Goal: Task Accomplishment & Management: Manage account settings

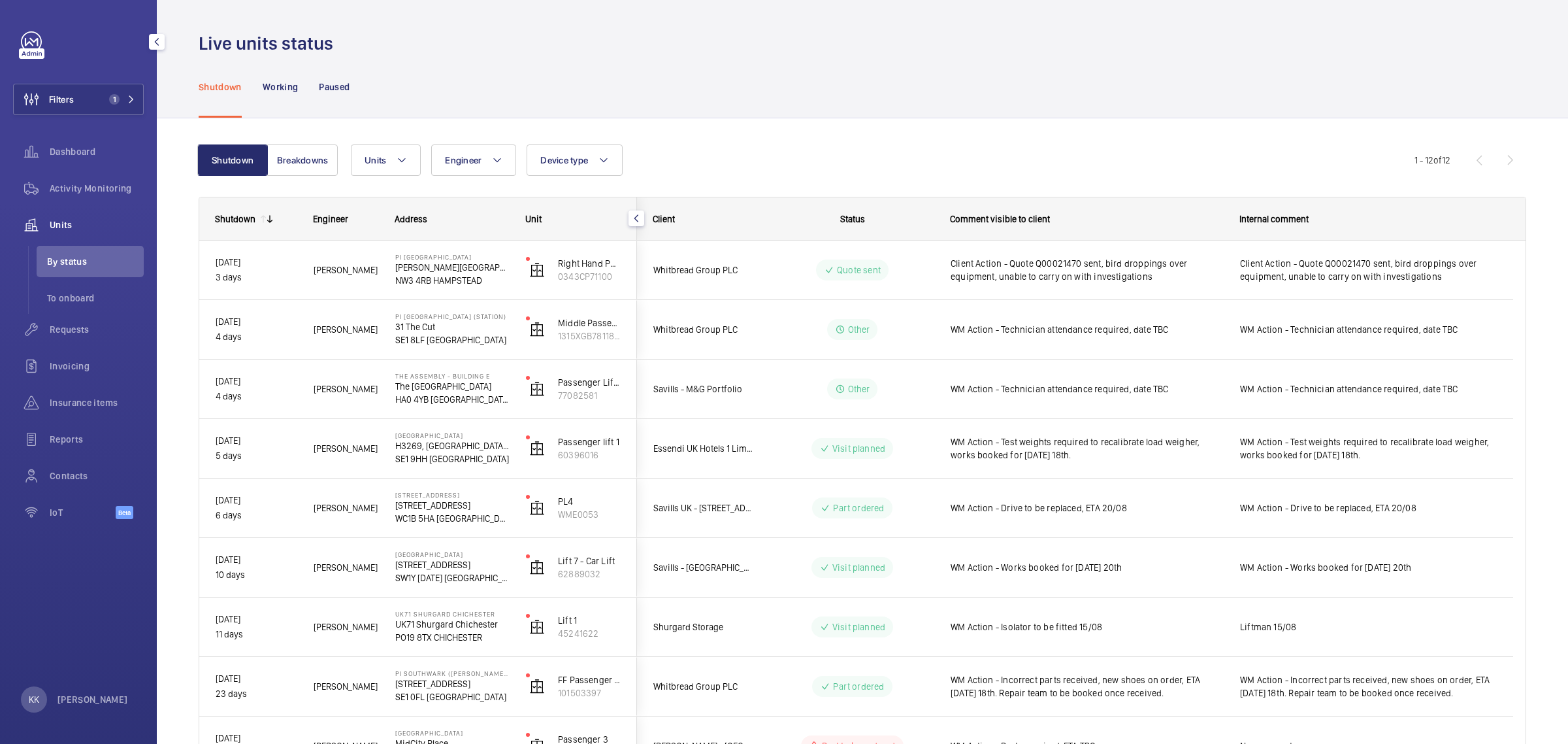
scroll to position [163, 0]
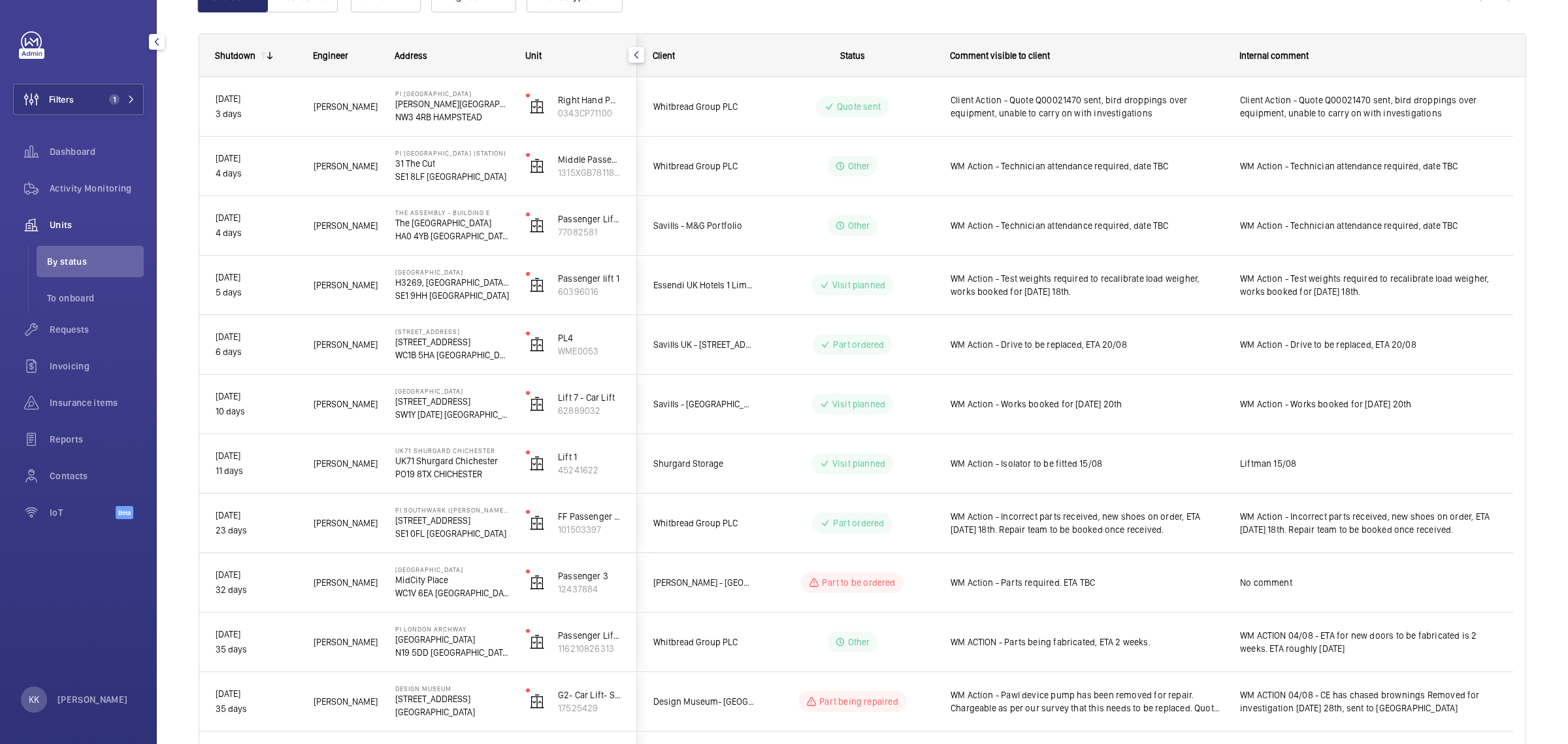
click at [80, 235] on div "Units" at bounding box center [78, 224] width 131 height 31
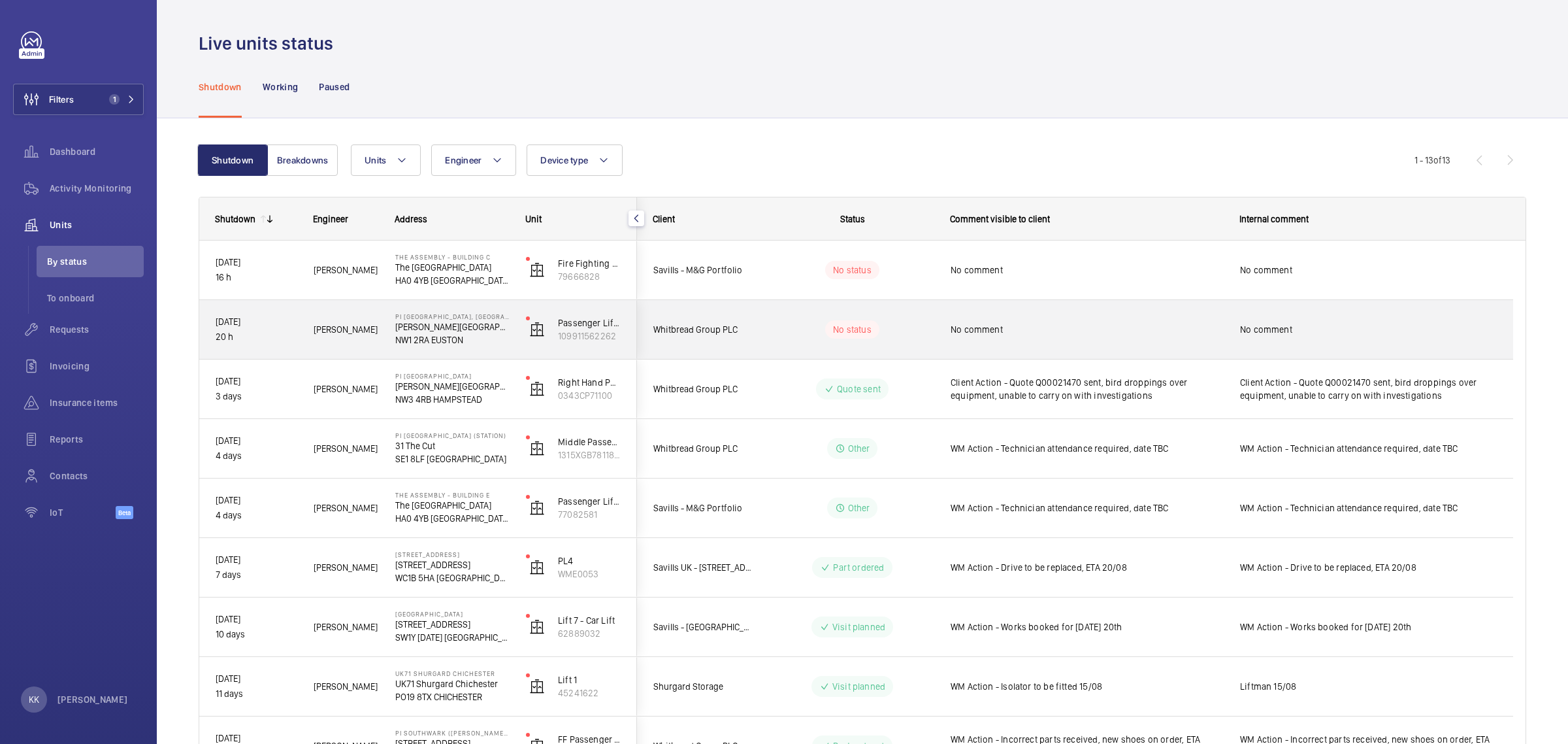
click at [1067, 339] on div "No comment" at bounding box center [1087, 329] width 273 height 30
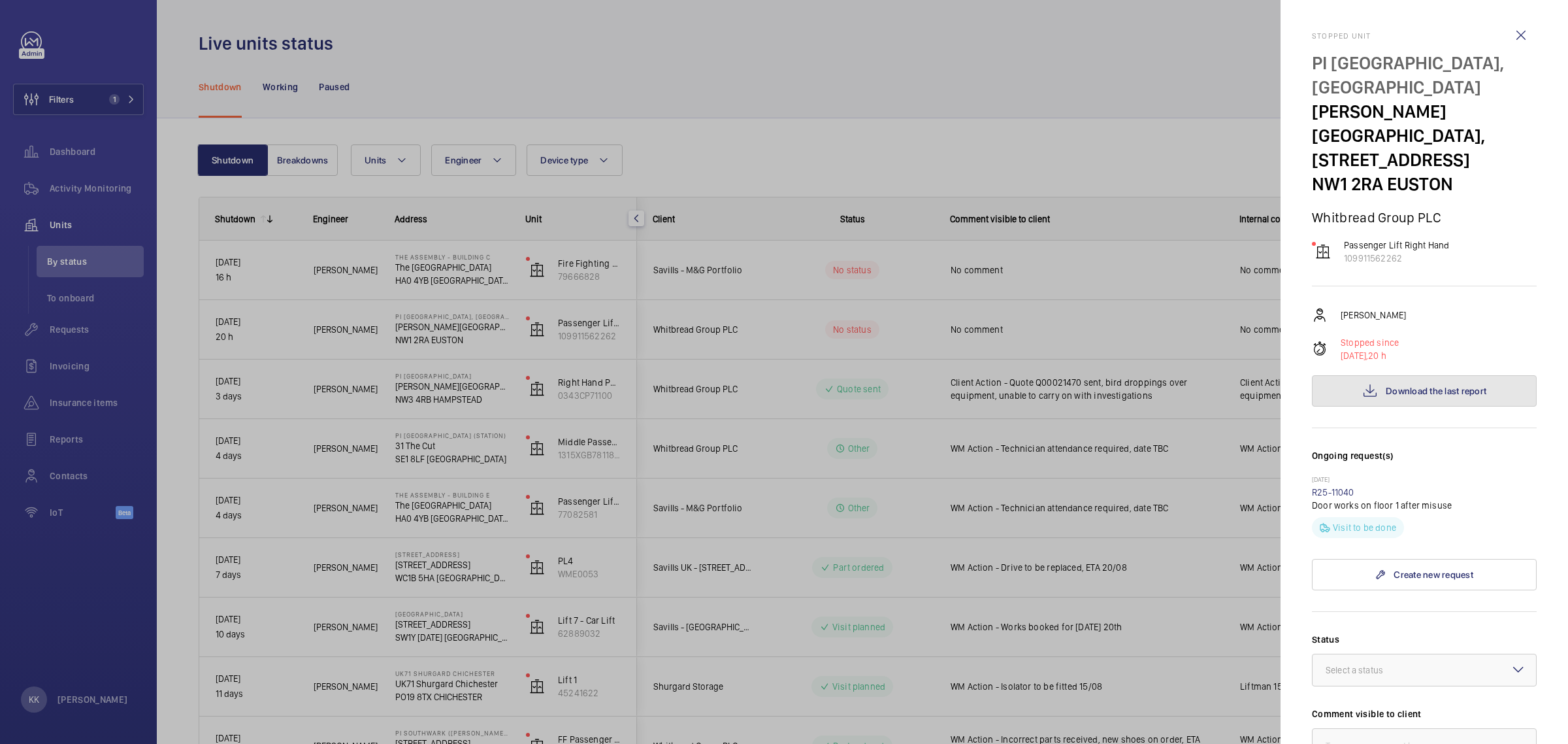
click at [1411, 386] on span "Download the last report" at bounding box center [1436, 391] width 100 height 10
click at [1338, 487] on link "R25-11040" at bounding box center [1333, 492] width 42 height 10
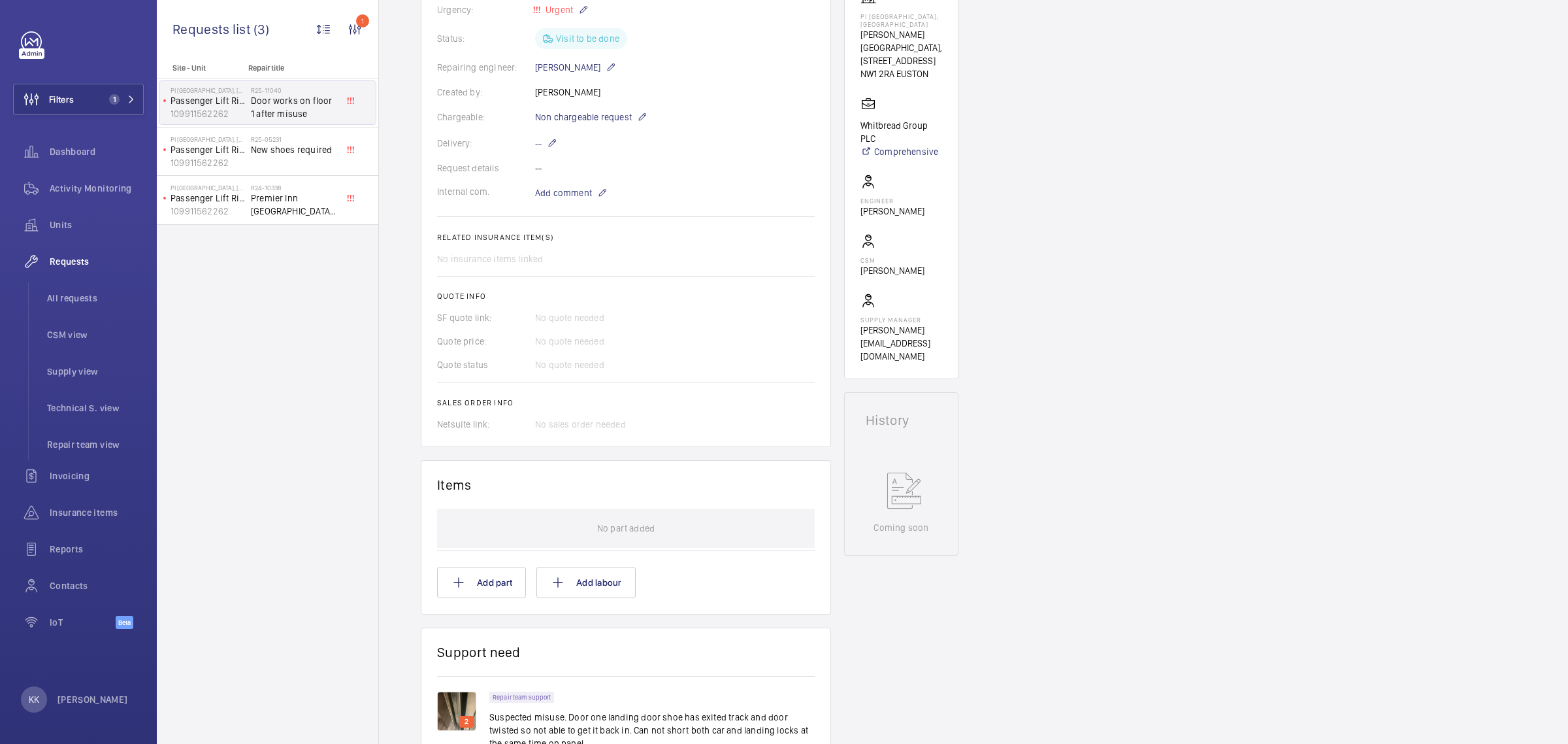
scroll to position [327, 0]
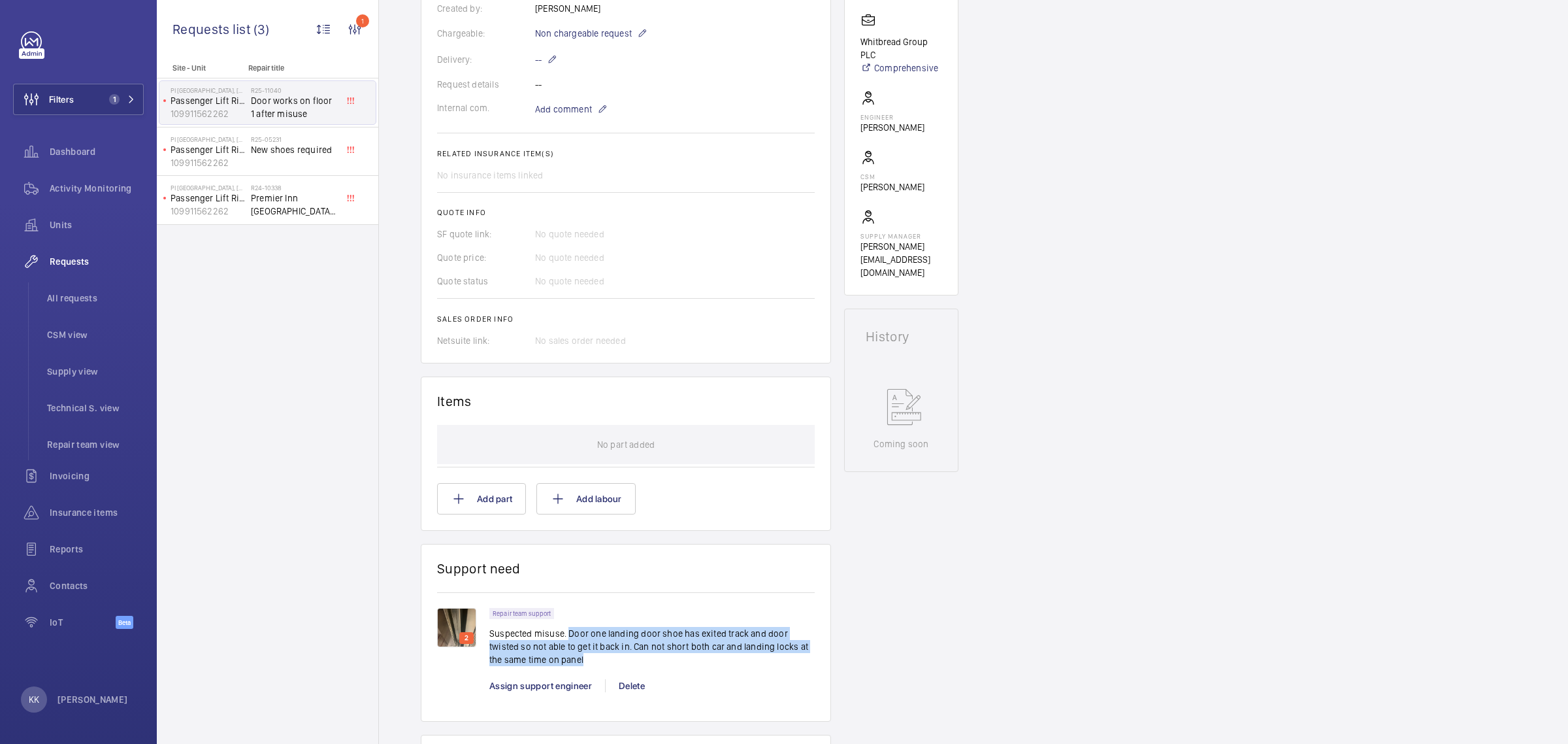
drag, startPoint x: 567, startPoint y: 628, endPoint x: 569, endPoint y: 659, distance: 31.1
click at [569, 659] on p "Suspected misuse. Door one landing door shoe has exited track and door twisted …" at bounding box center [652, 646] width 325 height 39
copy p "Door one landing door shoe has exited track and door twisted so not able to get…"
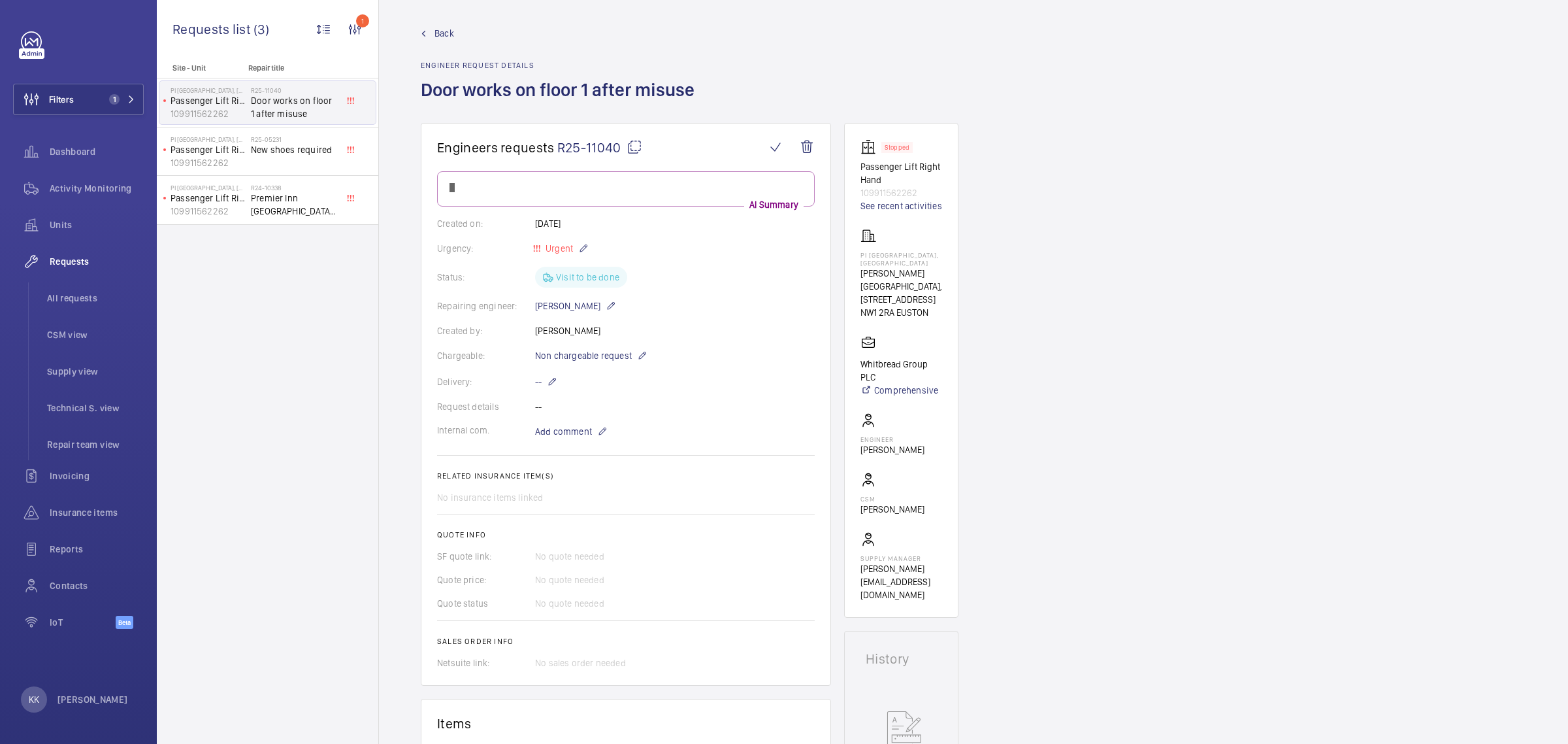
scroll to position [0, 0]
click at [583, 152] on span "R25-11040" at bounding box center [599, 152] width 85 height 16
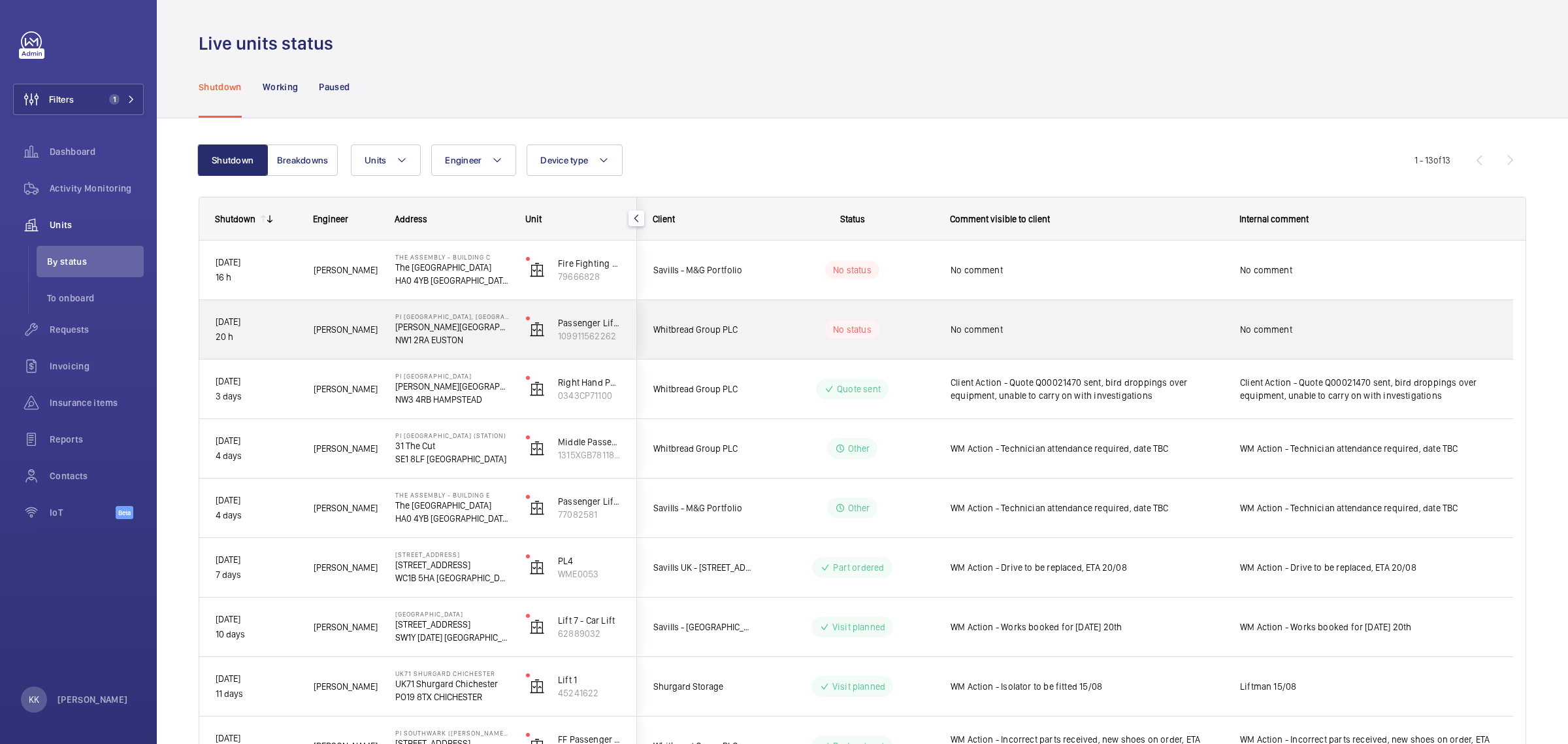
click at [1109, 338] on div "No comment" at bounding box center [1087, 329] width 273 height 30
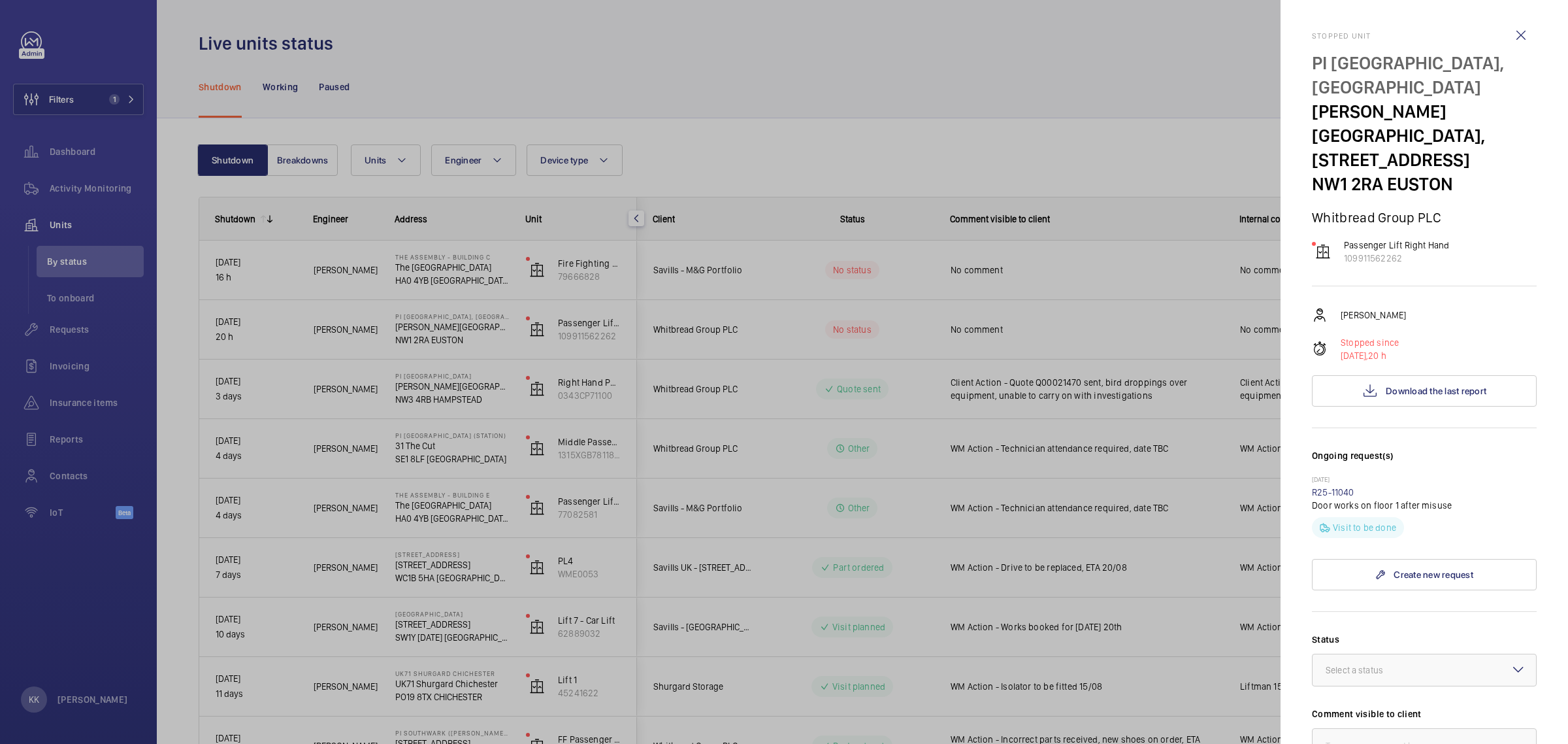
scroll to position [245, 0]
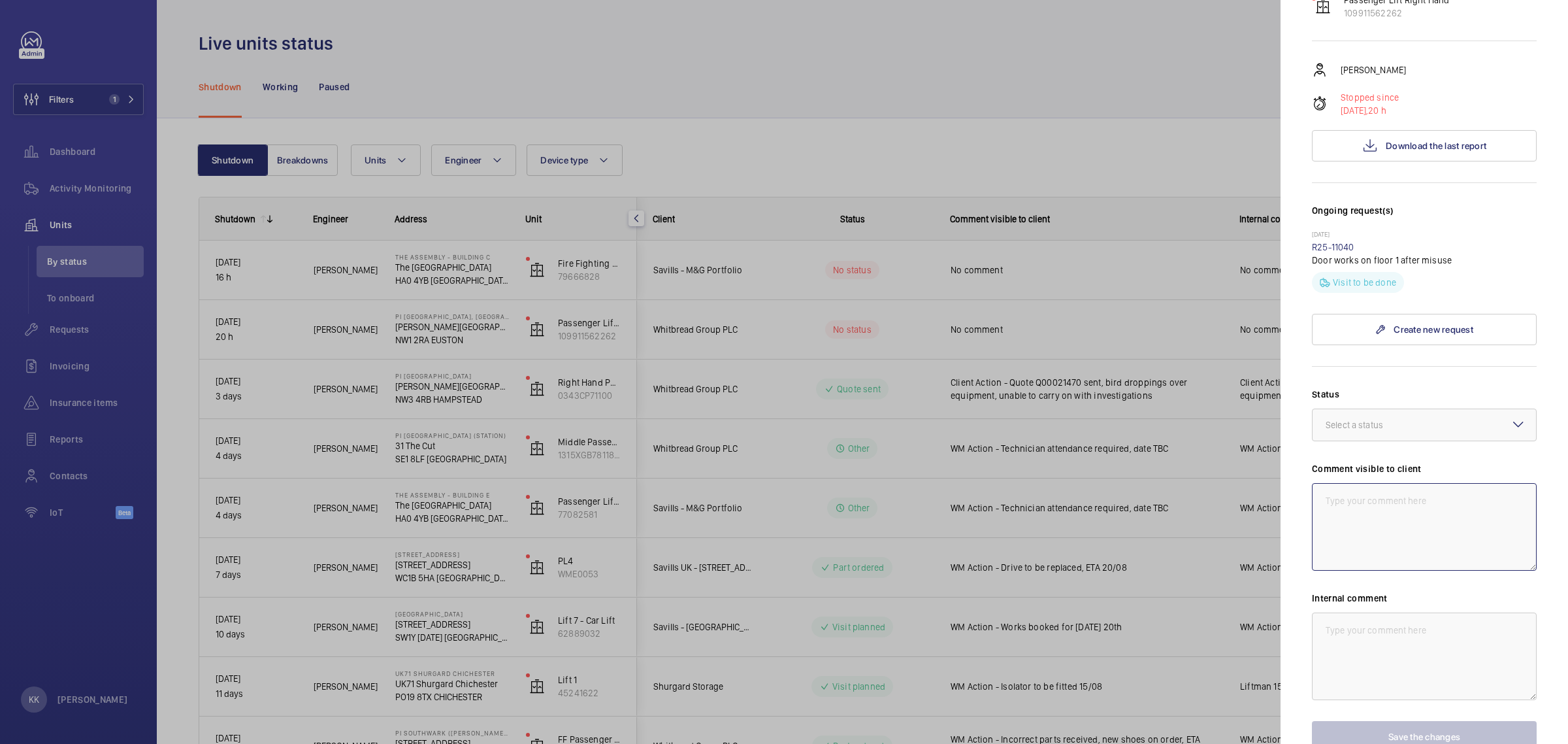
click at [1412, 526] on textarea at bounding box center [1425, 527] width 225 height 88
click at [1399, 409] on div at bounding box center [1424, 424] width 223 height 31
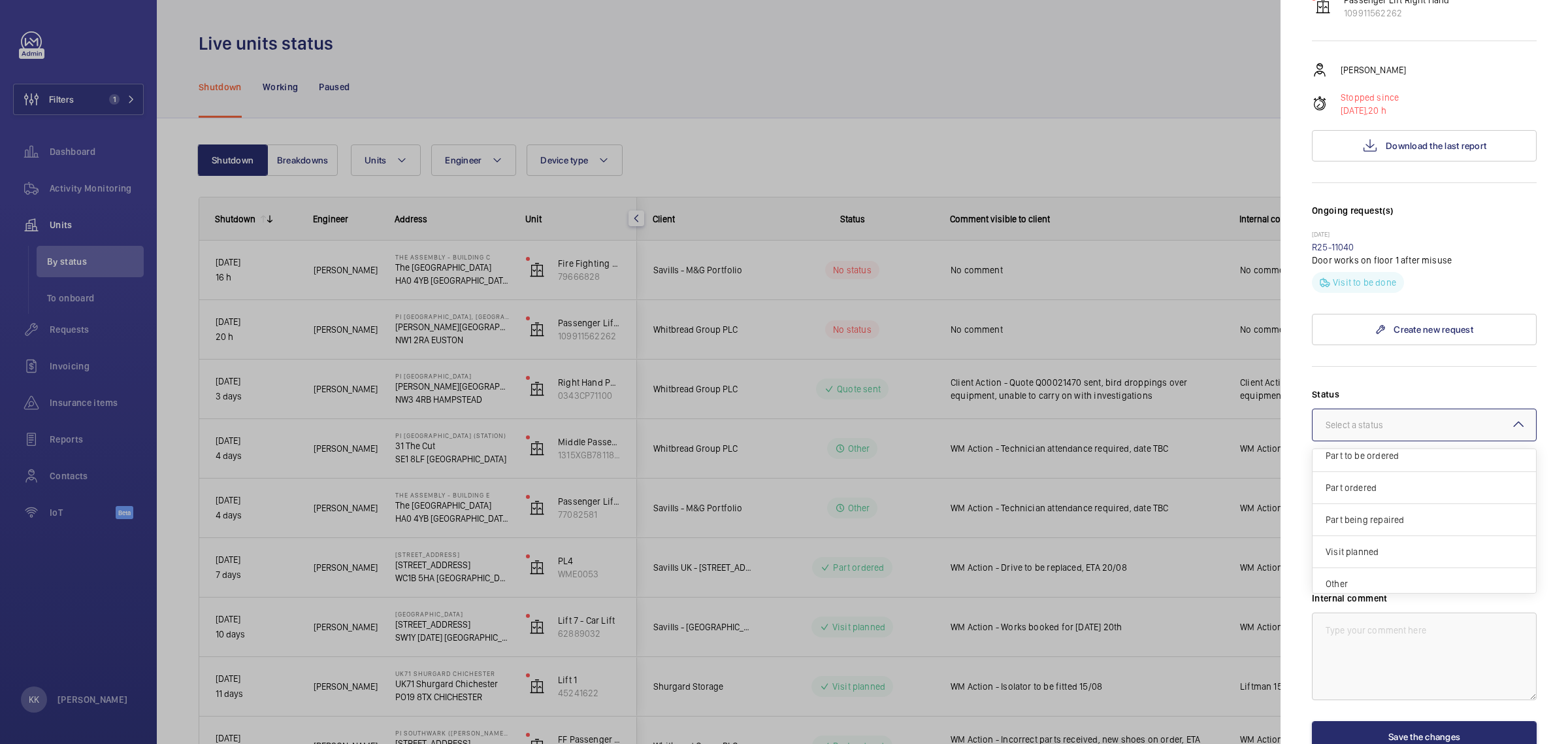
scroll to position [112, 0]
click at [1380, 570] on span "Other" at bounding box center [1425, 577] width 198 height 13
click at [1405, 488] on textarea "WM Action -" at bounding box center [1425, 527] width 225 height 88
paste textarea "repairs needed for works on floor 1 landing"
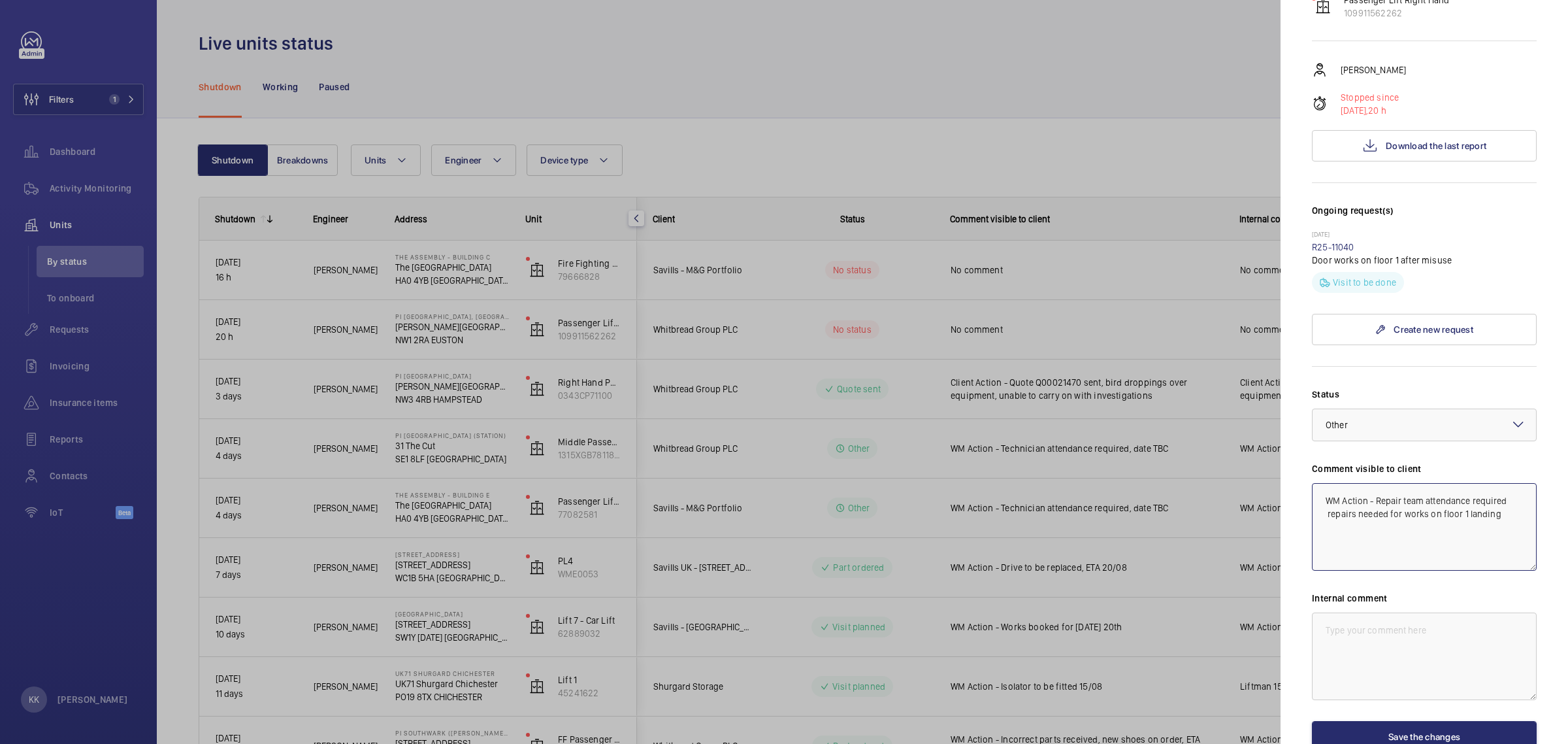
click at [1383, 507] on textarea "WM Action - Repair team attendance required repairs needed for works on floor 1…" at bounding box center [1425, 527] width 225 height 88
drag, startPoint x: 1399, startPoint y: 487, endPoint x: 1320, endPoint y: 490, distance: 79.1
click at [1323, 490] on textarea "WM Action - Repair team attendance required repairs needed for works on floor 1…" at bounding box center [1425, 527] width 225 height 88
click at [1513, 483] on textarea "WM Action - Repair team attendance required works on floor 1 landing" at bounding box center [1425, 527] width 225 height 88
click at [1487, 498] on textarea "WM Action - Repair team attendance required for door works on floor 1 landing" at bounding box center [1425, 527] width 225 height 88
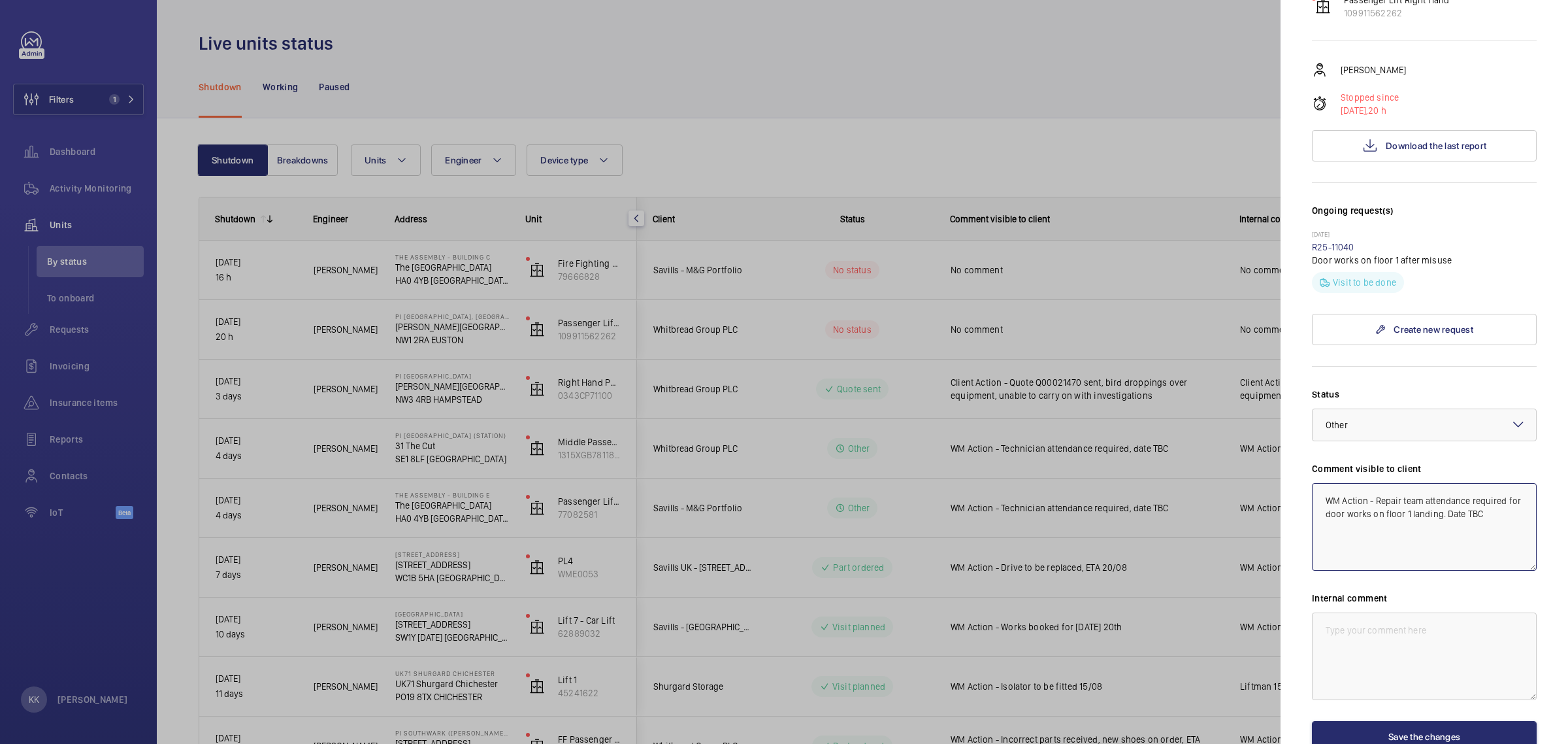
drag, startPoint x: 1504, startPoint y: 494, endPoint x: 1113, endPoint y: 416, distance: 398.7
click at [1113, 416] on mat-sidenav-container "Filters 1 Dashboard Activity Monitoring Units By status To onboard Requests Inv…" at bounding box center [784, 372] width 1568 height 744
paste textarea "repairs needed for works on floor 1 landing"
type textarea "WM Action - Repair team attendance required for door works on floor 1 landing. …"
click at [1444, 651] on textarea at bounding box center [1425, 656] width 225 height 88
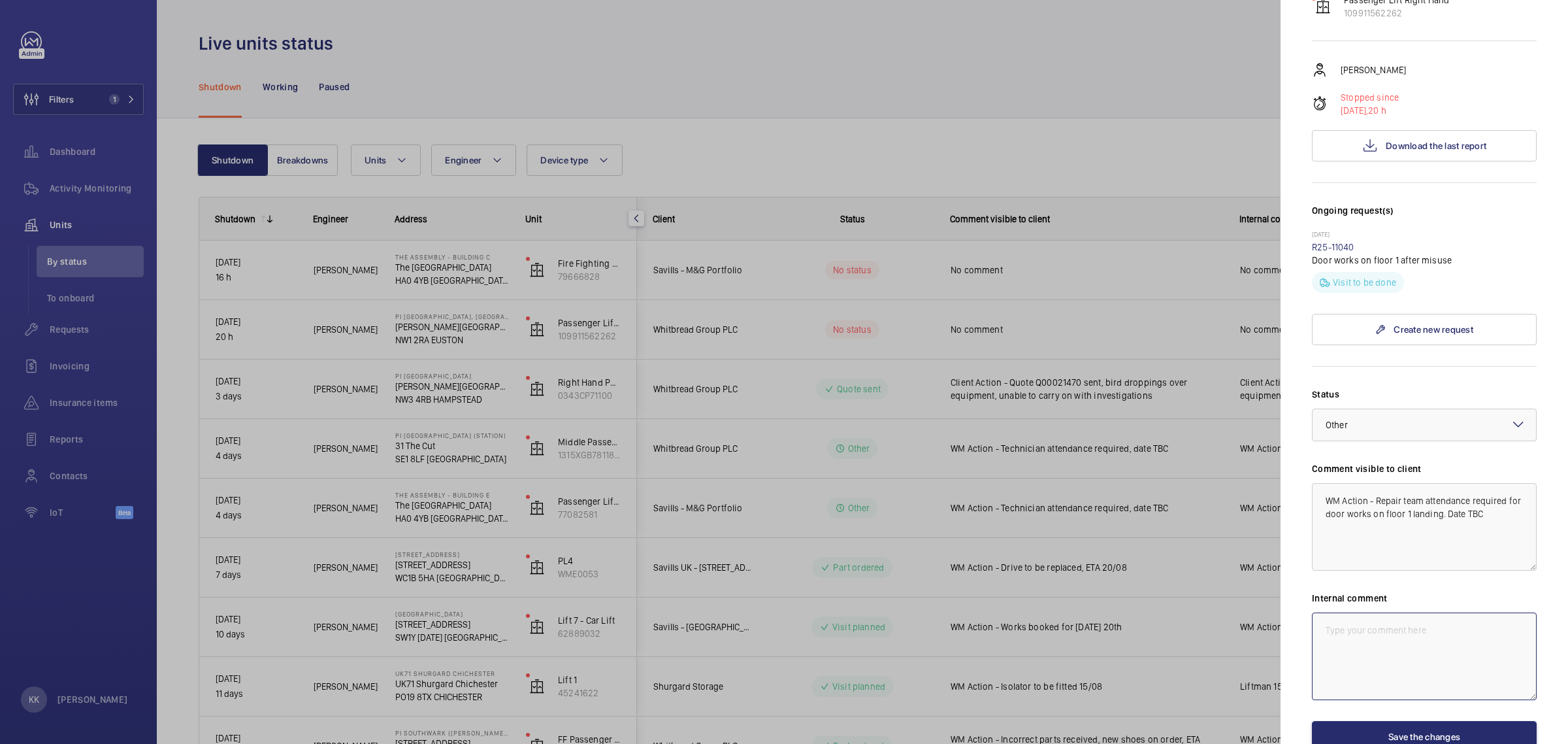
paste textarea "WM Action - Repair team attendance required for door works on floor 1 landing. …"
type textarea "WM Action - Repair team attendance required for door works on floor 1 landing. …"
click at [1389, 721] on button "Save the changes" at bounding box center [1425, 736] width 225 height 31
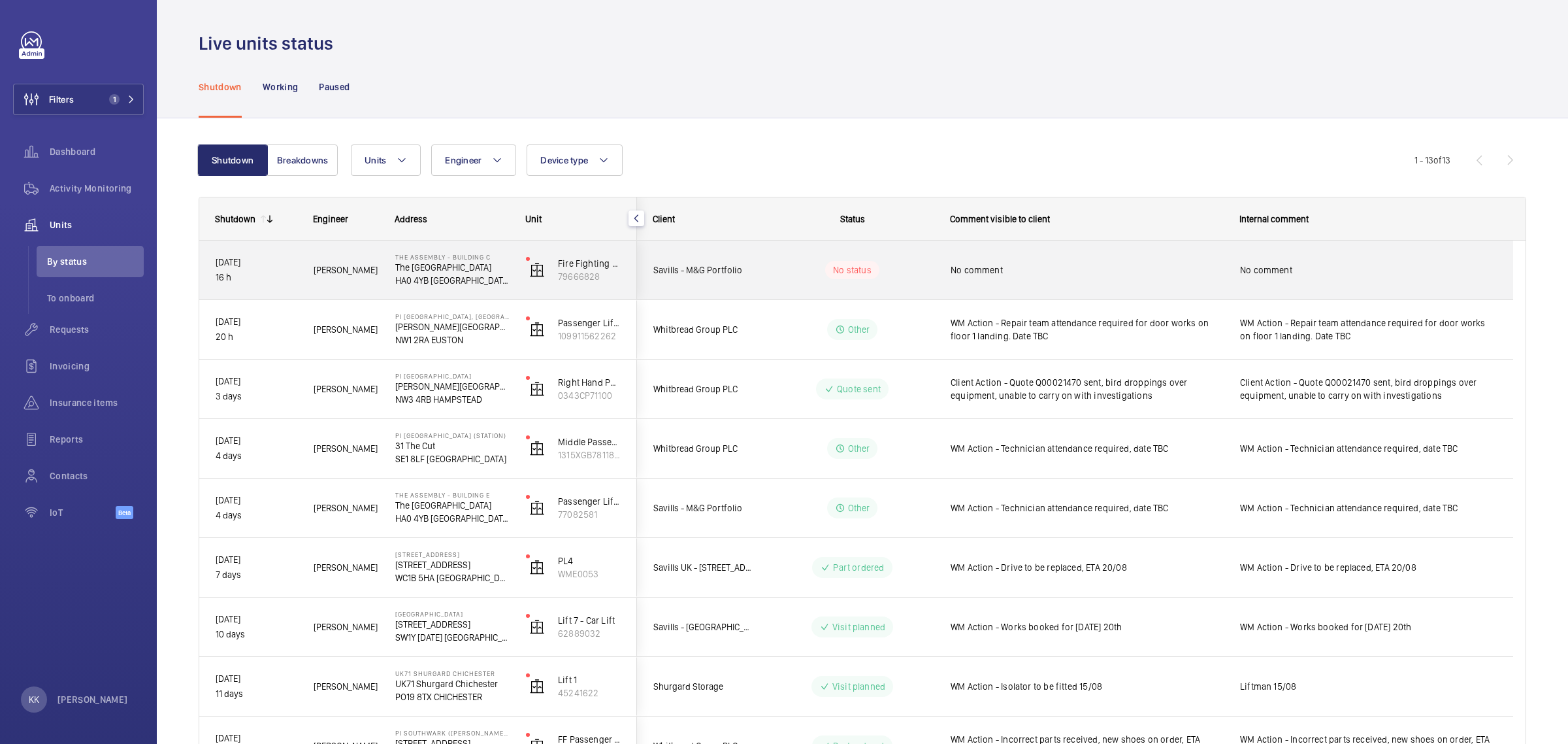
click at [949, 270] on div "No comment" at bounding box center [1079, 270] width 288 height 56
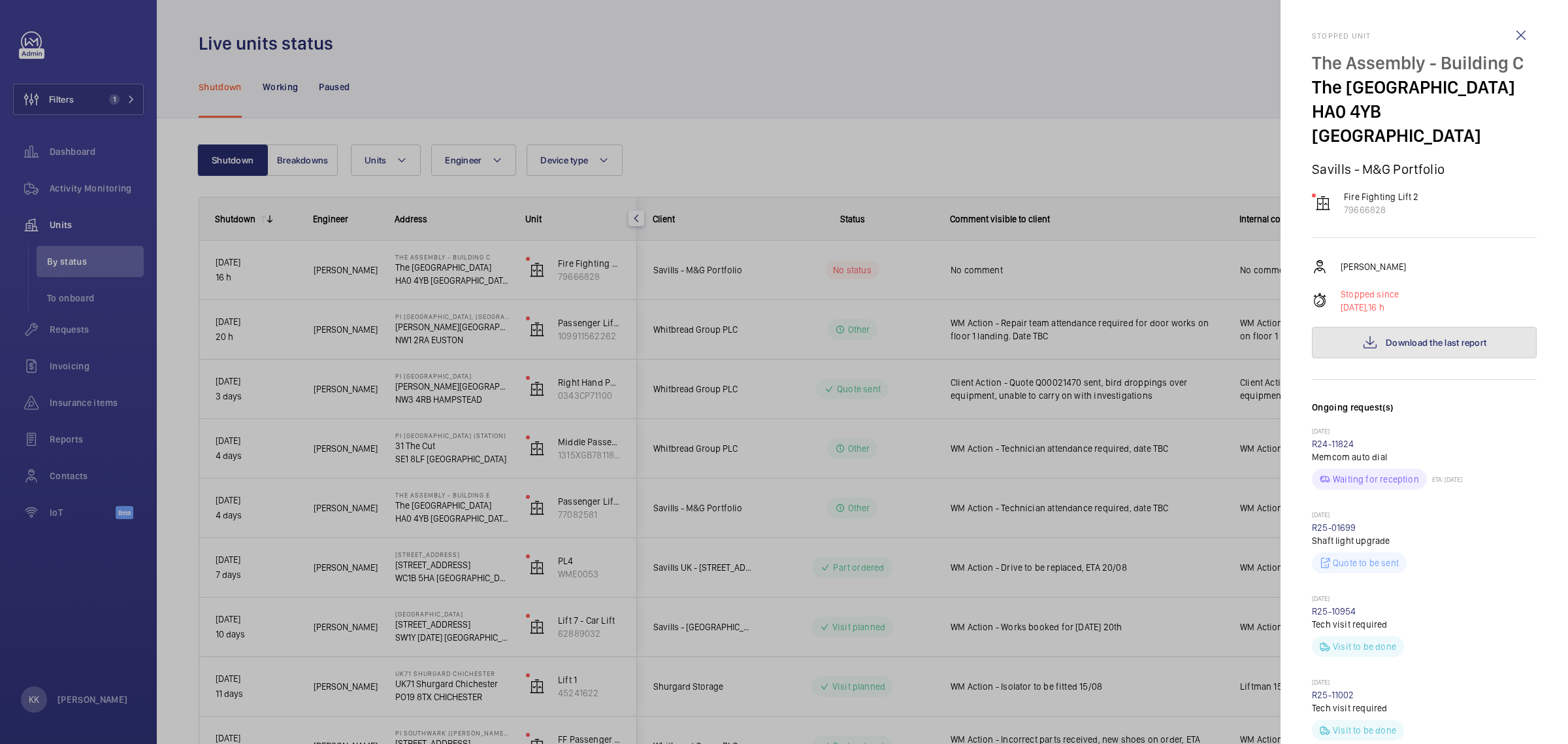
click at [1426, 340] on span "Download the last report" at bounding box center [1436, 342] width 100 height 10
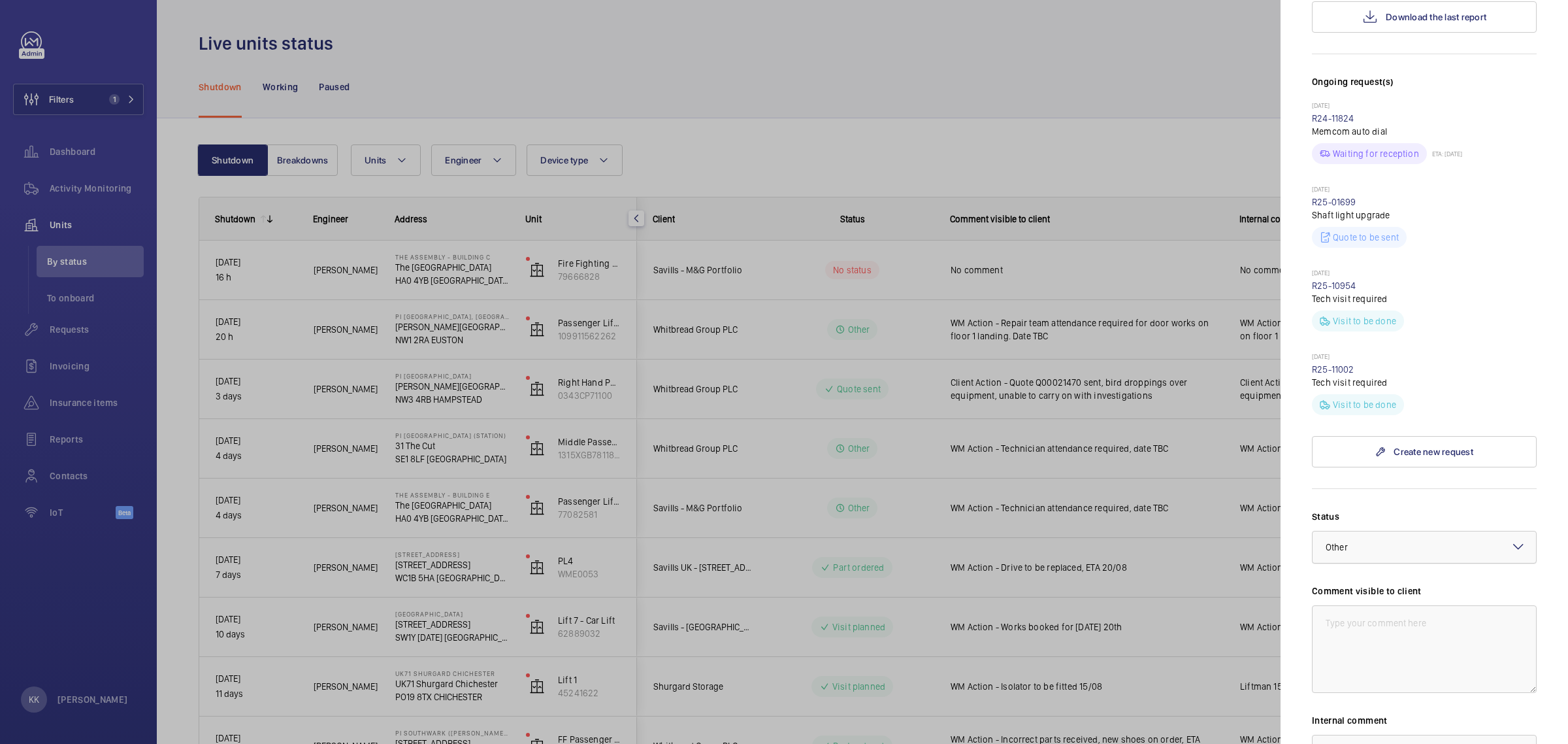
scroll to position [327, 0]
drag, startPoint x: 1415, startPoint y: 542, endPoint x: 1411, endPoint y: 550, distance: 8.9
click at [1414, 542] on div at bounding box center [1424, 545] width 223 height 31
click at [1349, 701] on span "Other" at bounding box center [1419, 698] width 187 height 13
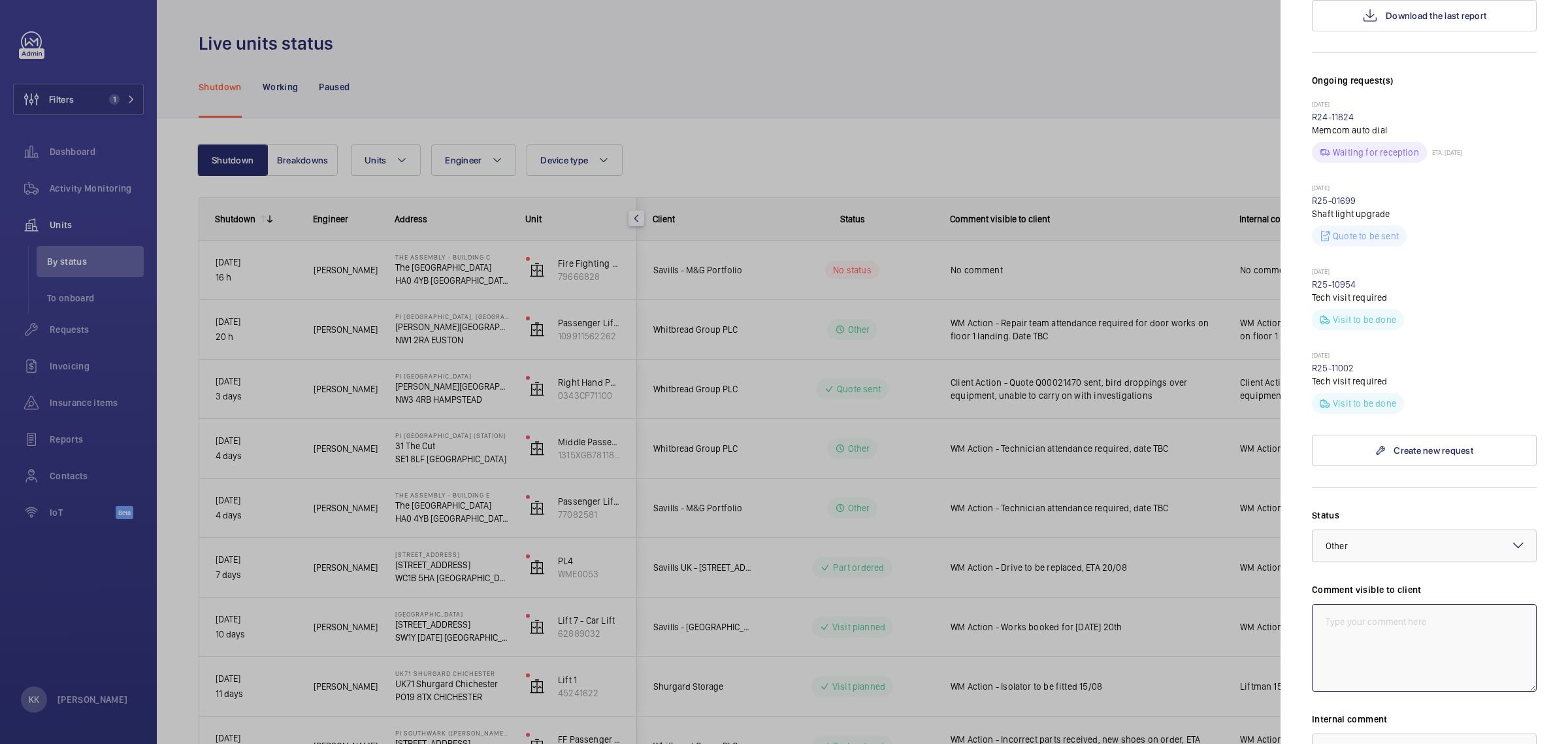
click at [1373, 651] on textarea at bounding box center [1425, 648] width 225 height 88
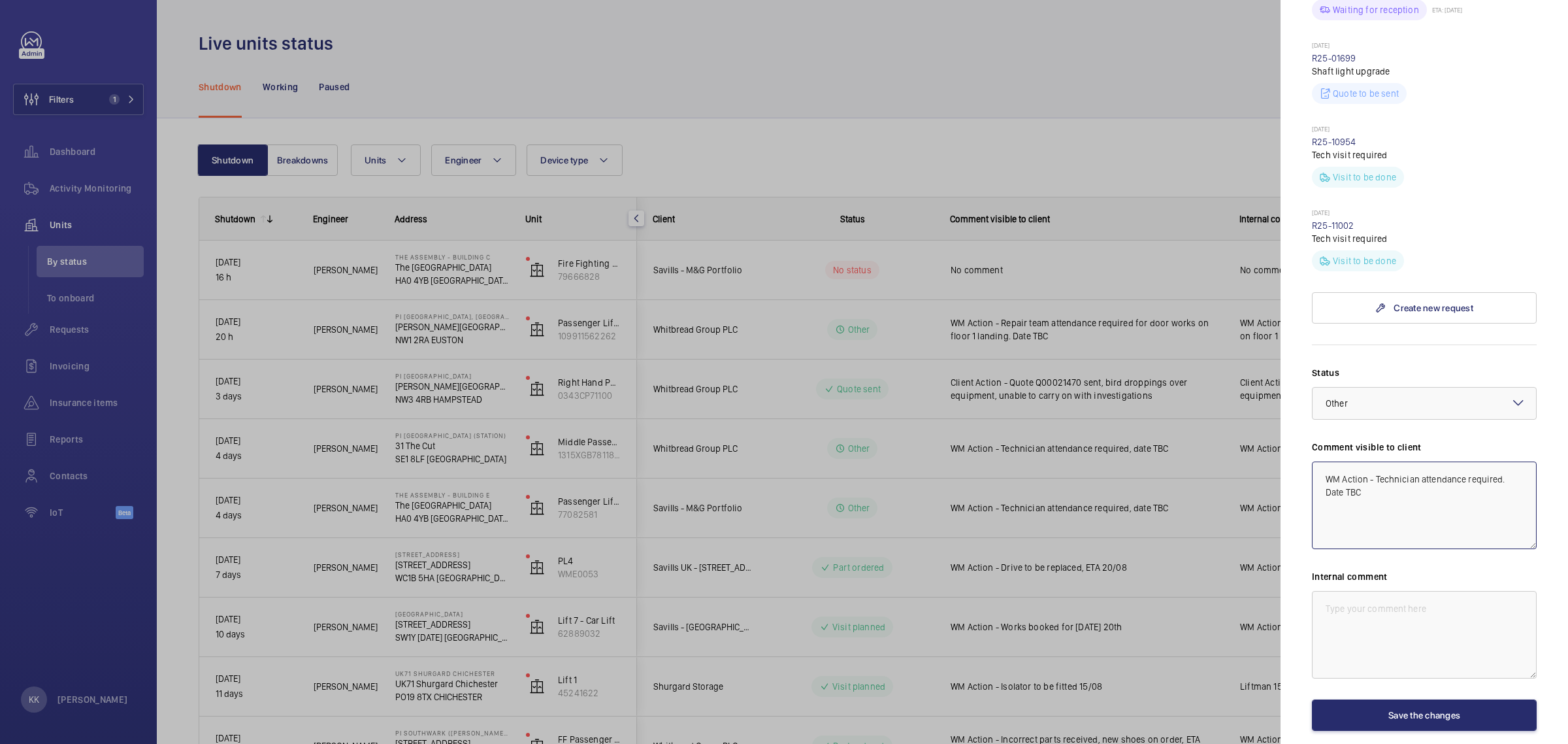
scroll to position [530, 0]
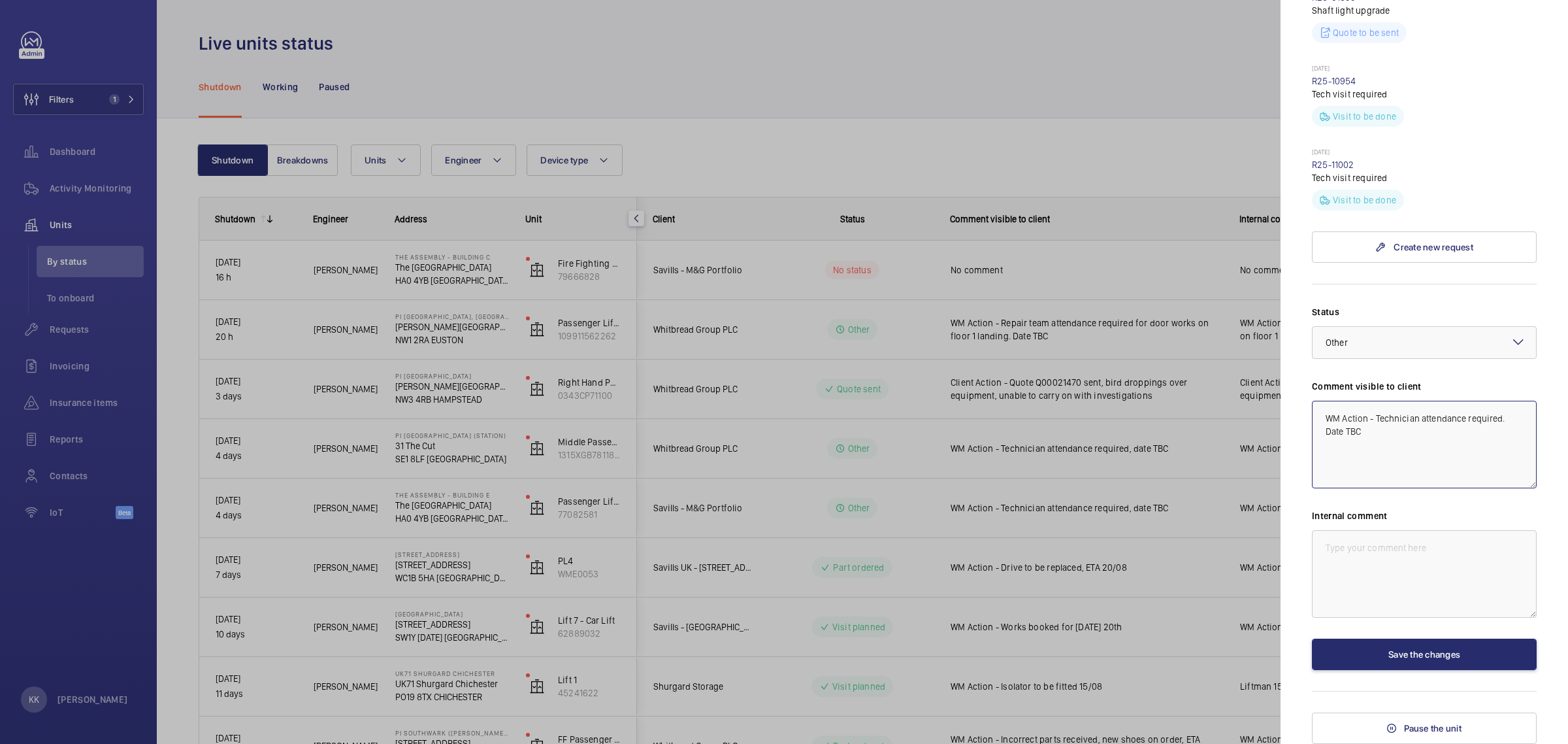
drag, startPoint x: 1378, startPoint y: 462, endPoint x: 1248, endPoint y: 388, distance: 149.6
click at [1251, 390] on mat-sidenav-container "Filters 1 Dashboard Activity Monitoring Units By status To onboard Requests Inv…" at bounding box center [784, 372] width 1568 height 744
type textarea "WM Action - Technician attendance required. Date TBC"
click at [1352, 592] on textarea at bounding box center [1425, 574] width 225 height 88
paste textarea "WM Action - Technician attendance required. Date TBC"
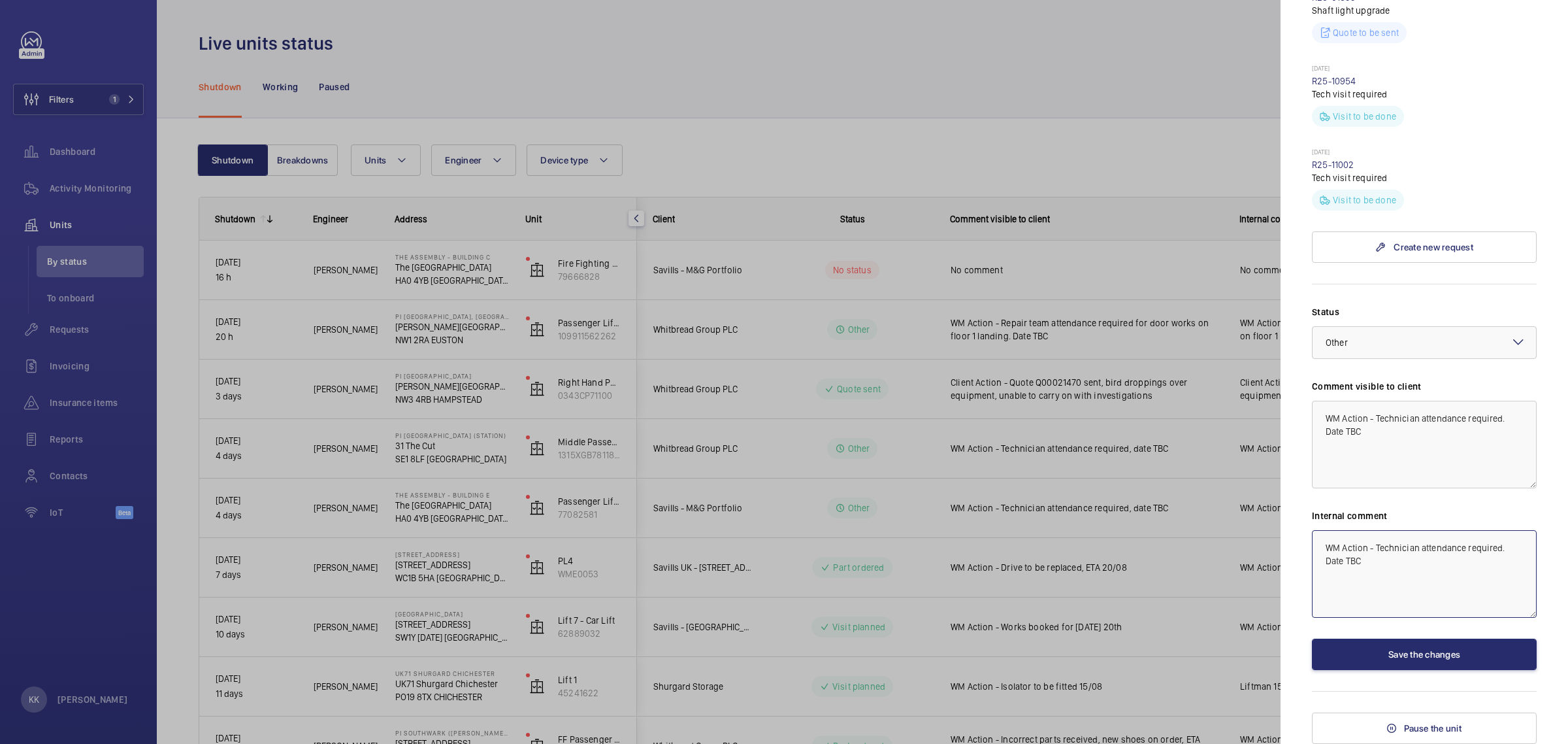
type textarea "WM Action - Technician attendance required. Date TBC"
click at [1419, 671] on div "Stopped unit The Assembly - Building C [GEOGRAPHIC_DATA] HA0 4YB [GEOGRAPHIC_DA…" at bounding box center [1425, 123] width 225 height 1242
click at [1419, 661] on button "Save the changes" at bounding box center [1425, 654] width 225 height 31
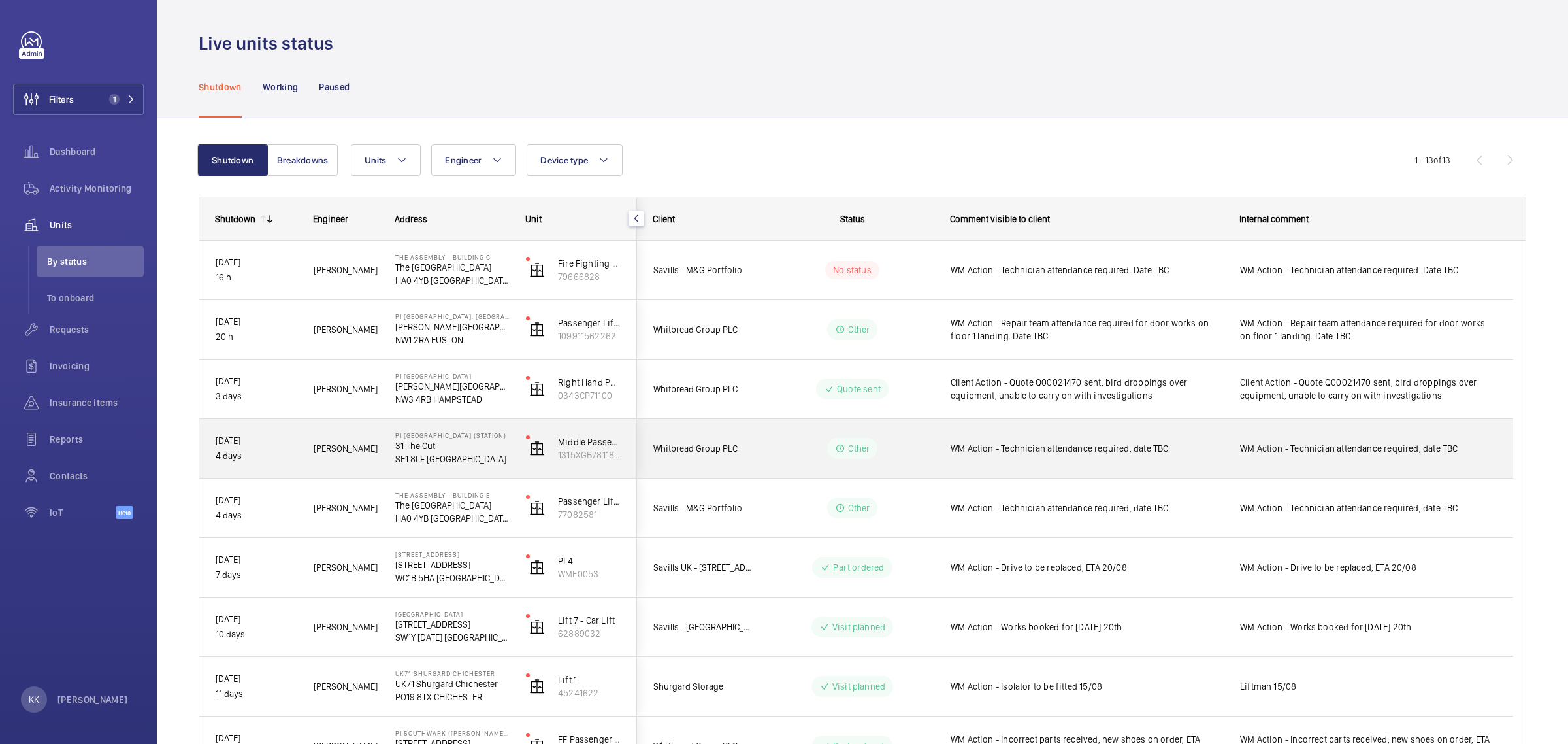
click at [1117, 446] on span "WM Action - Technician attendance required, date TBC" at bounding box center [1087, 448] width 273 height 13
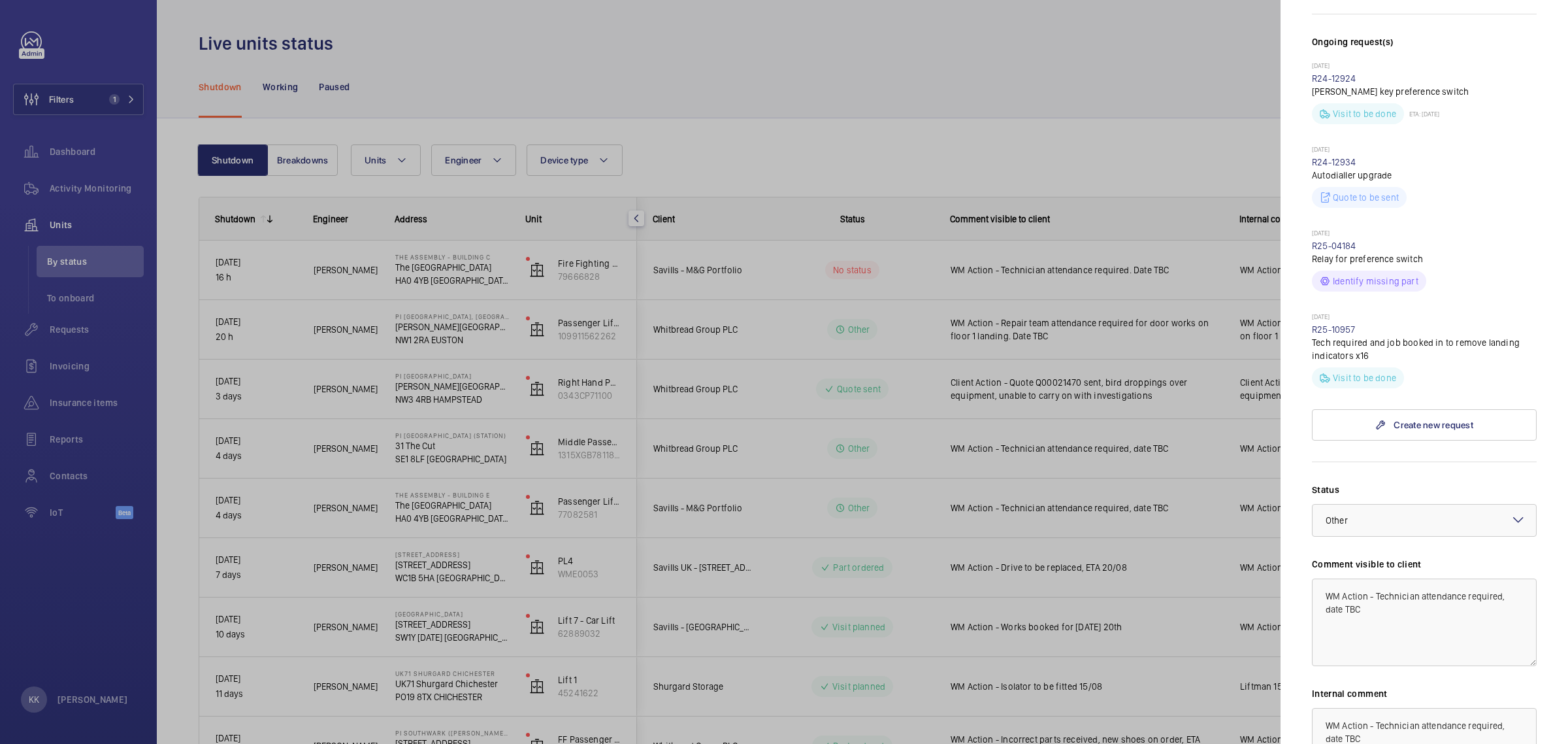
scroll to position [543, 0]
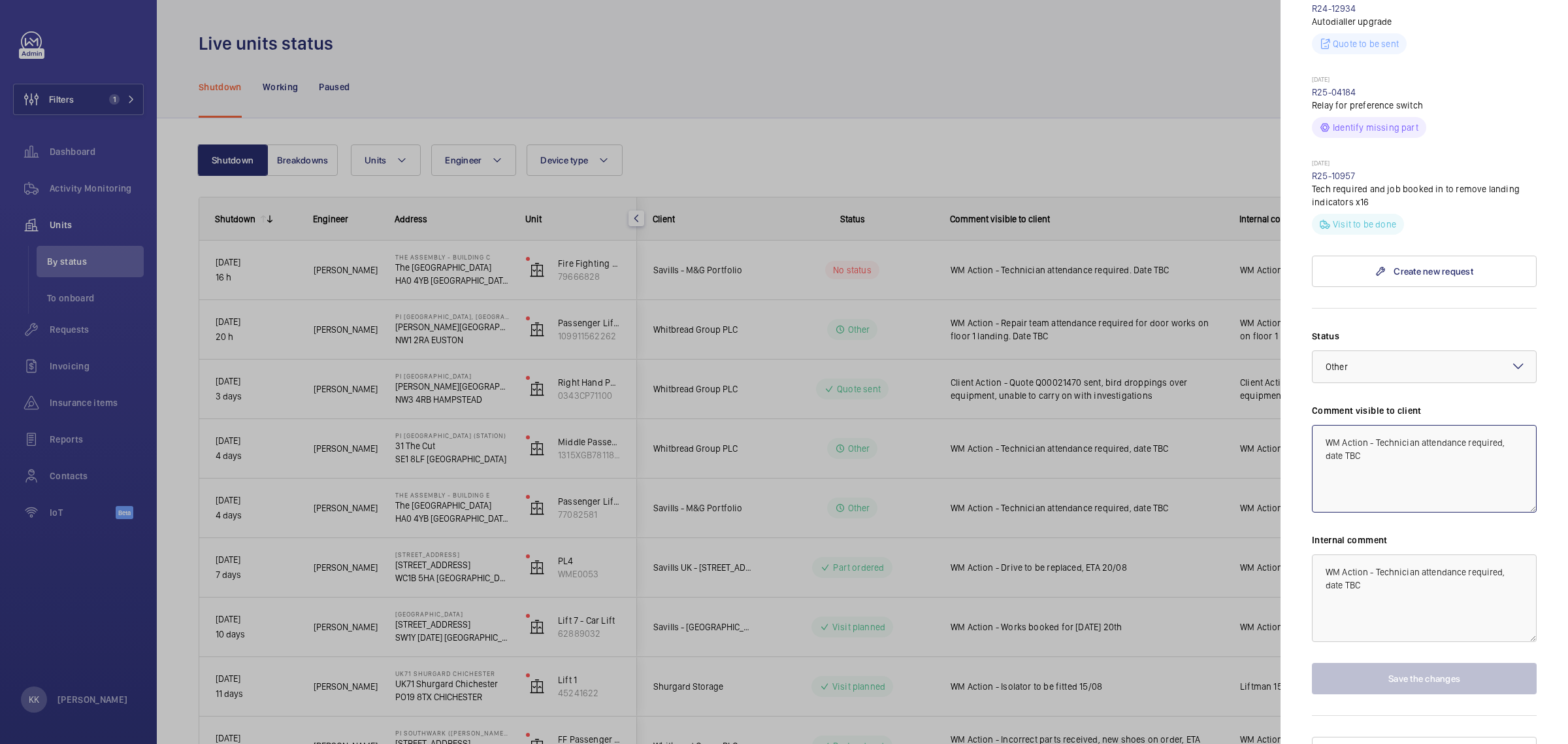
drag, startPoint x: 1376, startPoint y: 415, endPoint x: 1390, endPoint y: 442, distance: 30.4
click at [1390, 442] on textarea "WM Action - Technician attendance required, date TBC" at bounding box center [1425, 469] width 225 height 88
drag, startPoint x: 1441, startPoint y: 450, endPoint x: 1167, endPoint y: 378, distance: 283.3
click at [1167, 378] on mat-sidenav-container "Filters 1 Dashboard Activity Monitoring Units By status To onboard Requests Inv…" at bounding box center [784, 372] width 1568 height 744
type textarea "WM Action - Engineer attending [DATE] 20th to remove indicators"
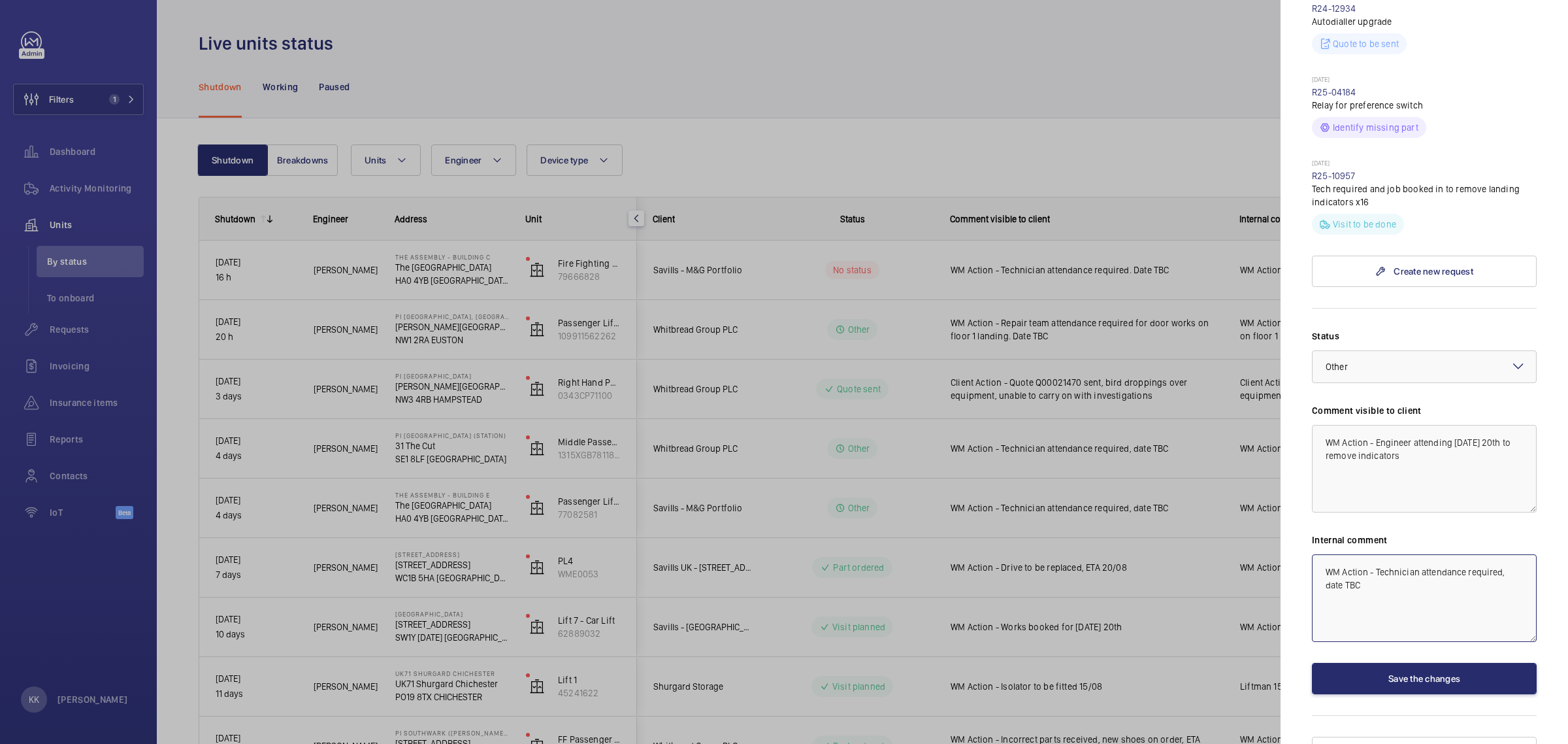
drag, startPoint x: 1428, startPoint y: 569, endPoint x: 1209, endPoint y: 478, distance: 237.2
click at [1207, 482] on mat-sidenav-container "Filters 1 Dashboard Activity Monitoring Units By status To onboard Requests Inv…" at bounding box center [784, 372] width 1568 height 744
paste textarea "Engineer attending [DATE] 20th to remove indicators"
click at [1337, 361] on span "Other" at bounding box center [1337, 366] width 22 height 10
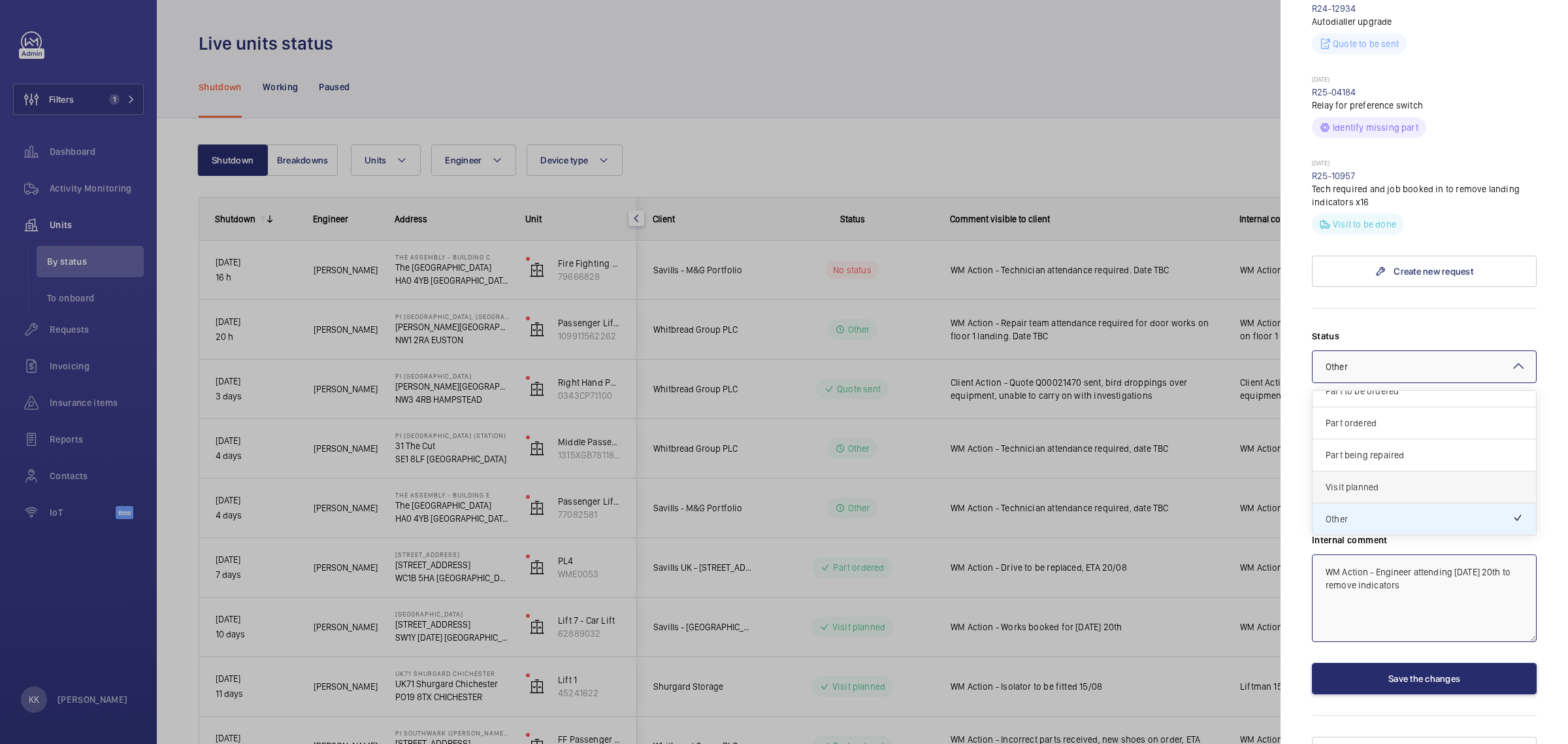
click at [1342, 480] on span "Visit planned" at bounding box center [1425, 486] width 198 height 13
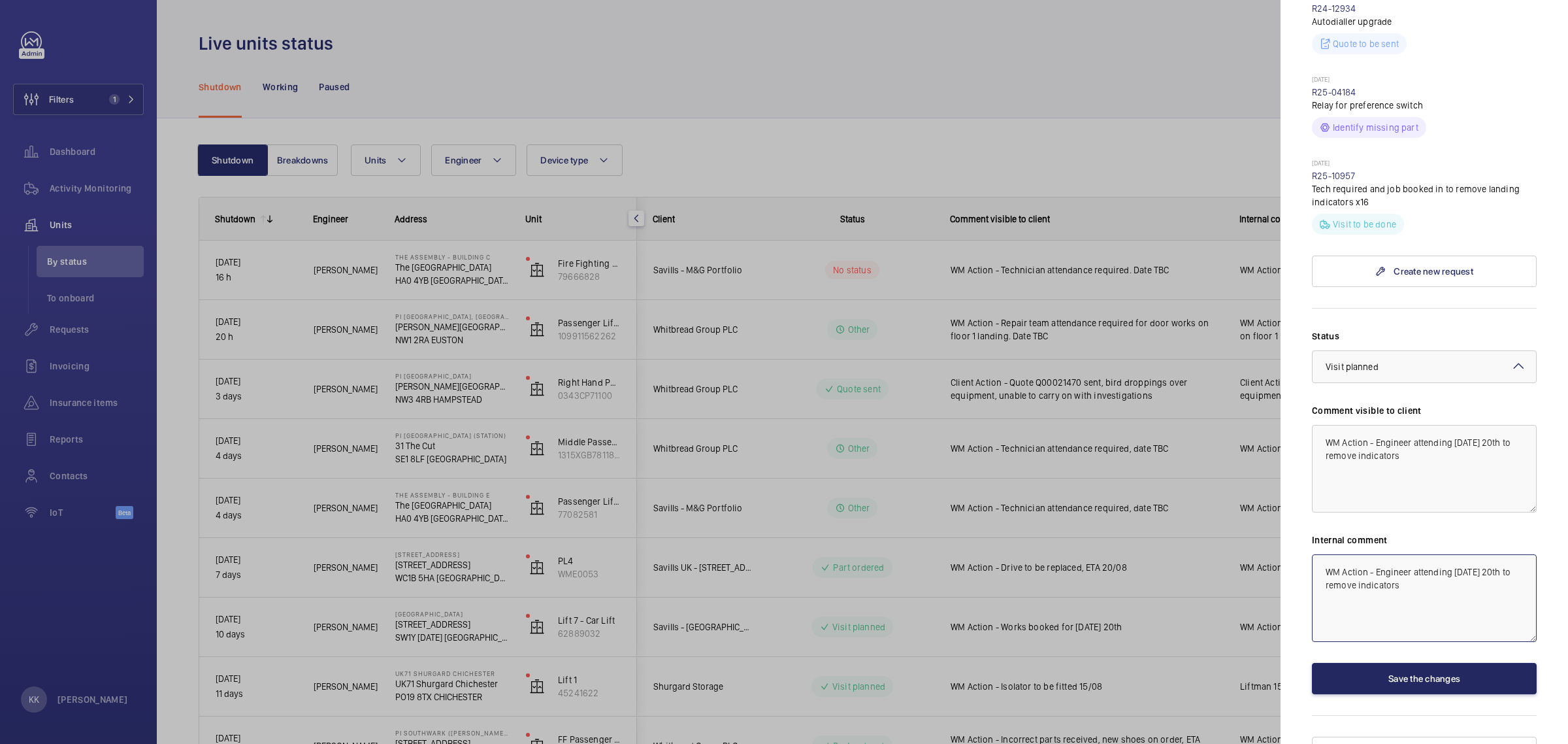
type textarea "WM Action - Engineer attending [DATE] 20th to remove indicators"
click at [1385, 663] on button "Save the changes" at bounding box center [1425, 678] width 225 height 31
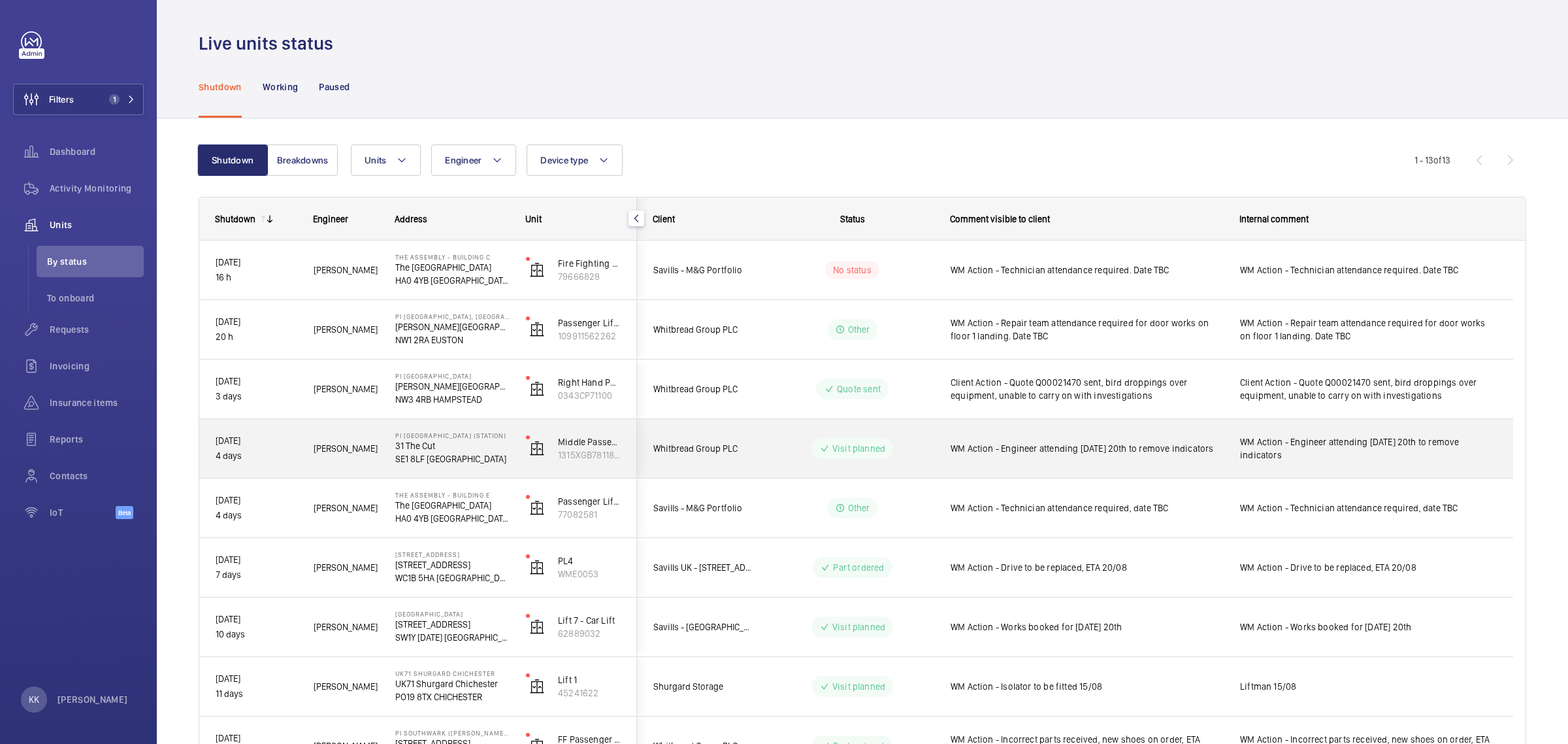
click at [450, 444] on p "31 The Cut" at bounding box center [452, 446] width 114 height 13
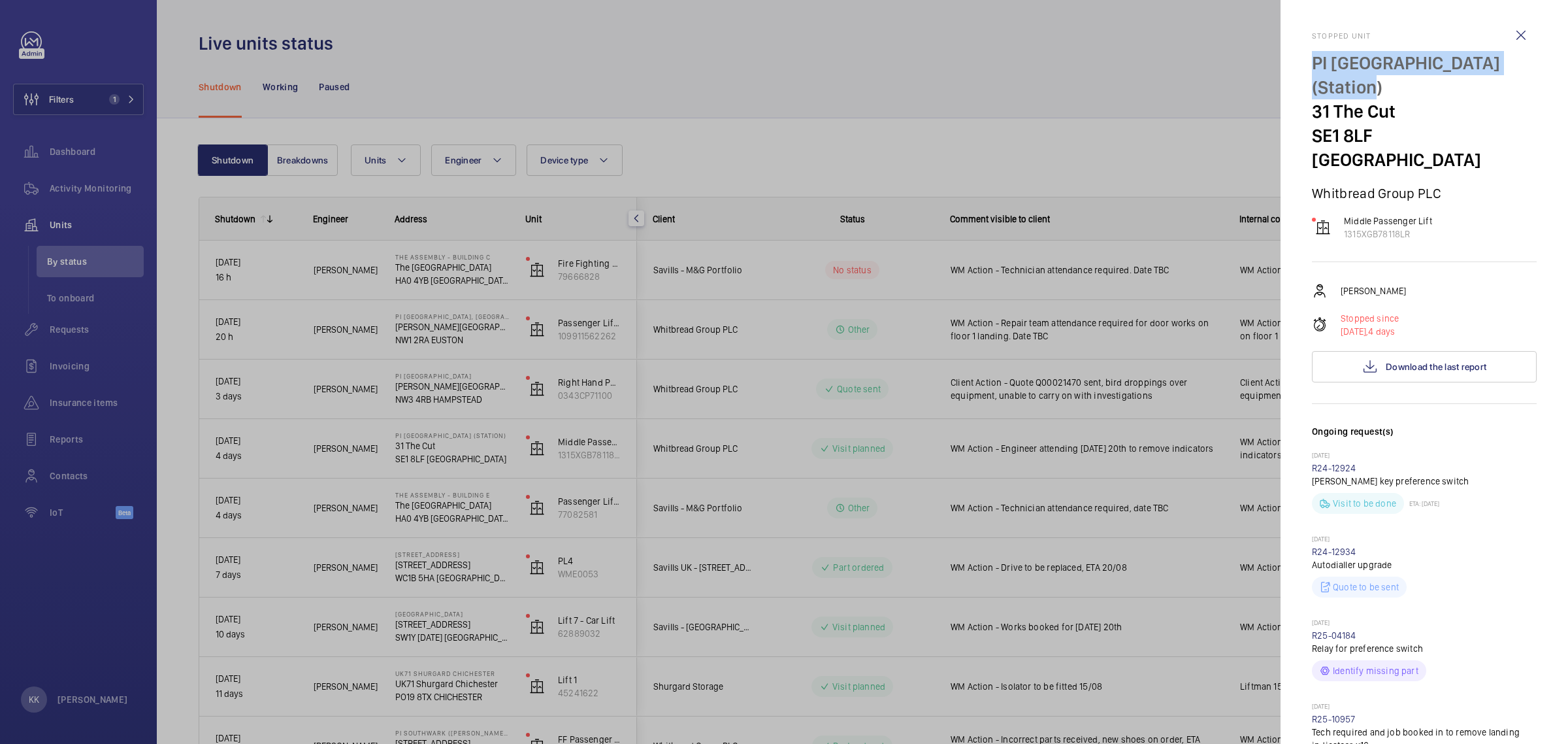
drag, startPoint x: 1389, startPoint y: 84, endPoint x: 1305, endPoint y: 64, distance: 86.3
click at [1305, 64] on mat-sidenav "Stopped unit [GEOGRAPHIC_DATA] (Station) 31 The Cut SE1 8LF [GEOGRAPHIC_DATA] W…" at bounding box center [1424, 372] width 288 height 744
copy p "PI [GEOGRAPHIC_DATA] (Station)"
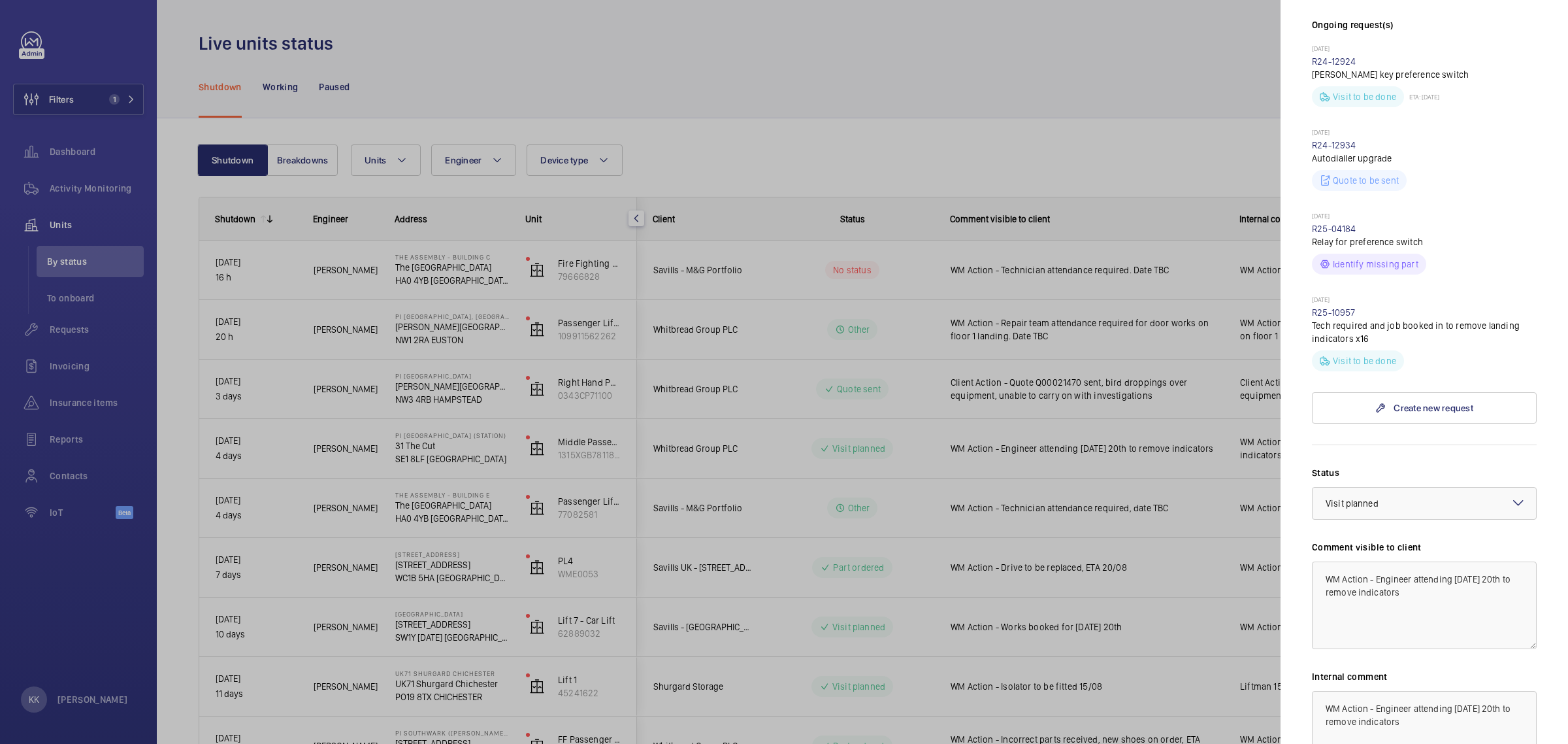
scroll to position [408, 0]
click at [1511, 593] on textarea "WM Action - Engineer attending [DATE] 20th to remove indicators" at bounding box center [1425, 604] width 225 height 88
type textarea "WM Action - Engineer attending [DATE] 20th to remove indicators"
click at [1181, 144] on div at bounding box center [784, 372] width 1568 height 744
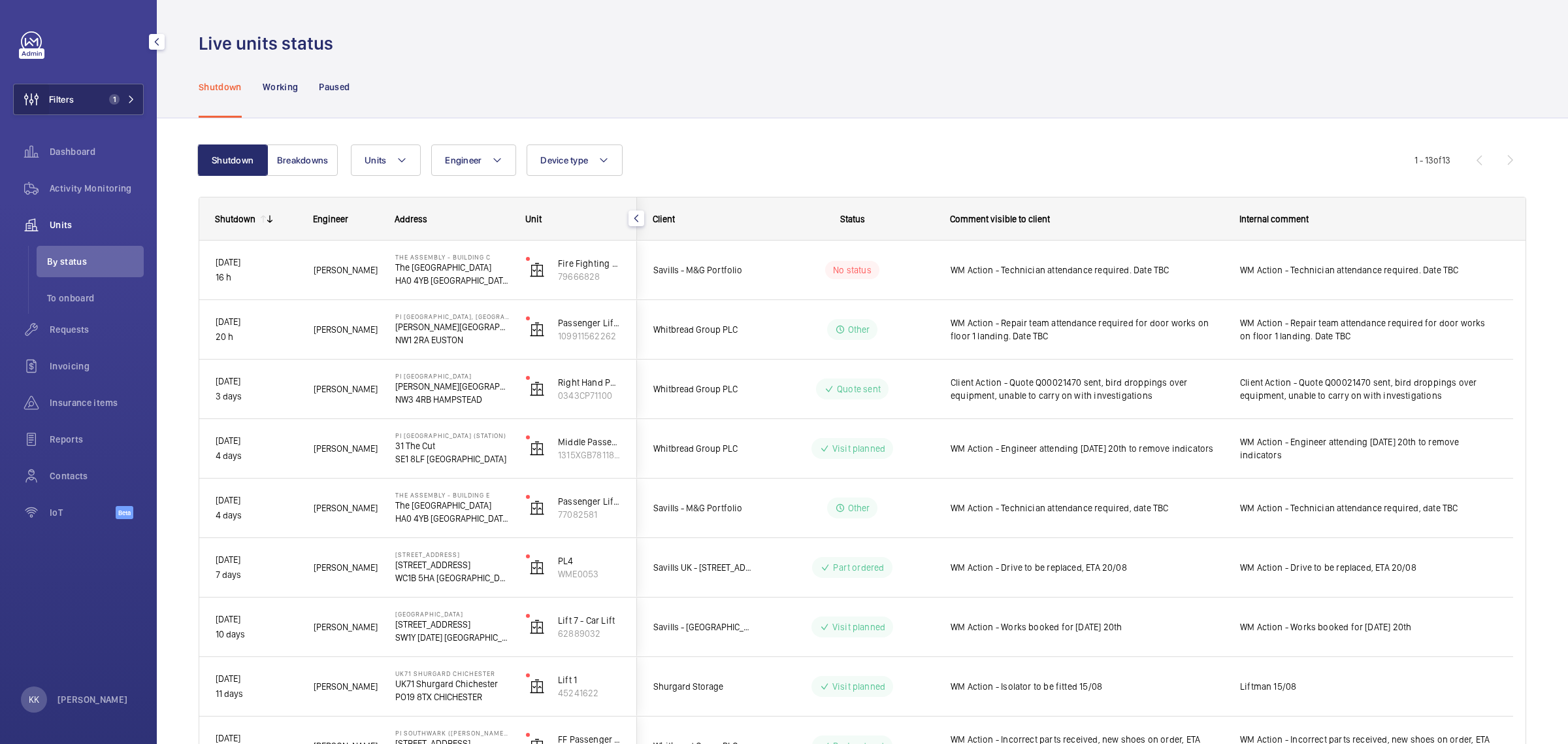
click at [48, 105] on wm-front-icon-button at bounding box center [31, 99] width 35 height 31
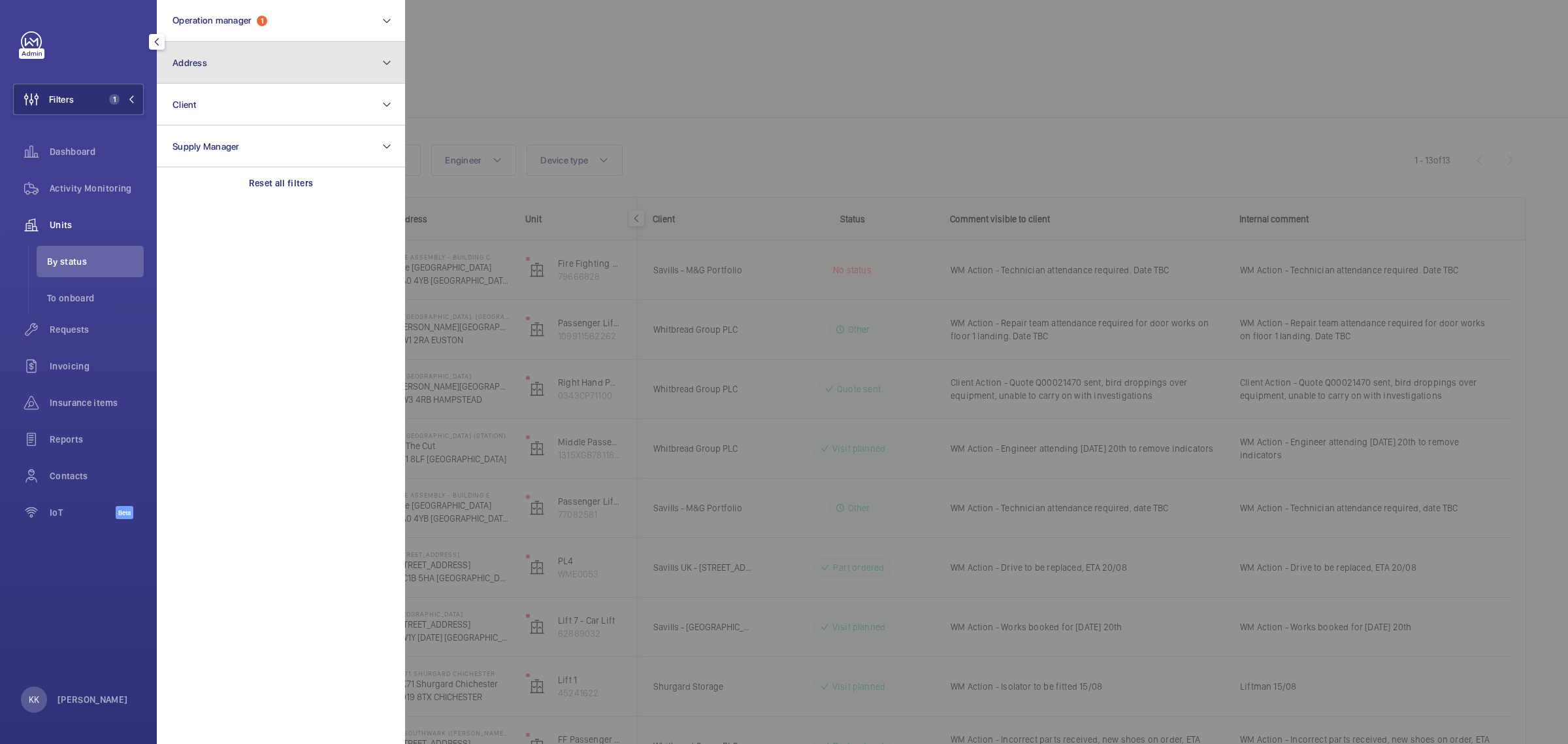
click at [226, 49] on button "Address" at bounding box center [281, 62] width 248 height 41
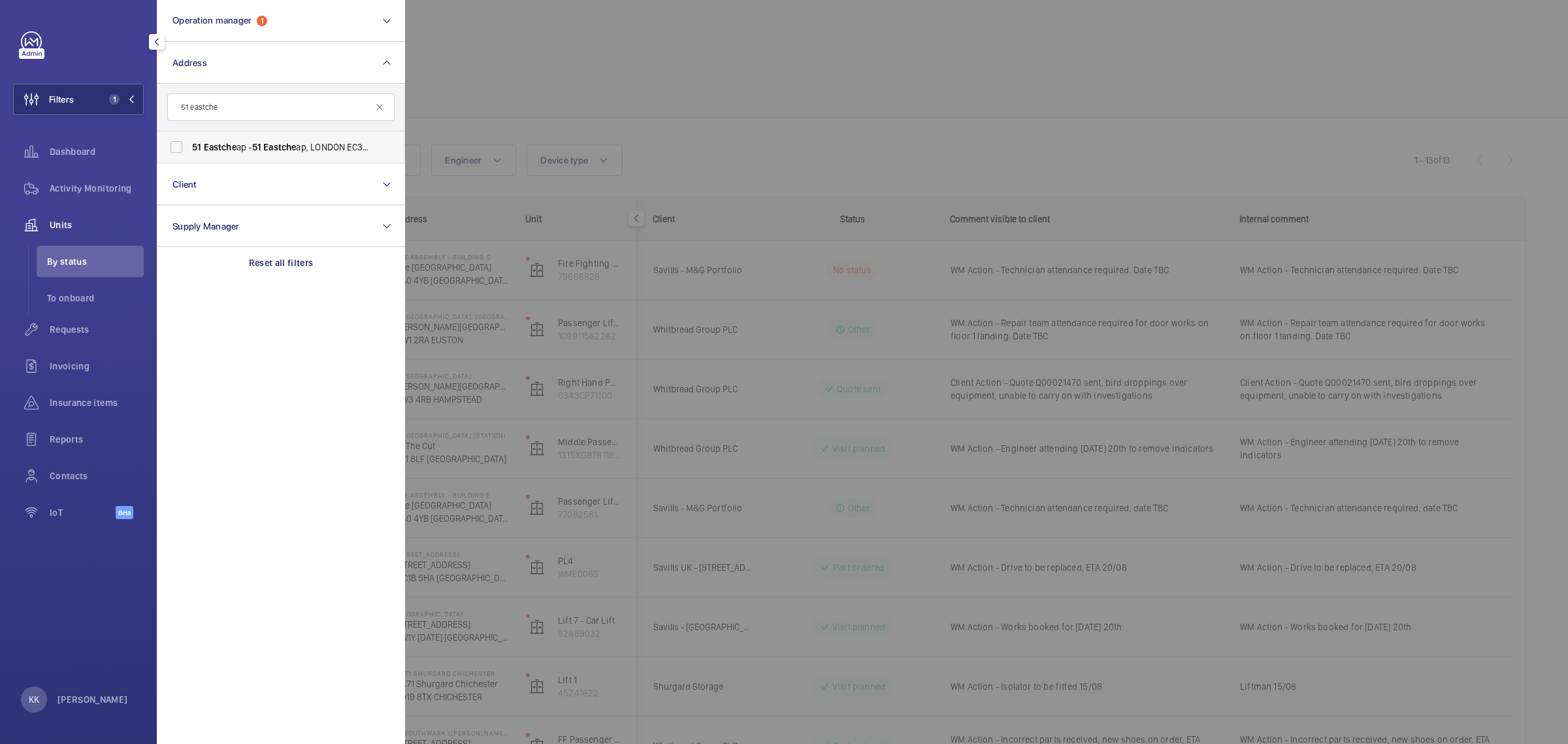
type input "51 eastche"
click at [316, 144] on span "[STREET_ADDRESS]" at bounding box center [281, 147] width 179 height 13
click at [190, 144] on input "[STREET_ADDRESS]" at bounding box center [176, 147] width 26 height 26
checkbox input "true"
click at [605, 98] on div at bounding box center [1189, 372] width 1568 height 744
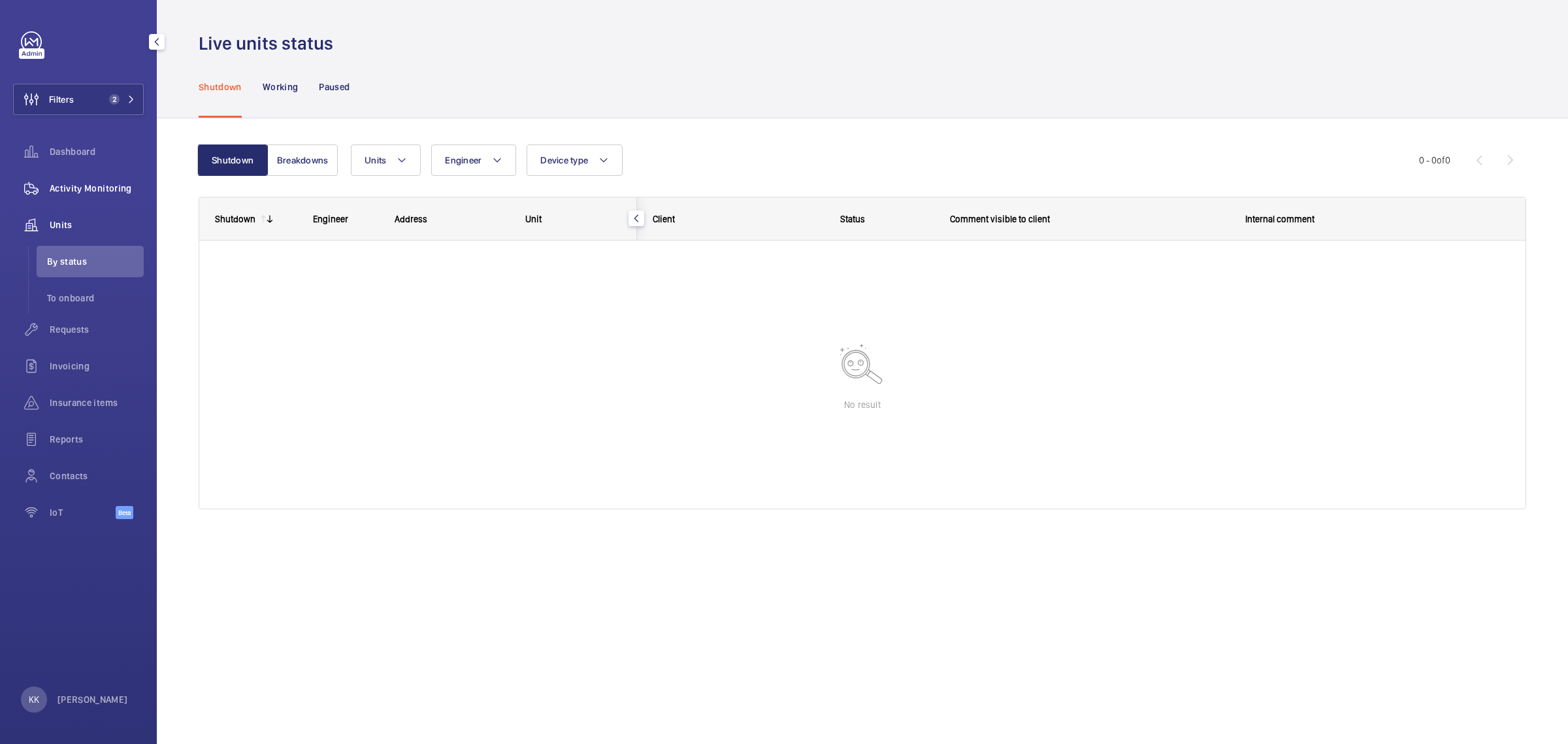
click at [112, 193] on span "Activity Monitoring" at bounding box center [96, 188] width 94 height 13
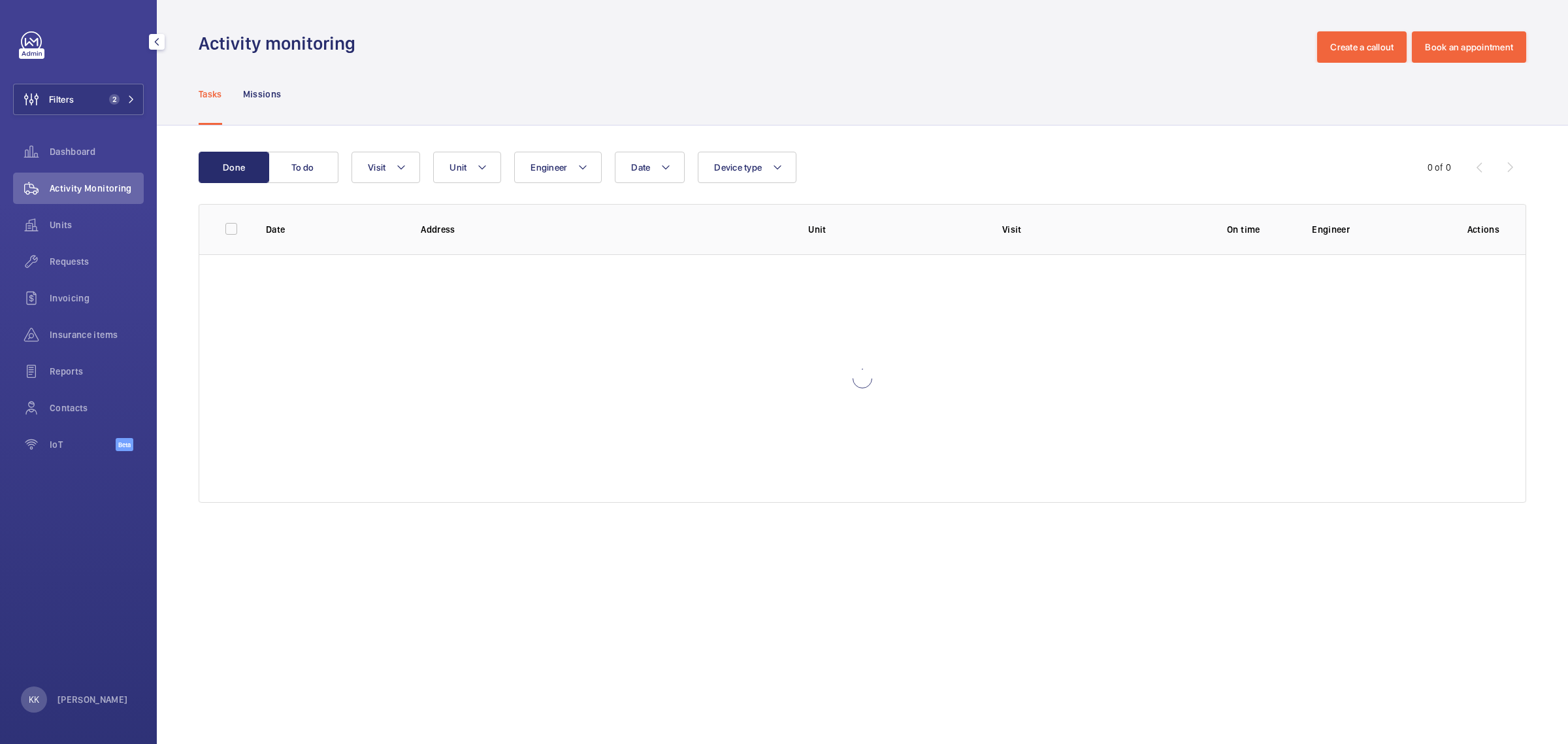
click at [670, 103] on div "Tasks Missions" at bounding box center [862, 94] width 1327 height 62
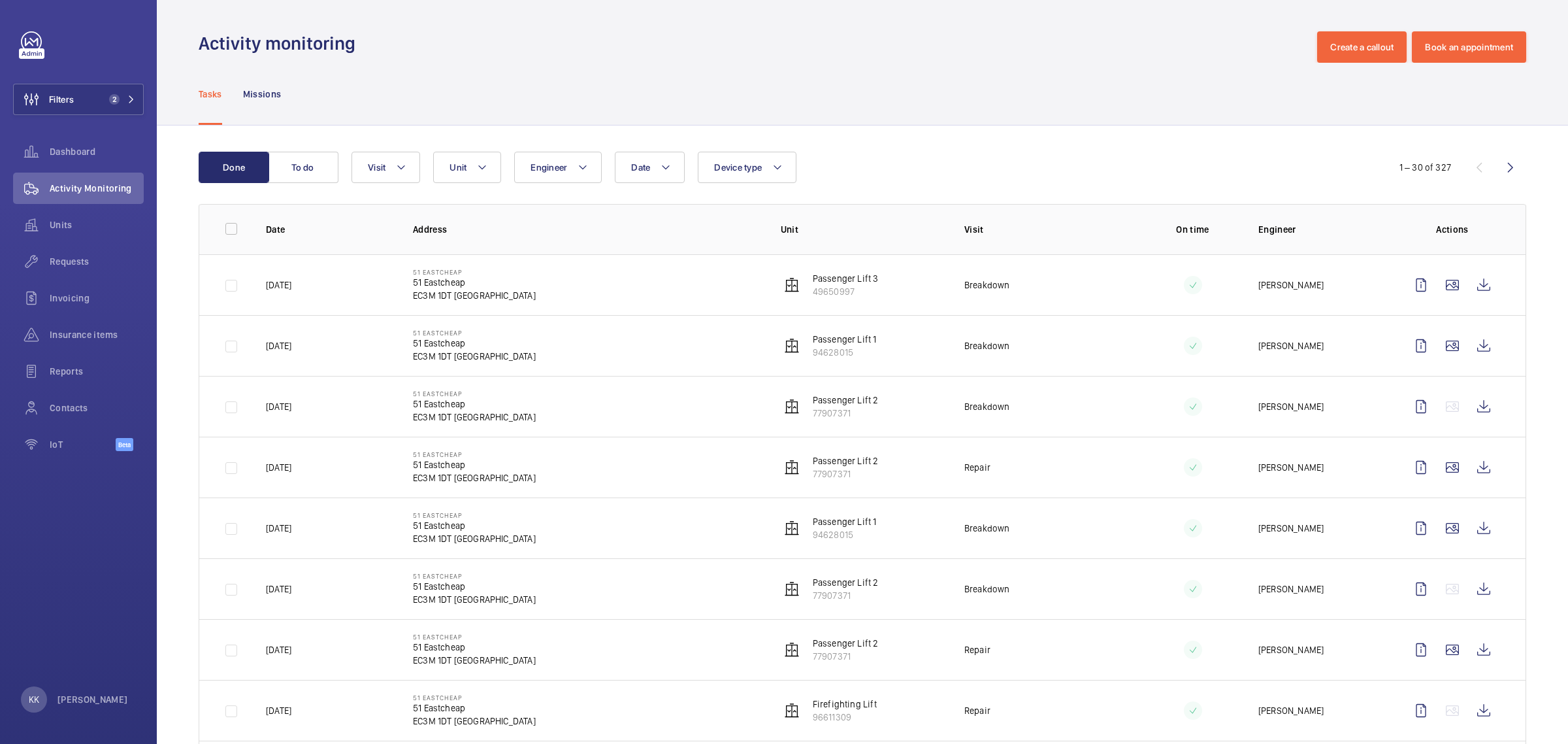
click at [226, 282] on td at bounding box center [222, 285] width 45 height 61
click at [227, 285] on td at bounding box center [222, 285] width 45 height 61
click at [1468, 289] on wm-front-icon-button at bounding box center [1484, 285] width 31 height 31
click at [1472, 346] on wm-front-icon-button at bounding box center [1484, 345] width 31 height 31
click at [1472, 411] on wm-front-icon-button at bounding box center [1484, 406] width 31 height 31
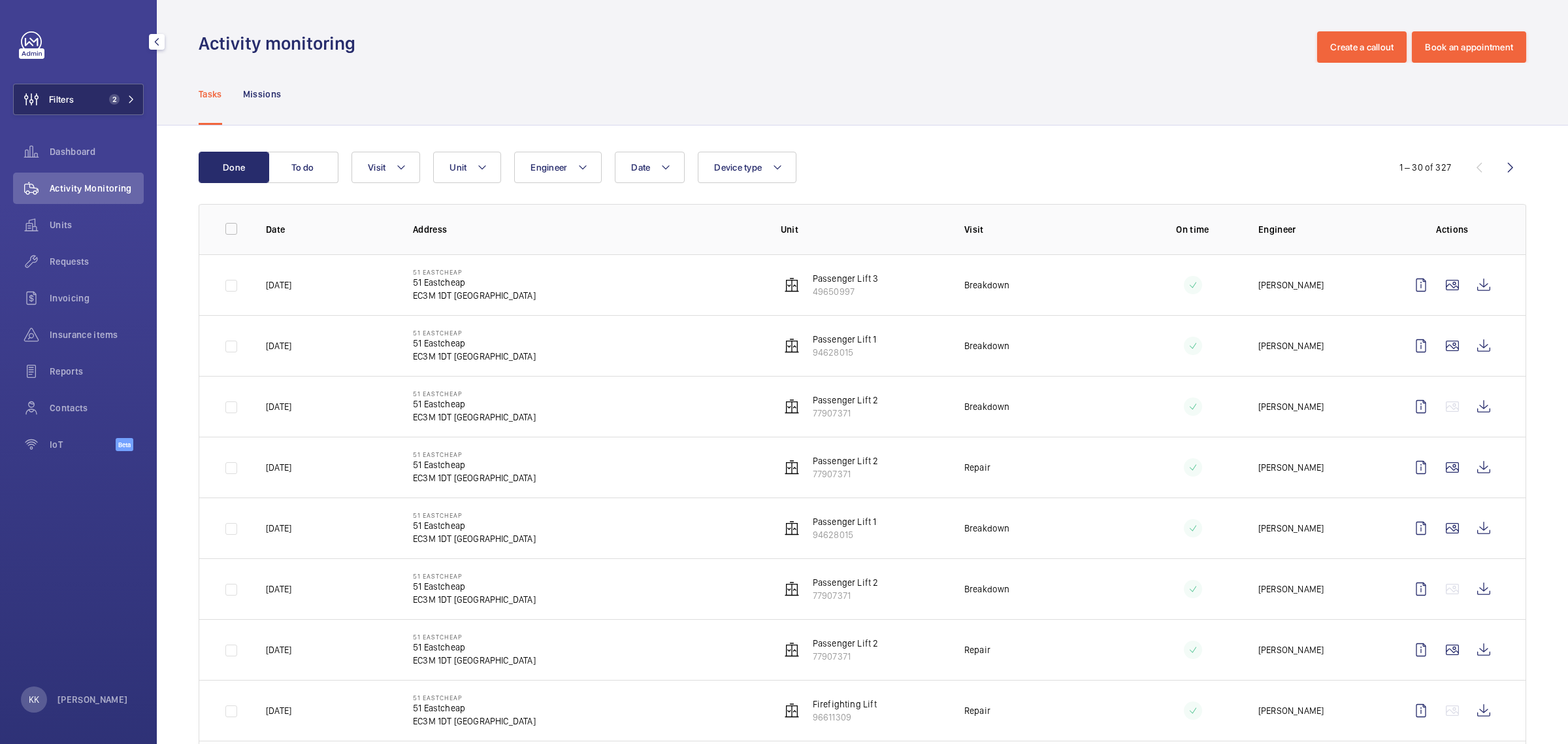
click at [104, 100] on span "2" at bounding box center [112, 99] width 16 height 10
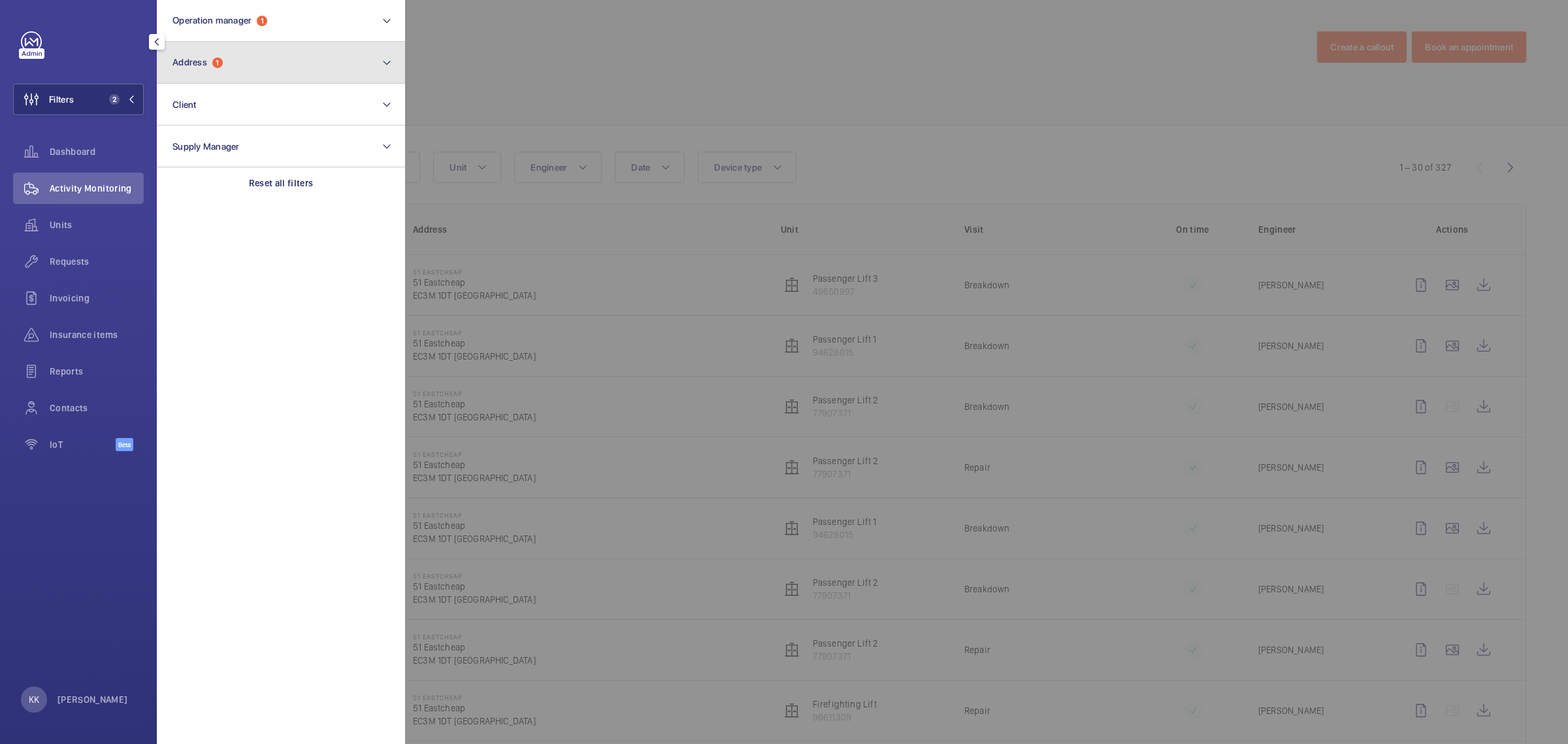
click at [237, 67] on button "Address 1" at bounding box center [281, 62] width 248 height 41
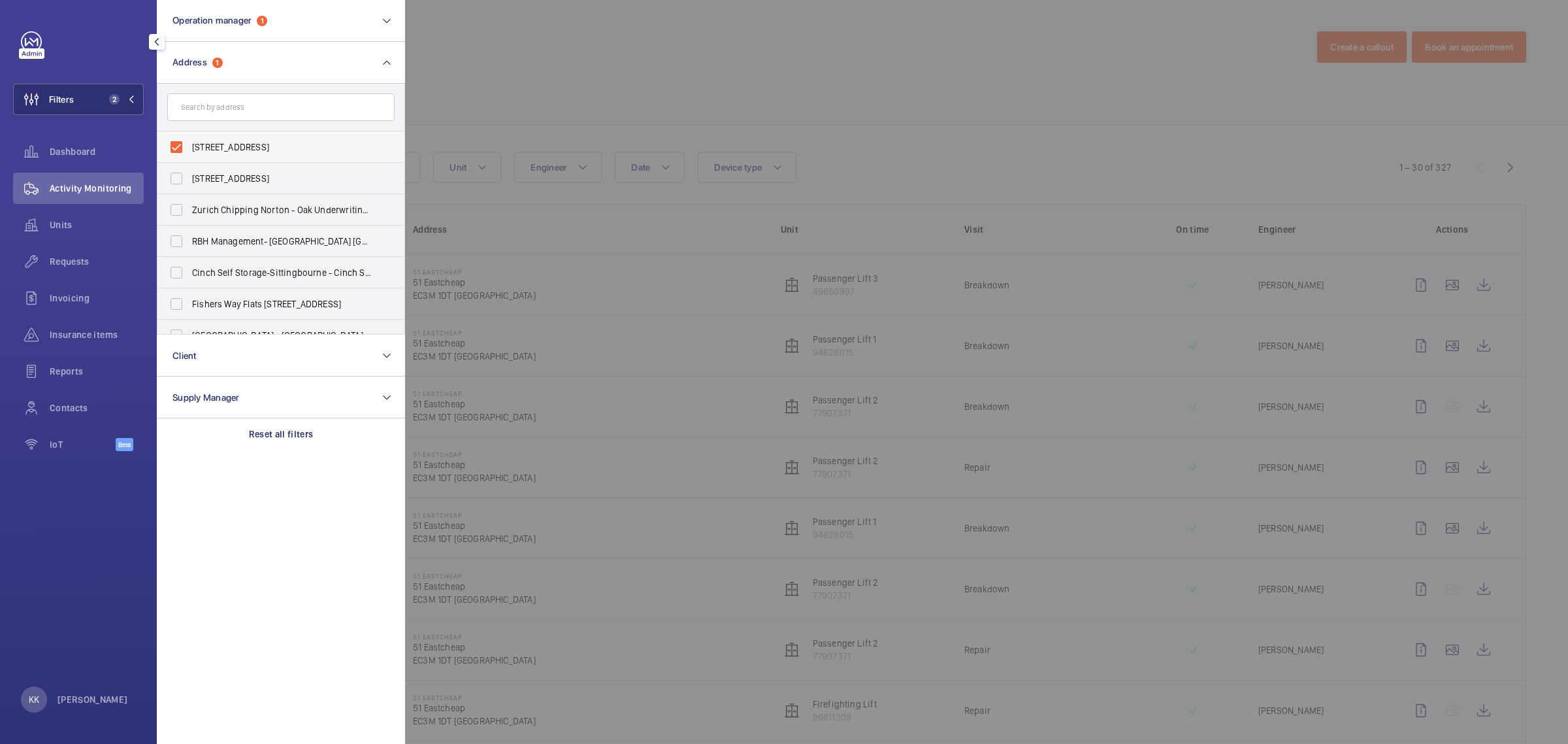
click at [242, 140] on span "[STREET_ADDRESS]" at bounding box center [281, 147] width 179 height 13
click at [190, 140] on input "[STREET_ADDRESS]" at bounding box center [176, 147] width 26 height 26
checkbox input "false"
click at [252, 100] on input "text" at bounding box center [281, 107] width 227 height 27
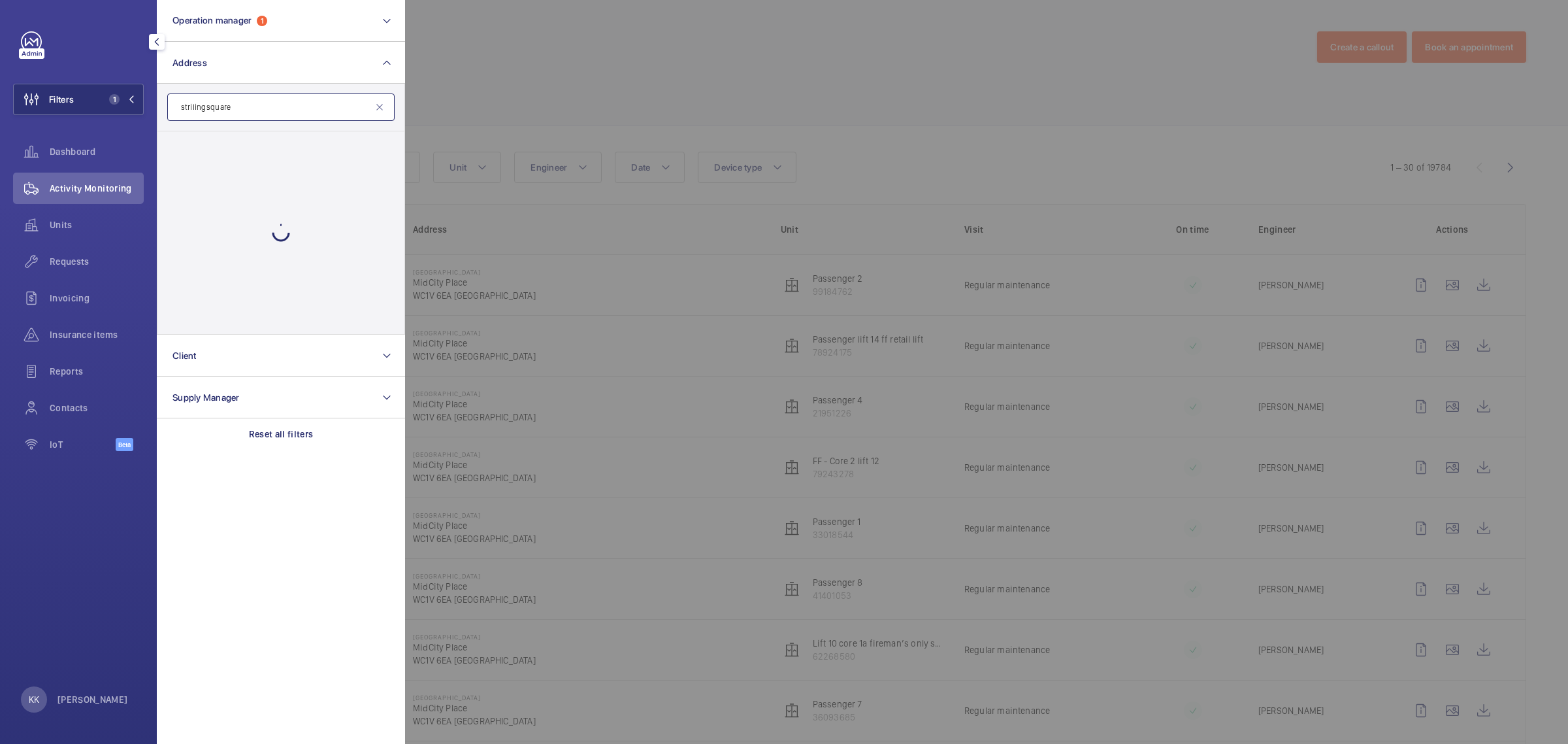
click at [198, 104] on input "striling square" at bounding box center [281, 107] width 227 height 27
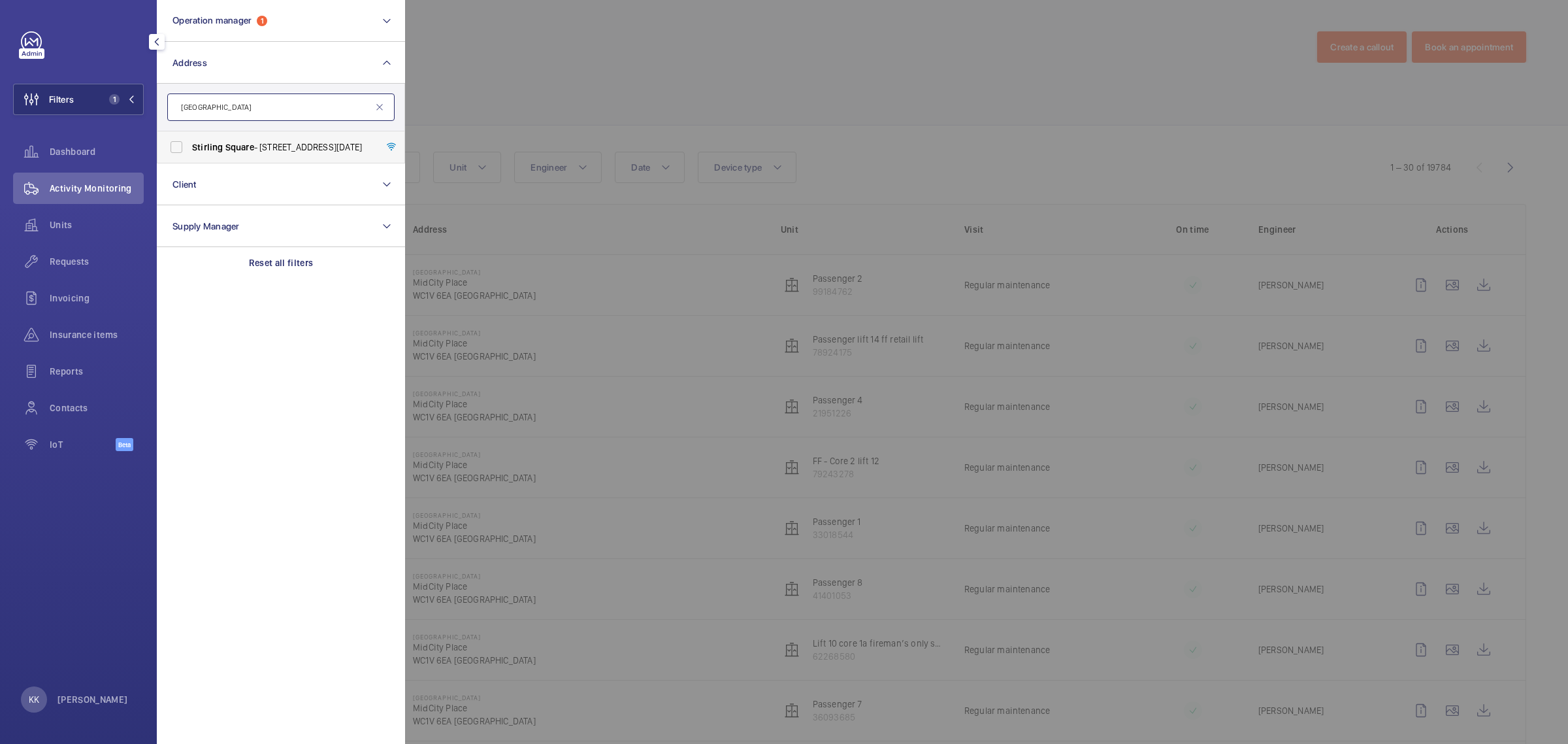
type input "[GEOGRAPHIC_DATA]"
click at [328, 142] on span "[GEOGRAPHIC_DATA] - [STREET_ADDRESS][DATE]" at bounding box center [281, 147] width 179 height 13
click at [190, 142] on input "[GEOGRAPHIC_DATA] - [STREET_ADDRESS][DATE]" at bounding box center [176, 147] width 26 height 26
checkbox input "true"
click at [41, 451] on wm-front-icon-button at bounding box center [31, 444] width 37 height 31
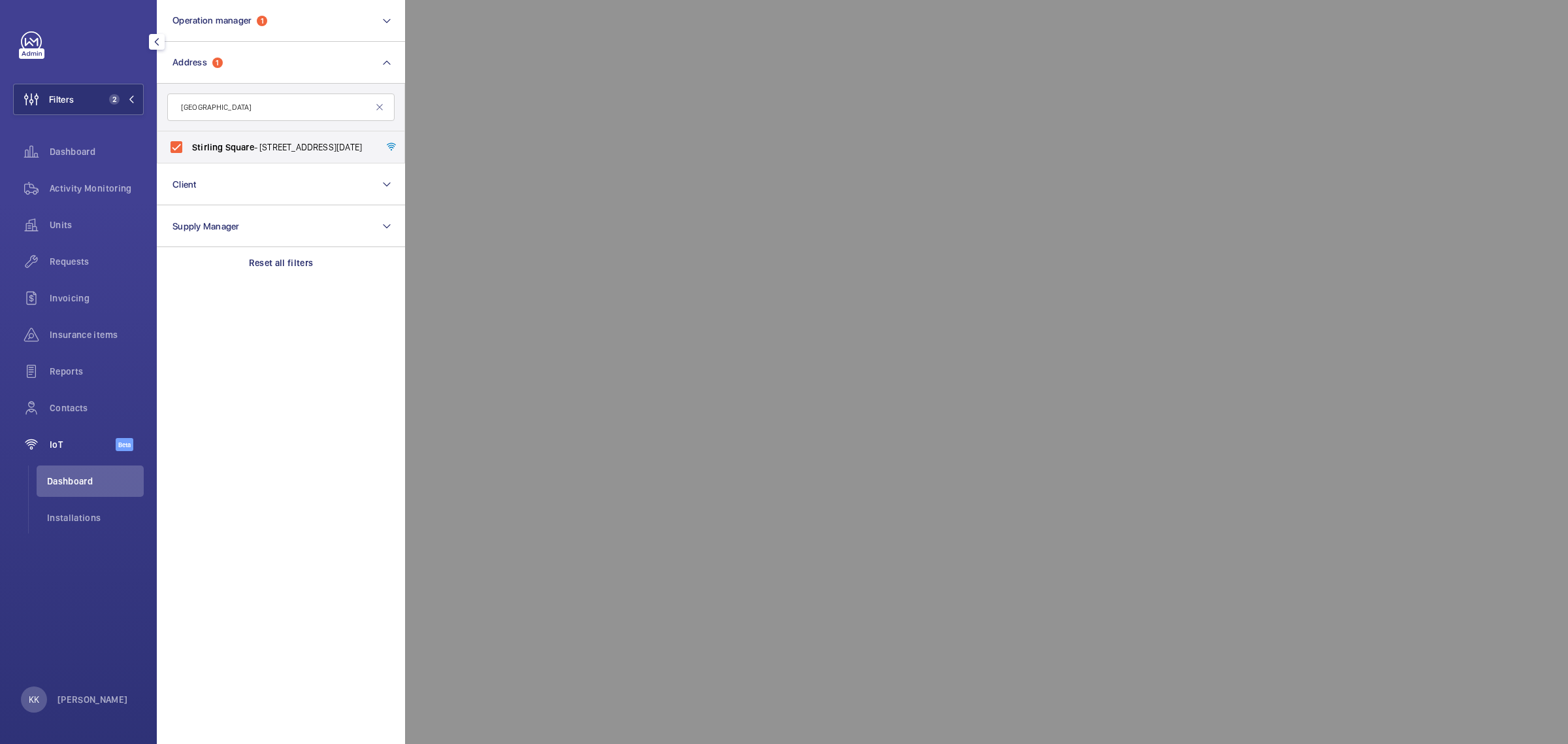
click at [74, 478] on span "Dashboard" at bounding box center [95, 481] width 96 height 13
click at [772, 276] on div at bounding box center [1189, 372] width 1568 height 744
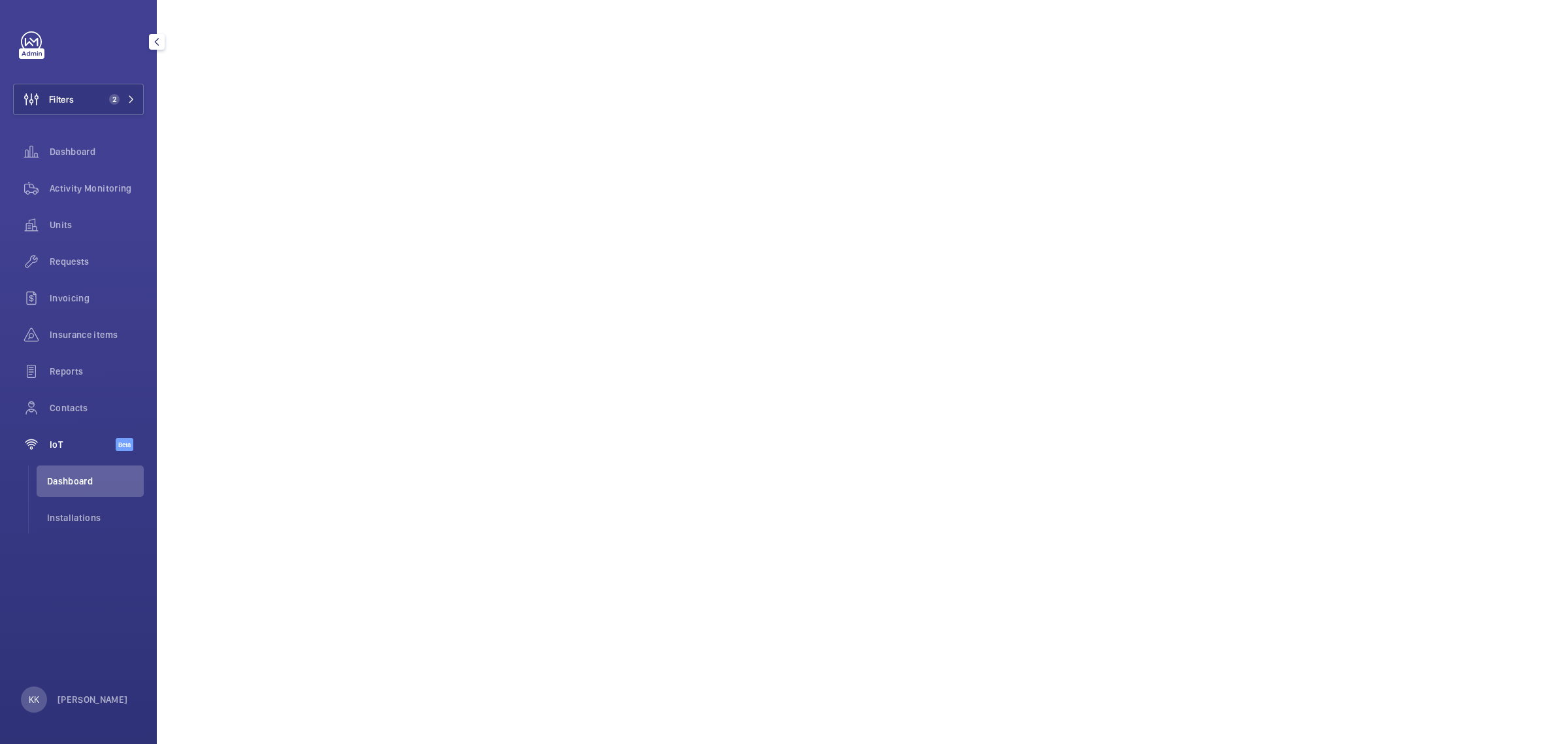
click at [69, 478] on span "Dashboard" at bounding box center [95, 481] width 96 height 13
click at [67, 406] on span "Contacts" at bounding box center [96, 407] width 94 height 13
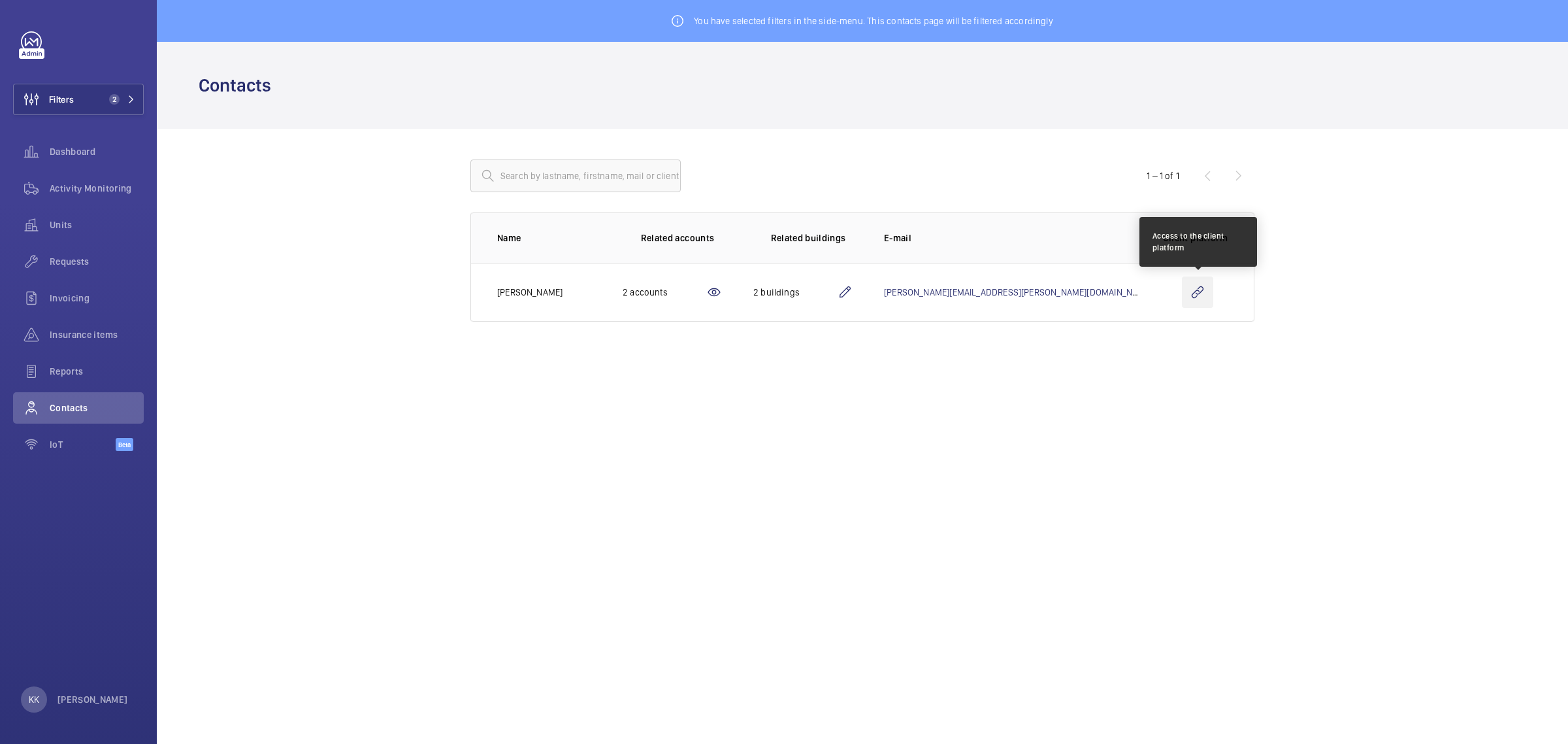
click at [1208, 289] on wm-front-icon-button at bounding box center [1197, 292] width 31 height 31
click at [114, 103] on span "2" at bounding box center [114, 99] width 10 height 10
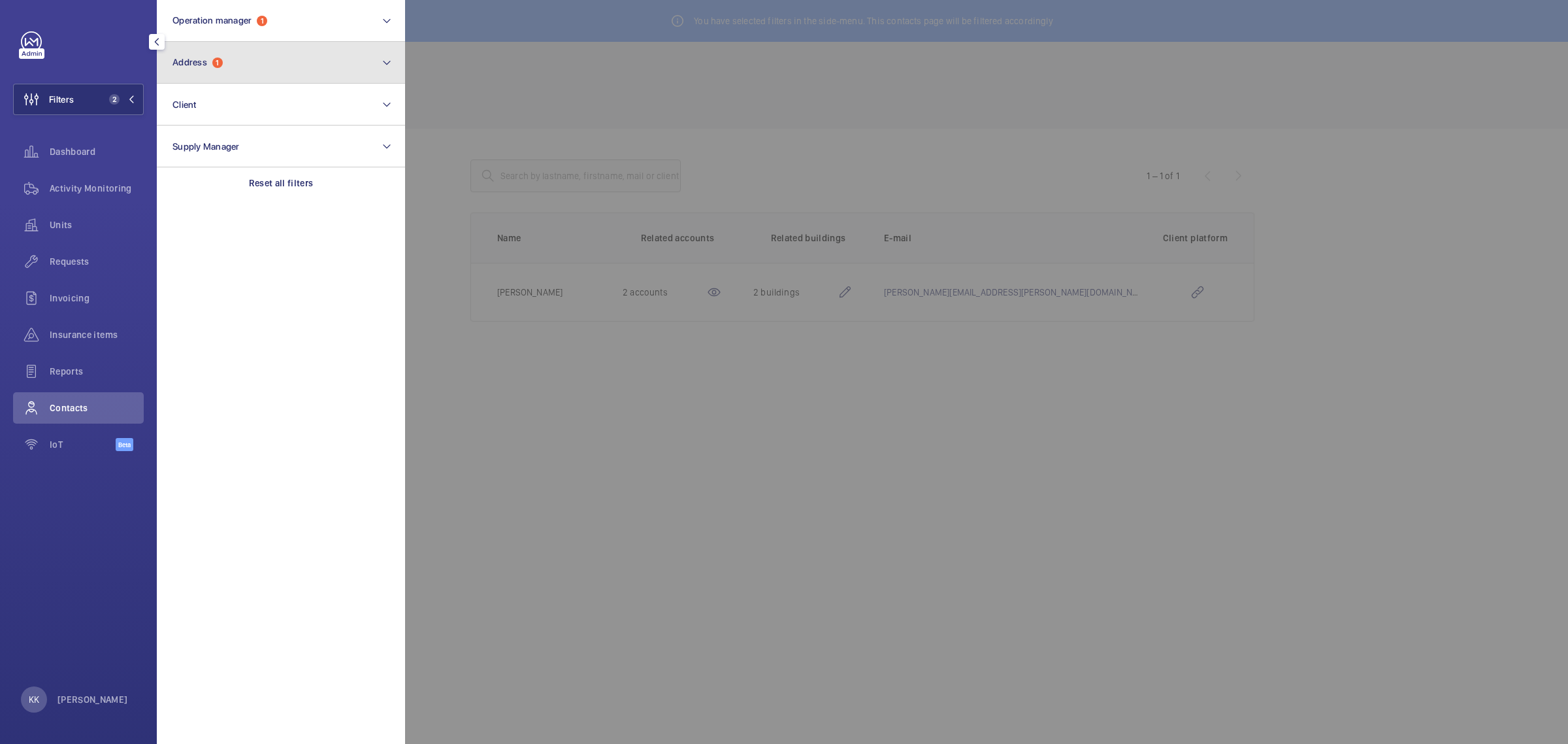
click at [195, 53] on button "Address 1" at bounding box center [281, 62] width 248 height 41
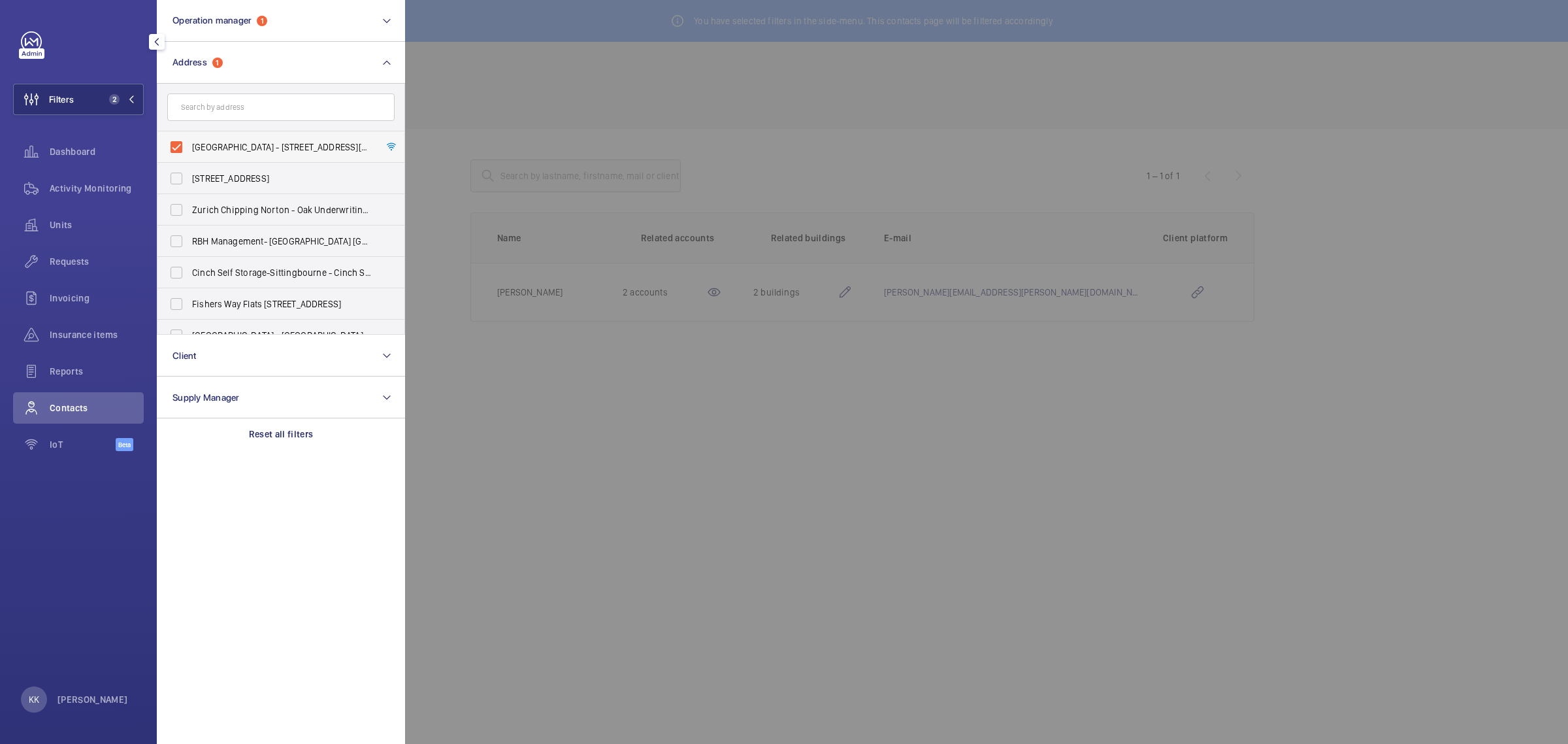
click at [243, 148] on span "[GEOGRAPHIC_DATA] - [STREET_ADDRESS][DATE]" at bounding box center [281, 147] width 179 height 13
click at [190, 148] on input "[GEOGRAPHIC_DATA] - [STREET_ADDRESS][DATE]" at bounding box center [176, 147] width 26 height 26
checkbox input "false"
click at [74, 230] on span "Units" at bounding box center [96, 225] width 94 height 13
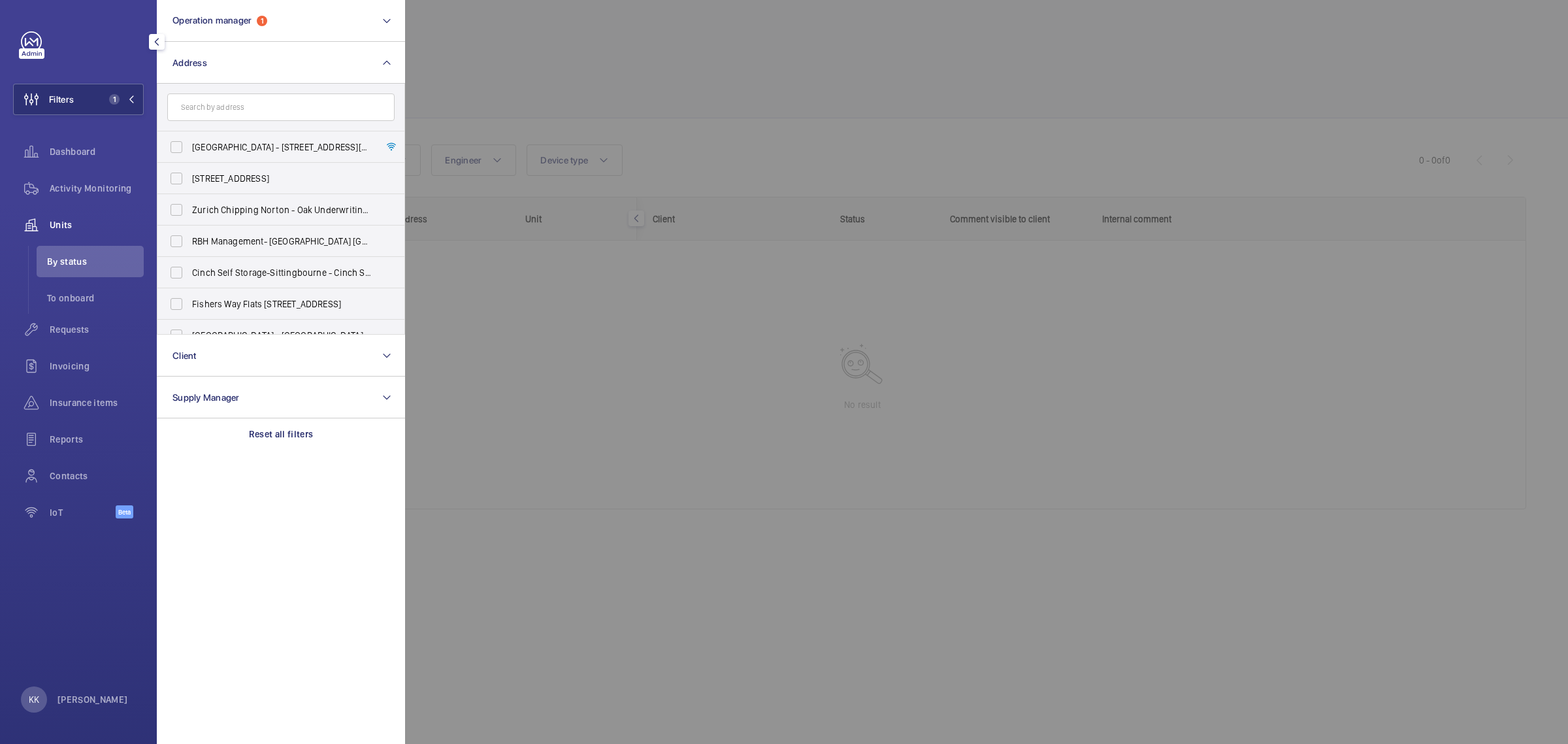
click at [595, 139] on div at bounding box center [1189, 372] width 1568 height 744
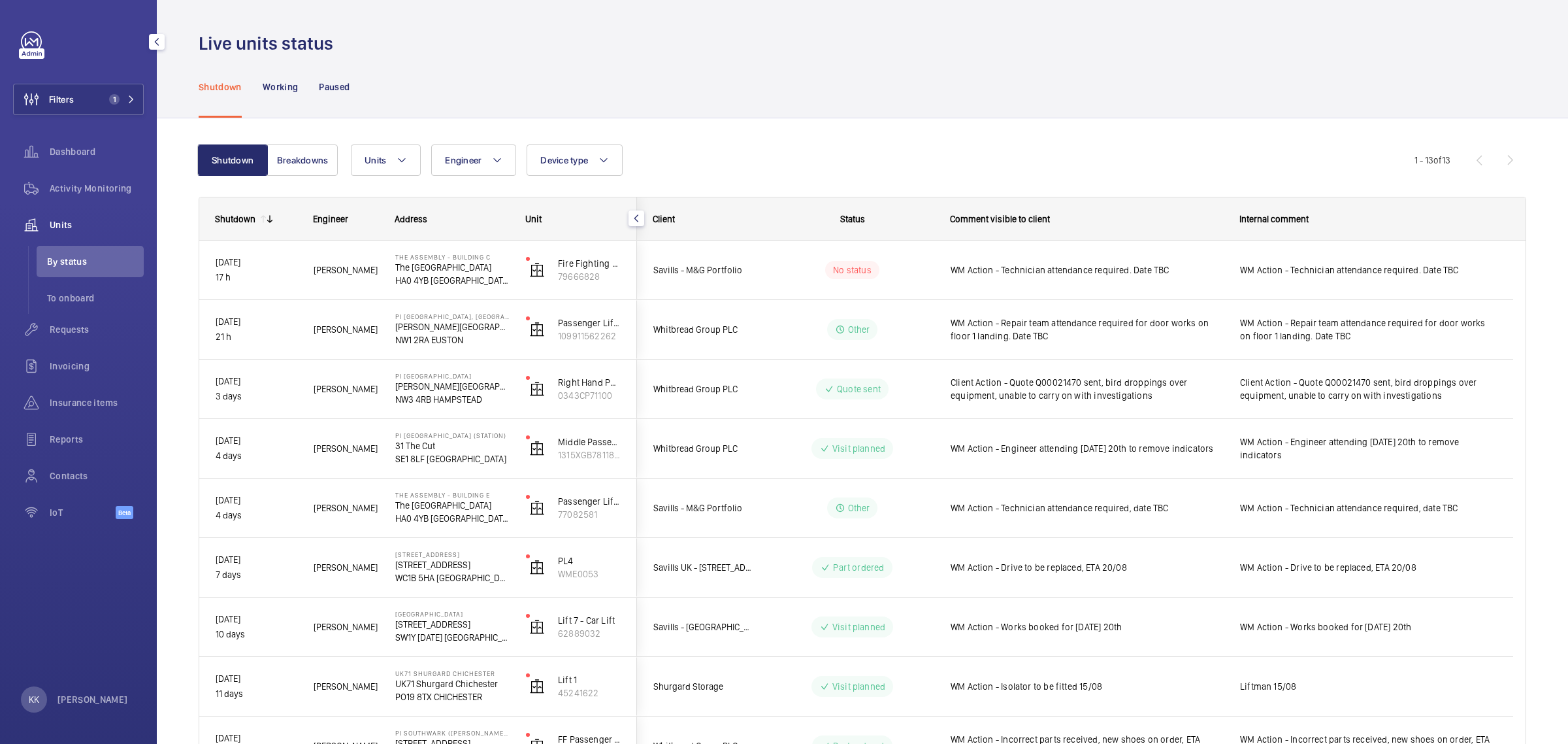
click at [749, 131] on div "Shutdown Breakdowns Units Engineer Device type More filters Reset all filters 1…" at bounding box center [862, 585] width 1327 height 922
click at [83, 90] on button "Filters 1" at bounding box center [78, 99] width 131 height 31
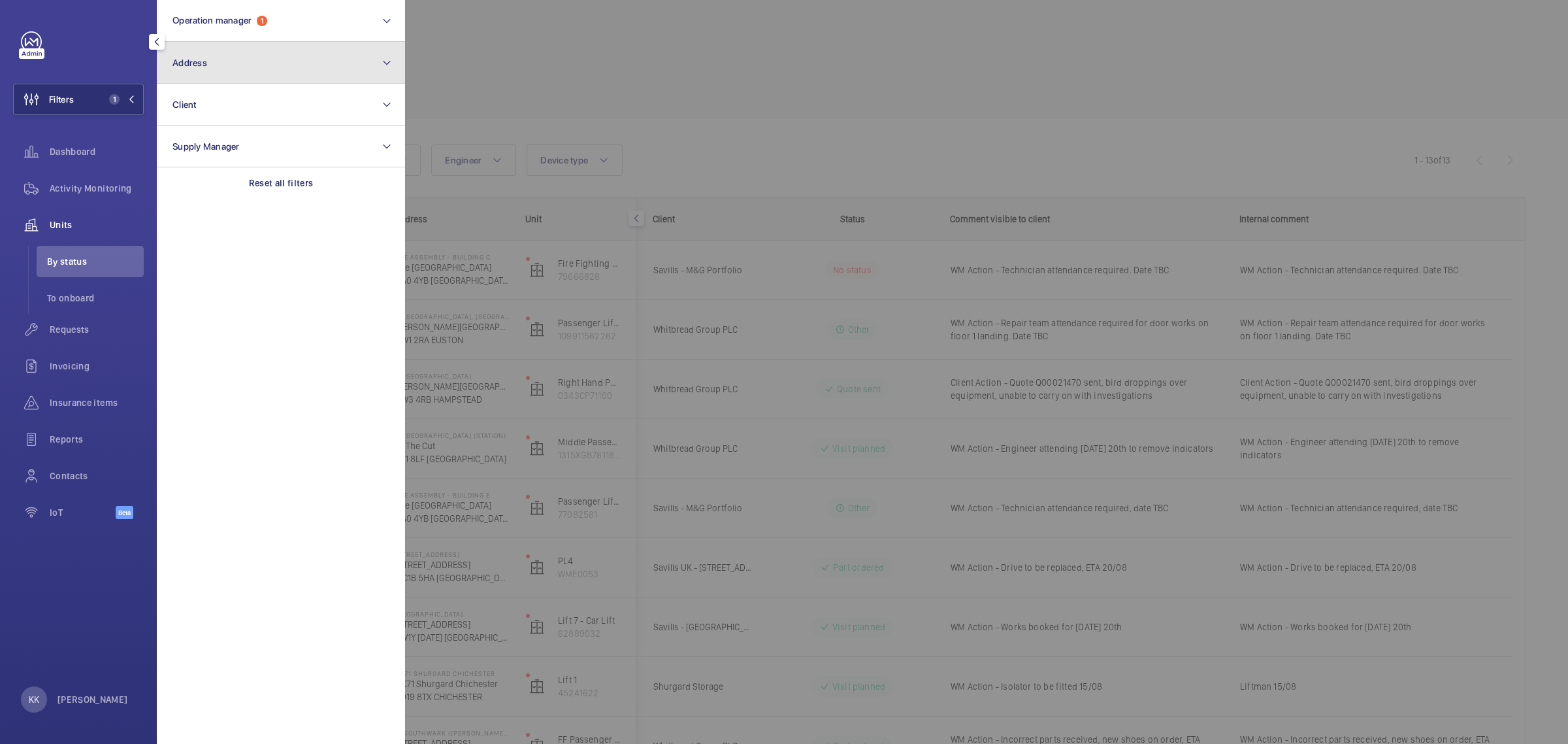
click at [219, 65] on button "Address" at bounding box center [281, 62] width 248 height 41
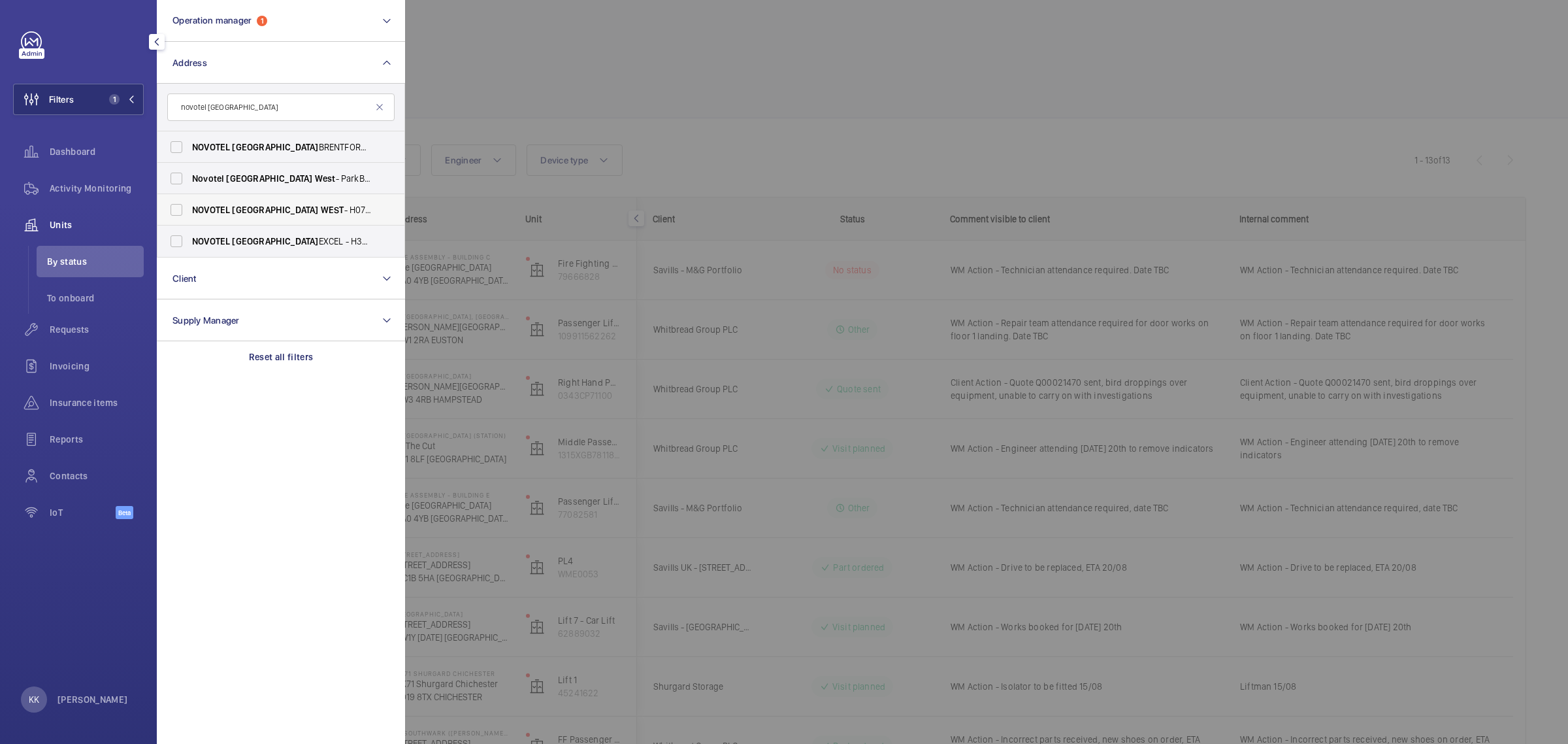
type input "novotel [GEOGRAPHIC_DATA]"
click at [307, 206] on span "[GEOGRAPHIC_DATA] - H0737, [GEOGRAPHIC_DATA] , [STREET_ADDRESS]" at bounding box center [281, 210] width 179 height 13
click at [190, 206] on input "[GEOGRAPHIC_DATA] - H0737, [GEOGRAPHIC_DATA] , [STREET_ADDRESS]" at bounding box center [176, 210] width 26 height 26
checkbox input "true"
click at [604, 81] on div at bounding box center [1189, 372] width 1568 height 744
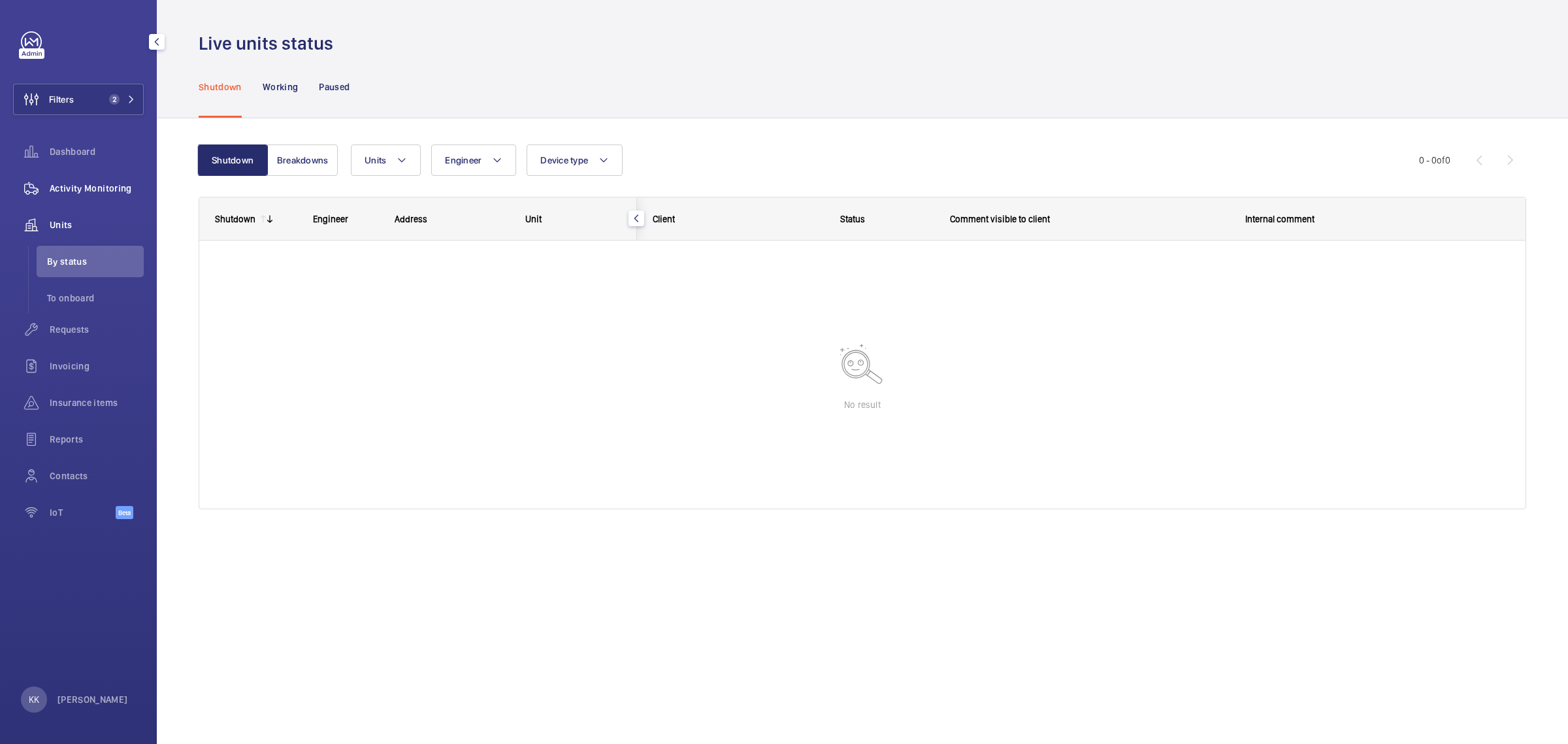
click at [118, 187] on span "Activity Monitoring" at bounding box center [96, 188] width 94 height 13
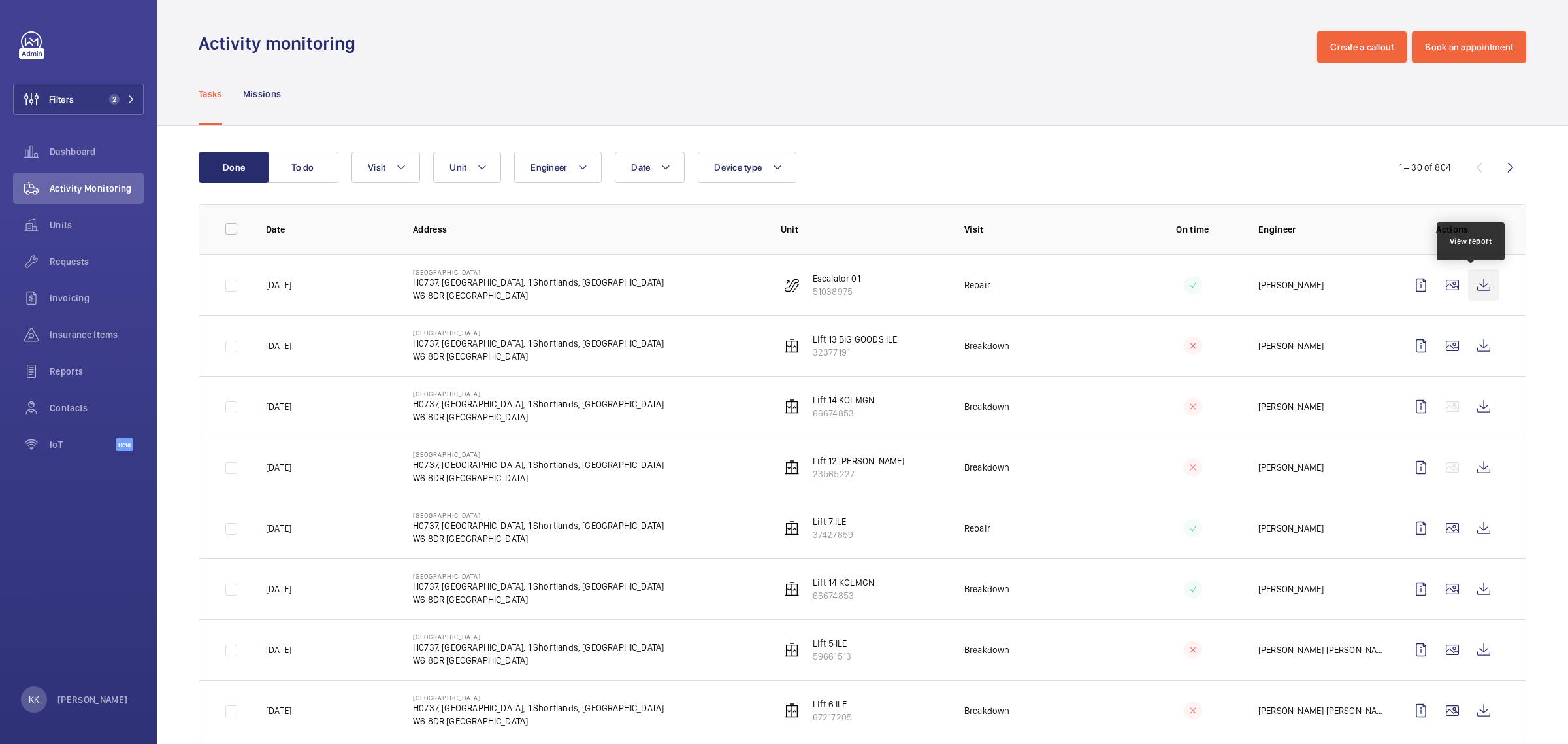
click at [1480, 285] on wm-front-icon-button at bounding box center [1484, 285] width 31 height 31
click at [88, 96] on button "Filters 2" at bounding box center [78, 99] width 131 height 31
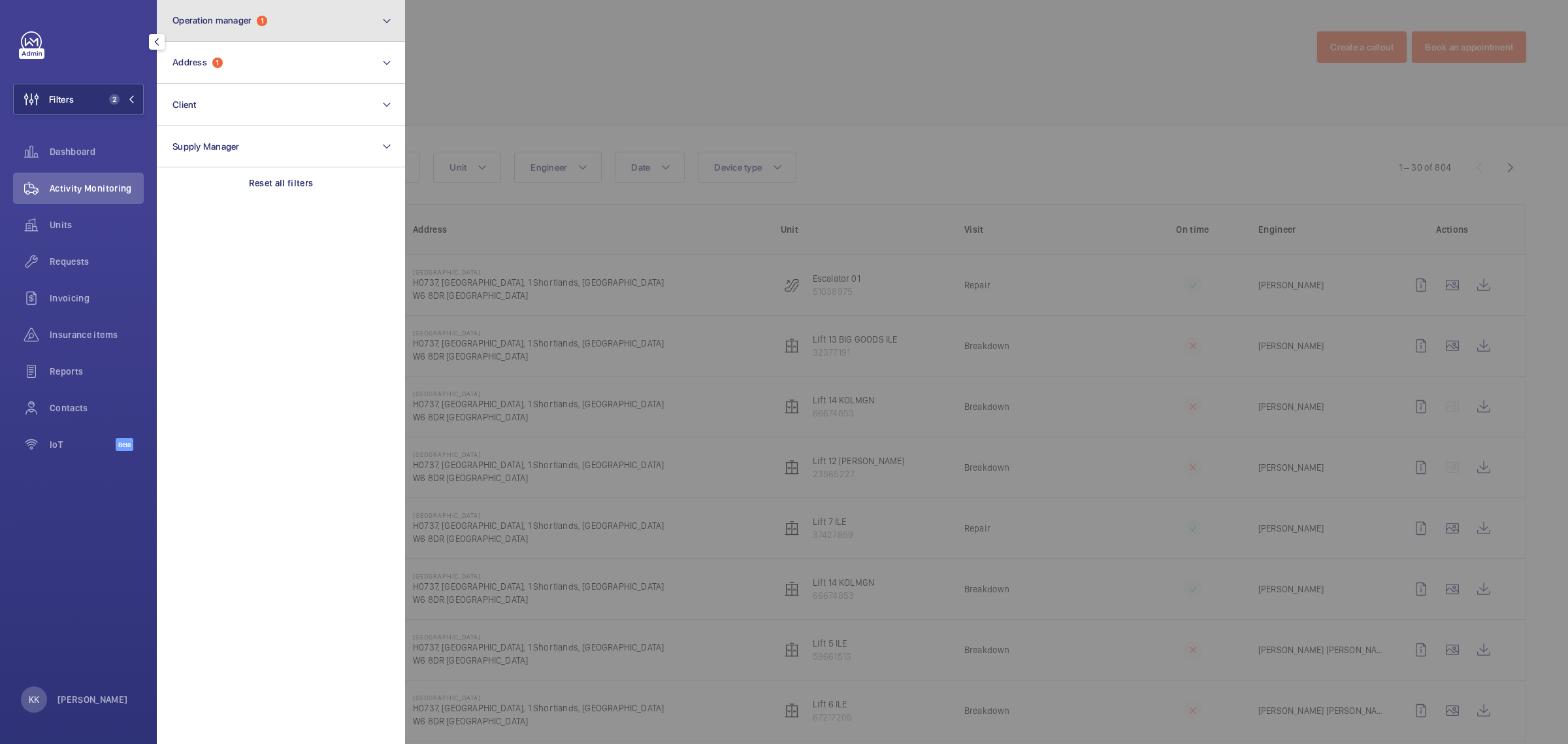
click at [206, 34] on button "Operation manager 1" at bounding box center [281, 21] width 248 height 41
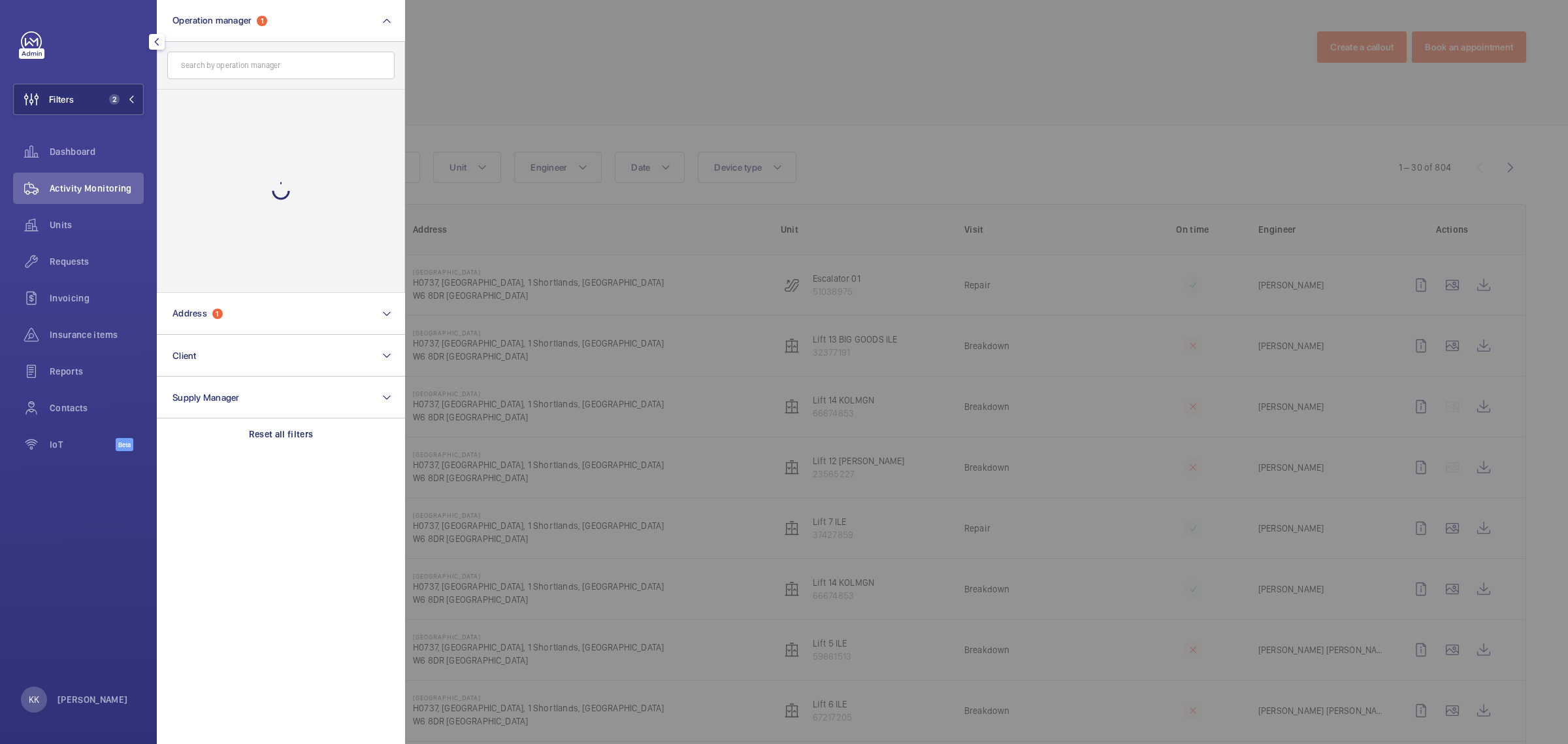
click at [226, 63] on input "text" at bounding box center [281, 65] width 227 height 27
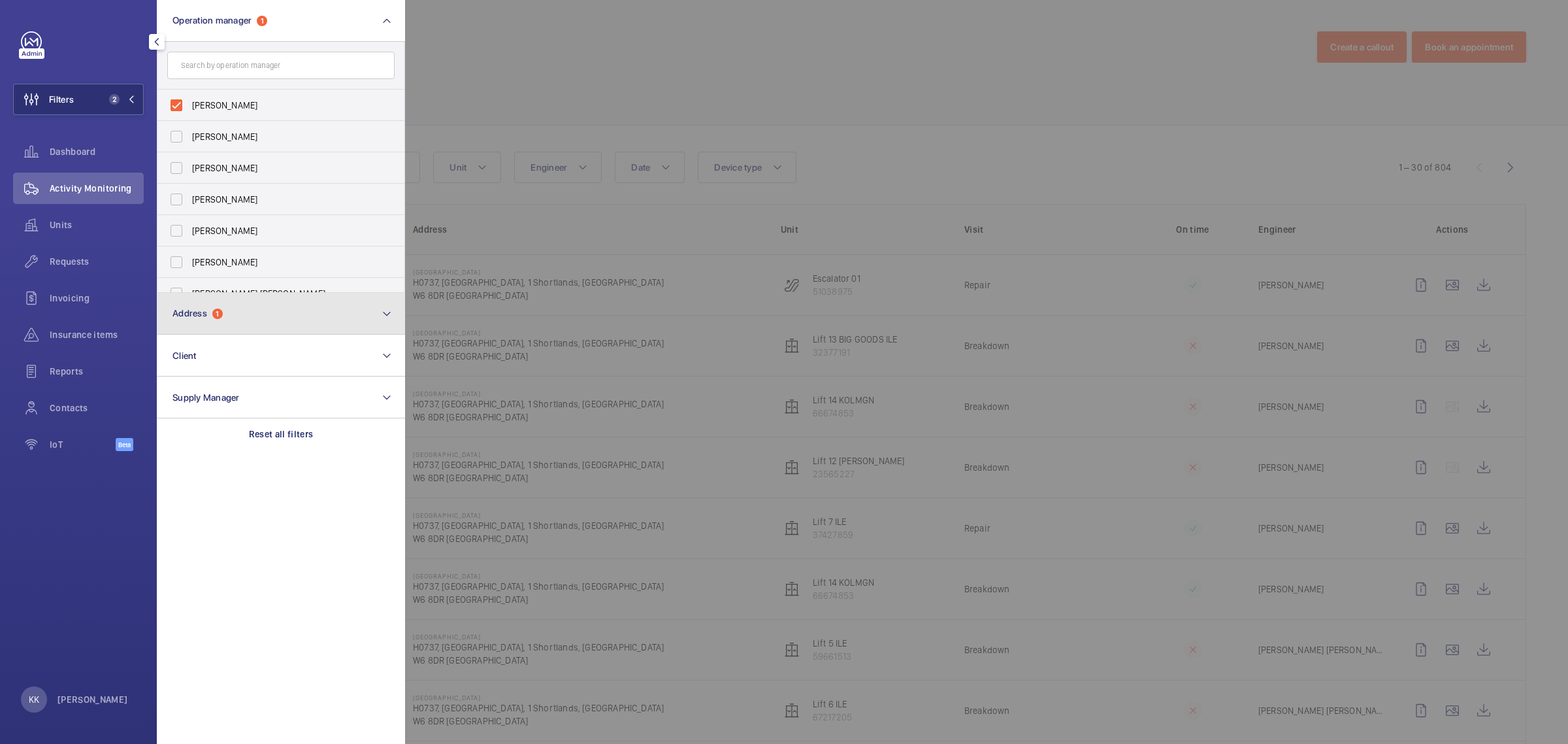
click at [221, 322] on button "Address 1" at bounding box center [281, 313] width 248 height 41
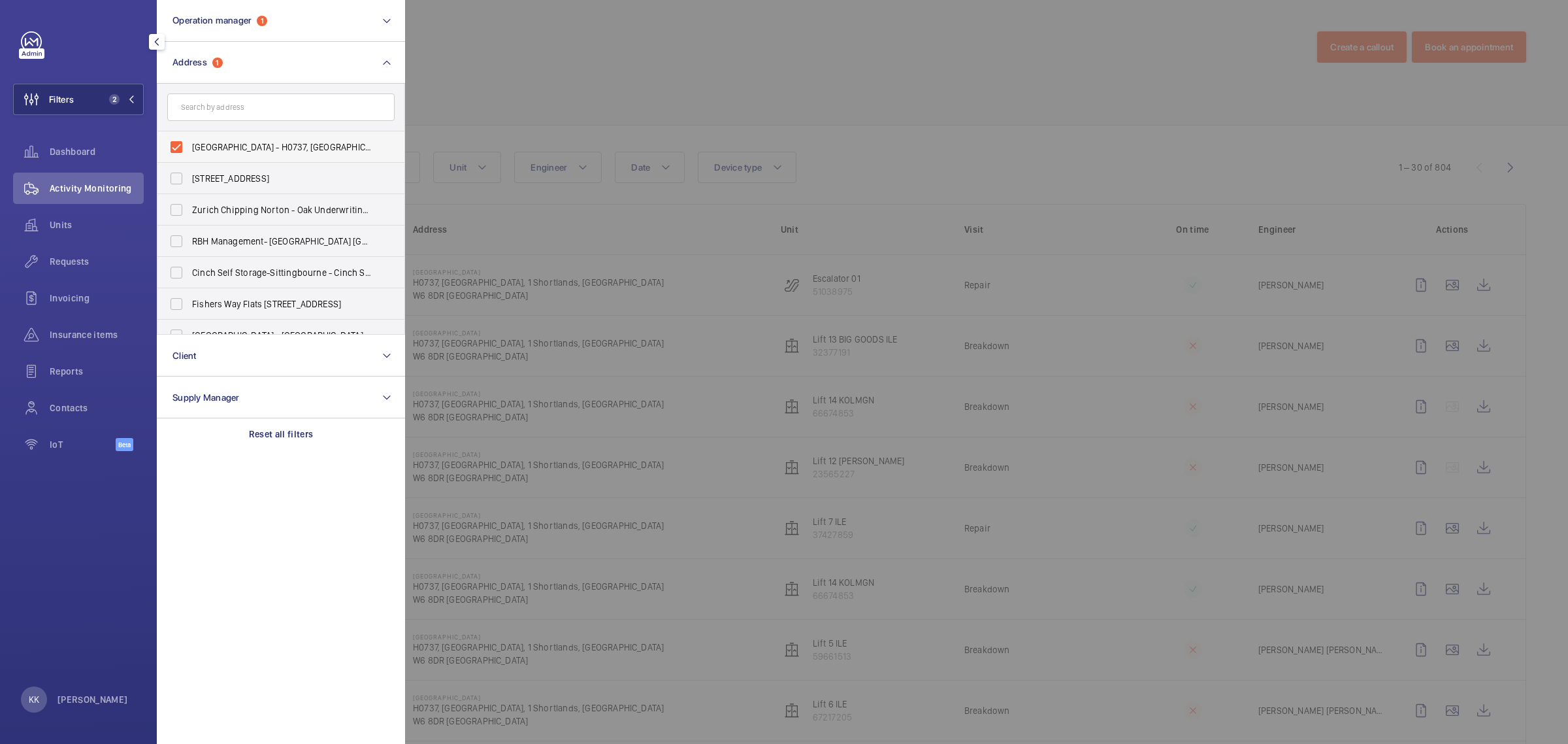
click at [255, 132] on label "[GEOGRAPHIC_DATA] - H0737, [GEOGRAPHIC_DATA], [STREET_ADDRESS]" at bounding box center [271, 147] width 227 height 31
click at [190, 134] on input "[GEOGRAPHIC_DATA] - H0737, [GEOGRAPHIC_DATA], [STREET_ADDRESS]" at bounding box center [176, 147] width 26 height 26
checkbox input "false"
click at [548, 89] on div at bounding box center [1189, 372] width 1568 height 744
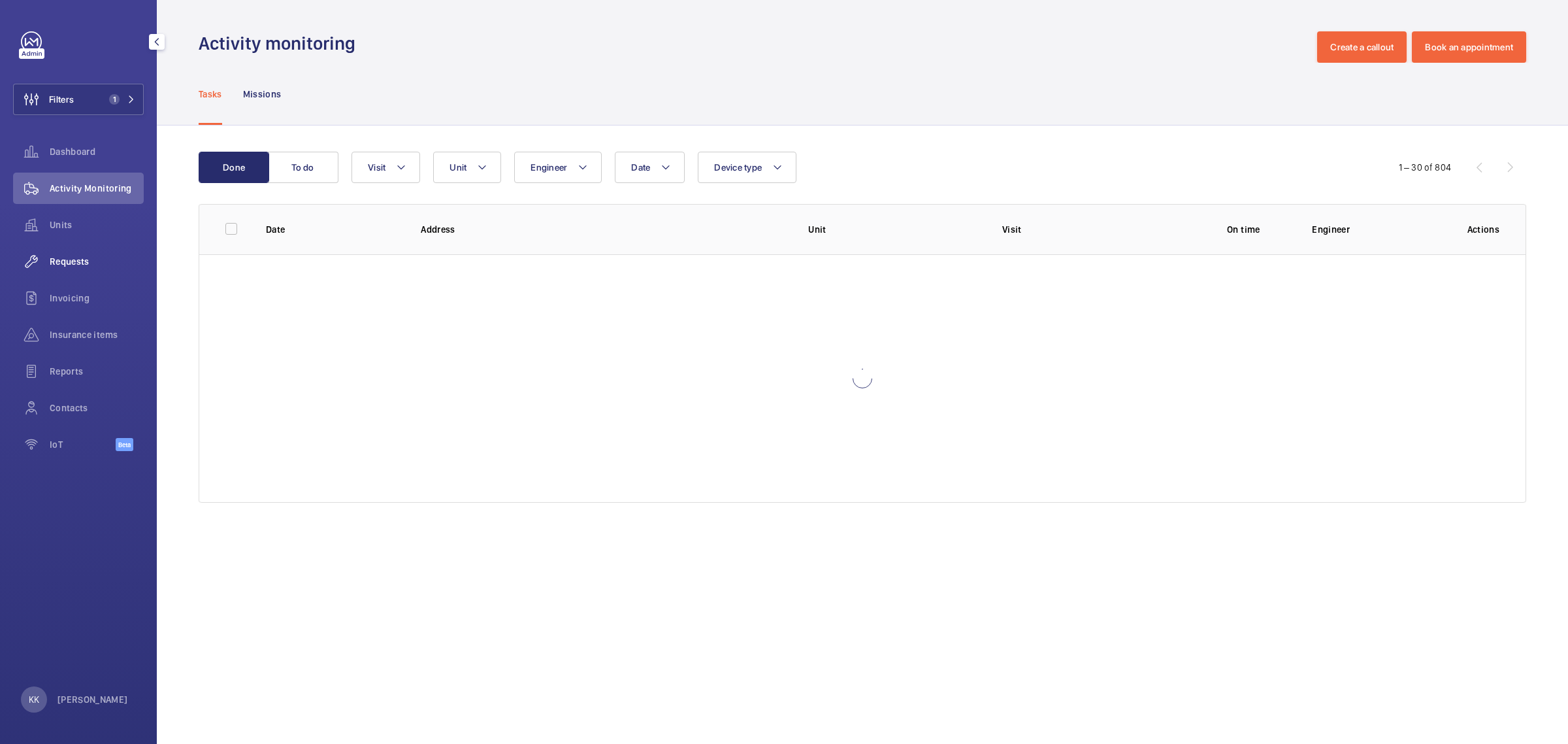
click at [80, 265] on span "Requests" at bounding box center [96, 262] width 94 height 13
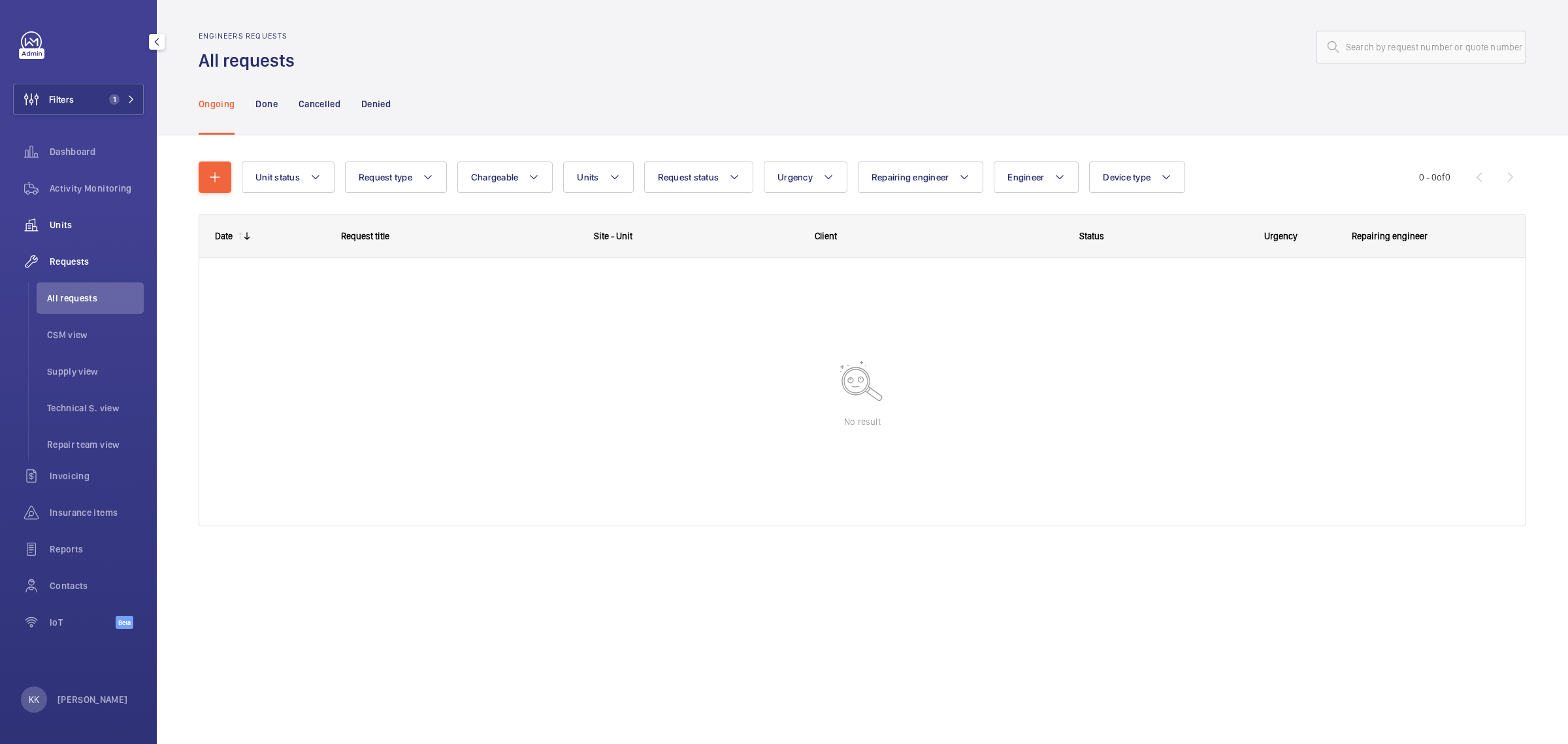
click at [88, 235] on div "Units" at bounding box center [78, 224] width 131 height 31
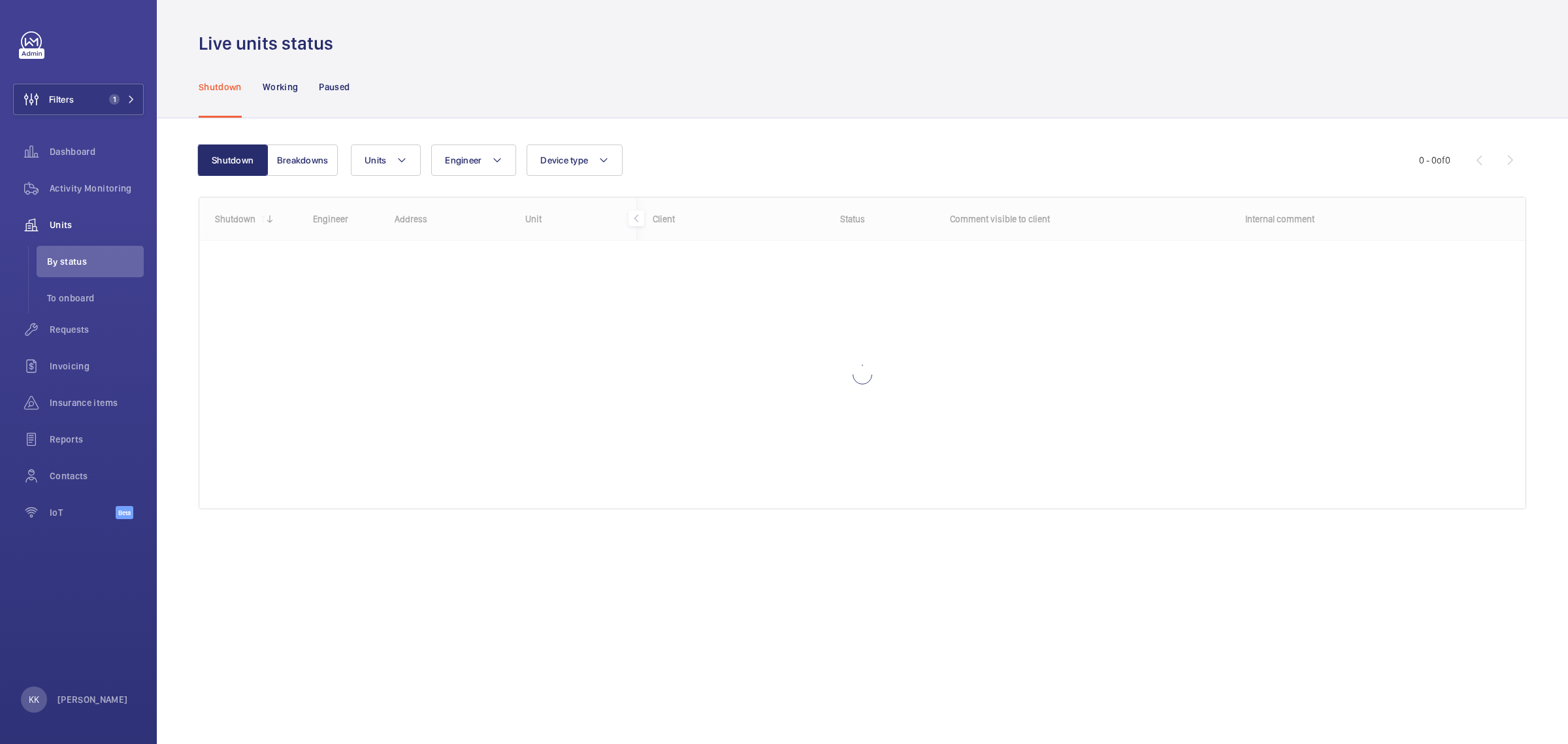
click at [1045, 57] on div "Shutdown Working Paused" at bounding box center [862, 87] width 1327 height 62
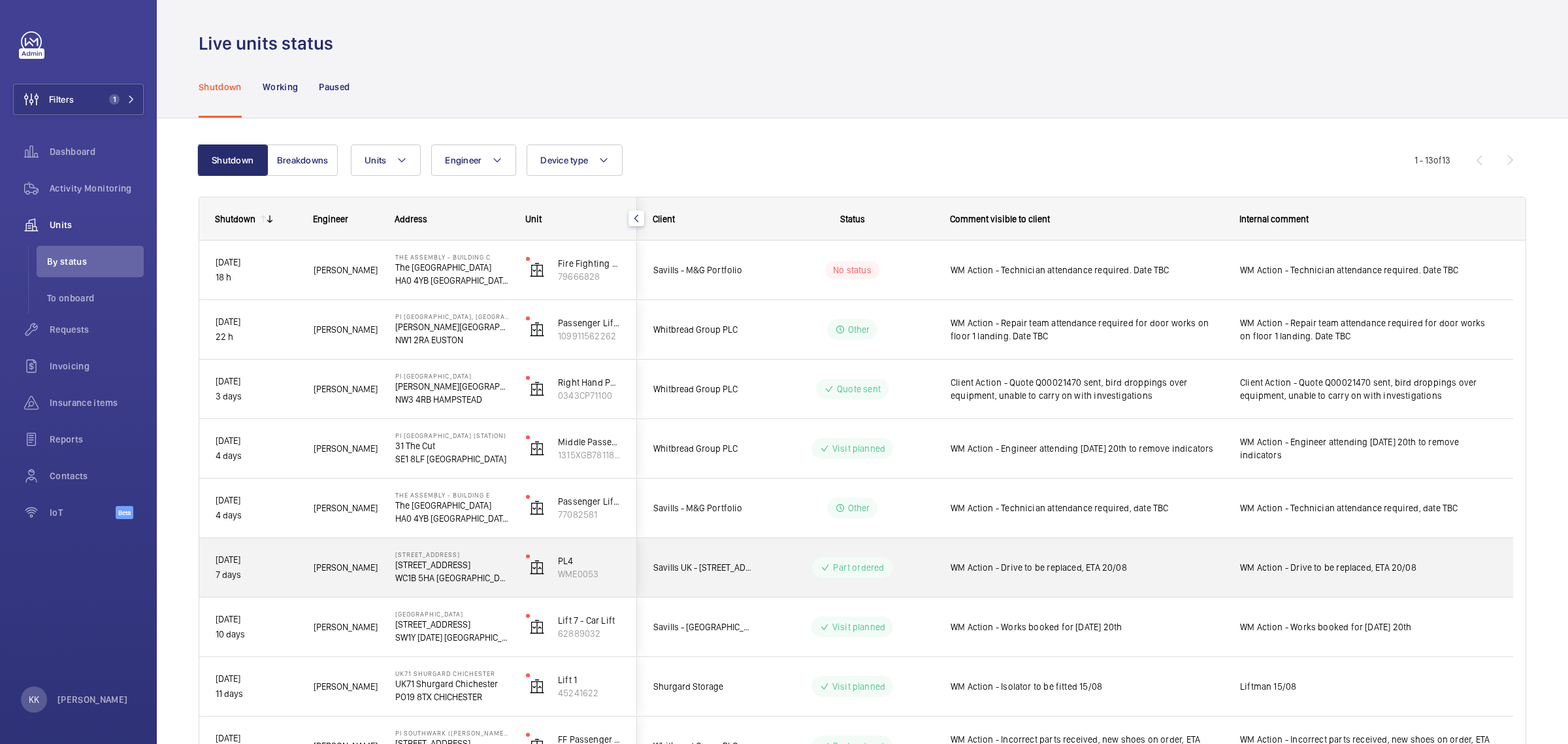
click at [1088, 564] on span "WM Action - Drive to be replaced, ETA 20/08" at bounding box center [1087, 567] width 273 height 13
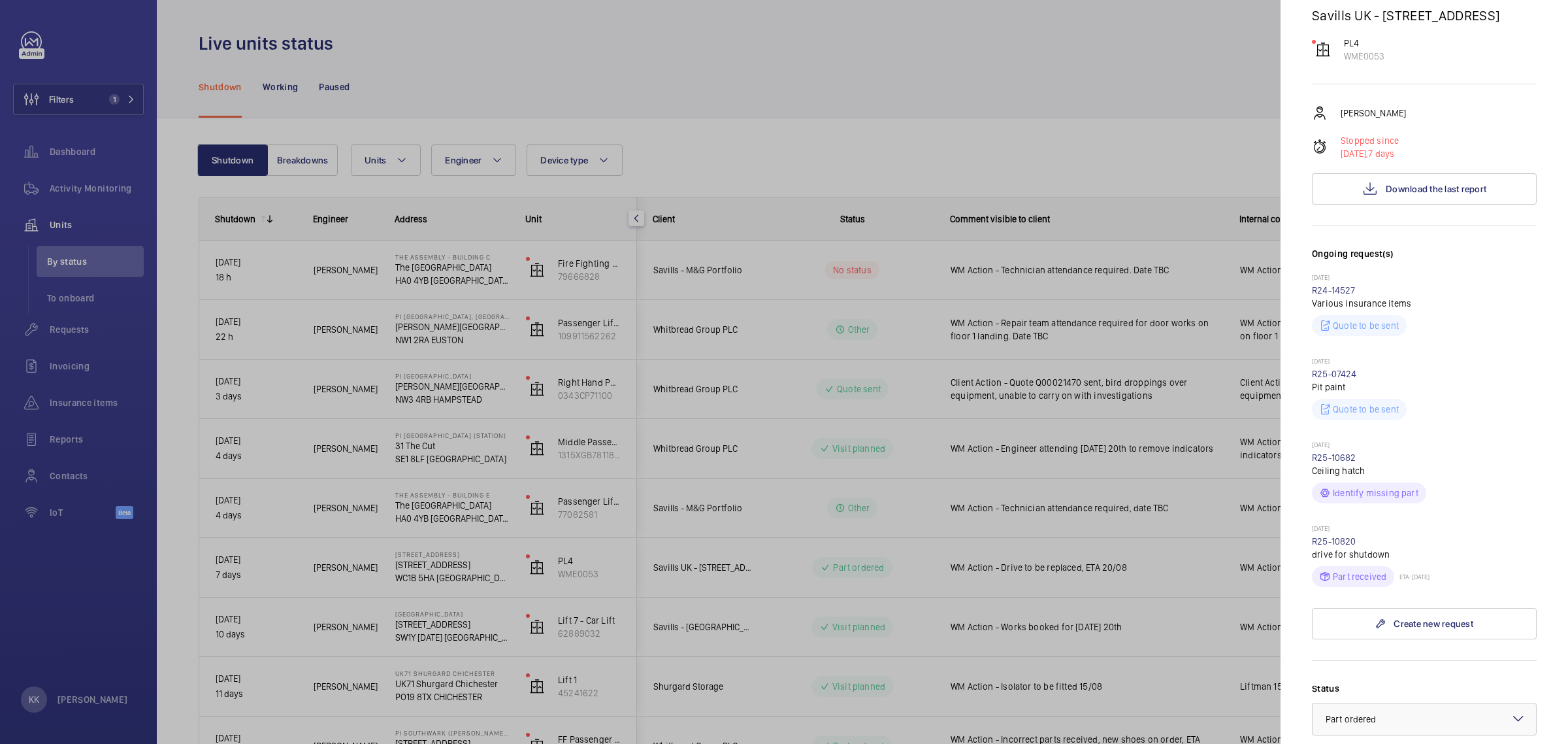
scroll to position [163, 0]
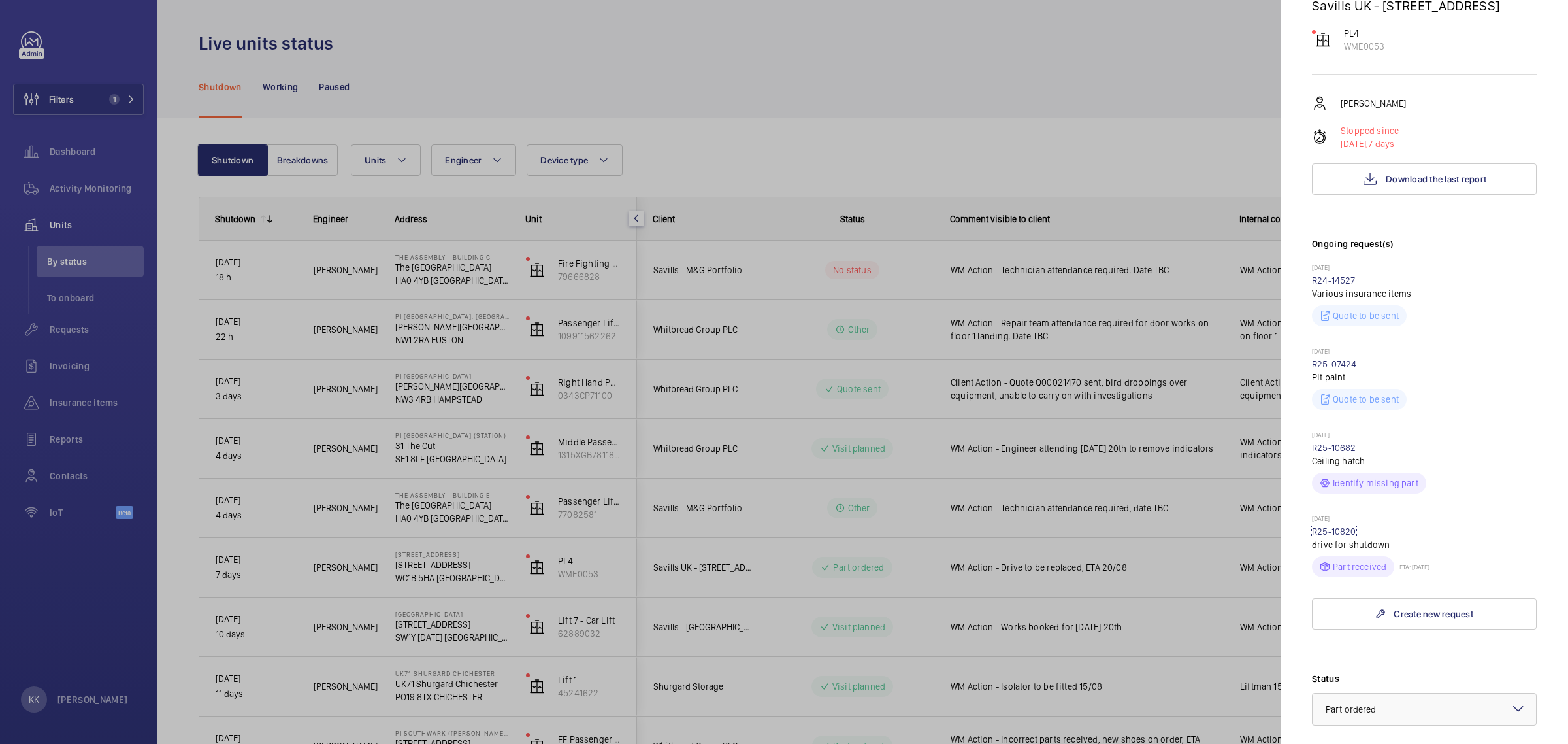
click at [1353, 526] on link "R25-10820" at bounding box center [1334, 531] width 45 height 10
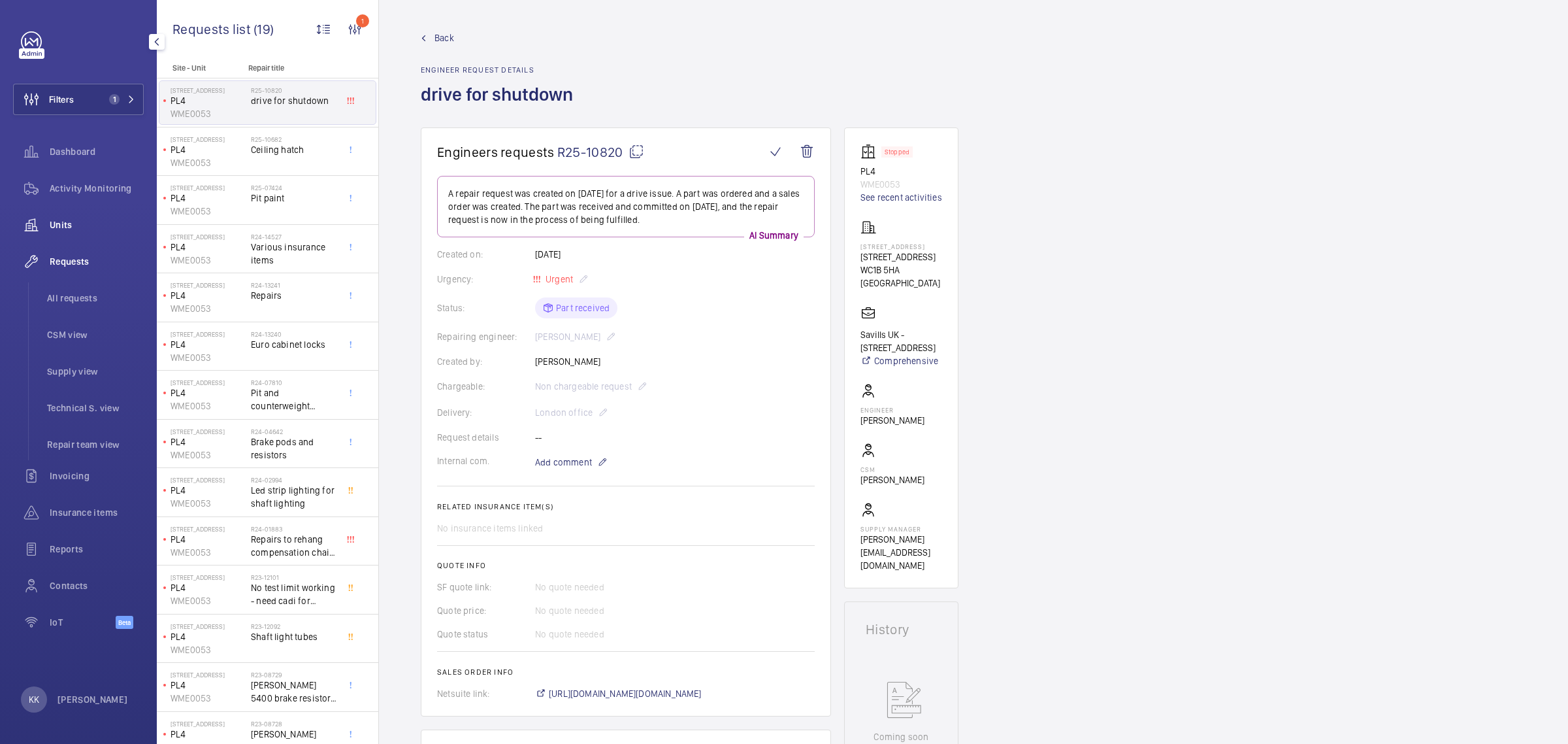
click at [69, 223] on span "Units" at bounding box center [96, 225] width 94 height 13
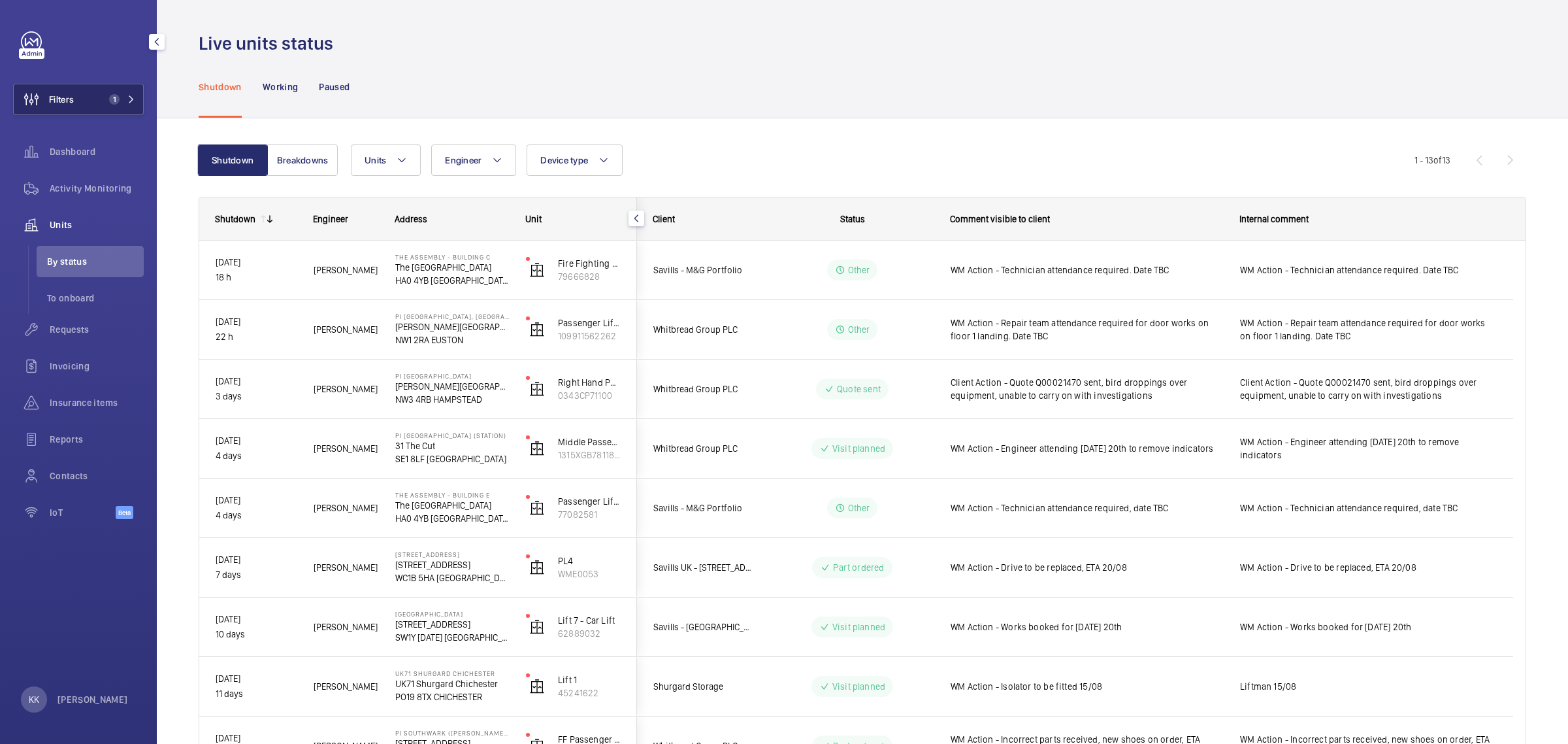
click at [123, 96] on span "1" at bounding box center [119, 99] width 31 height 10
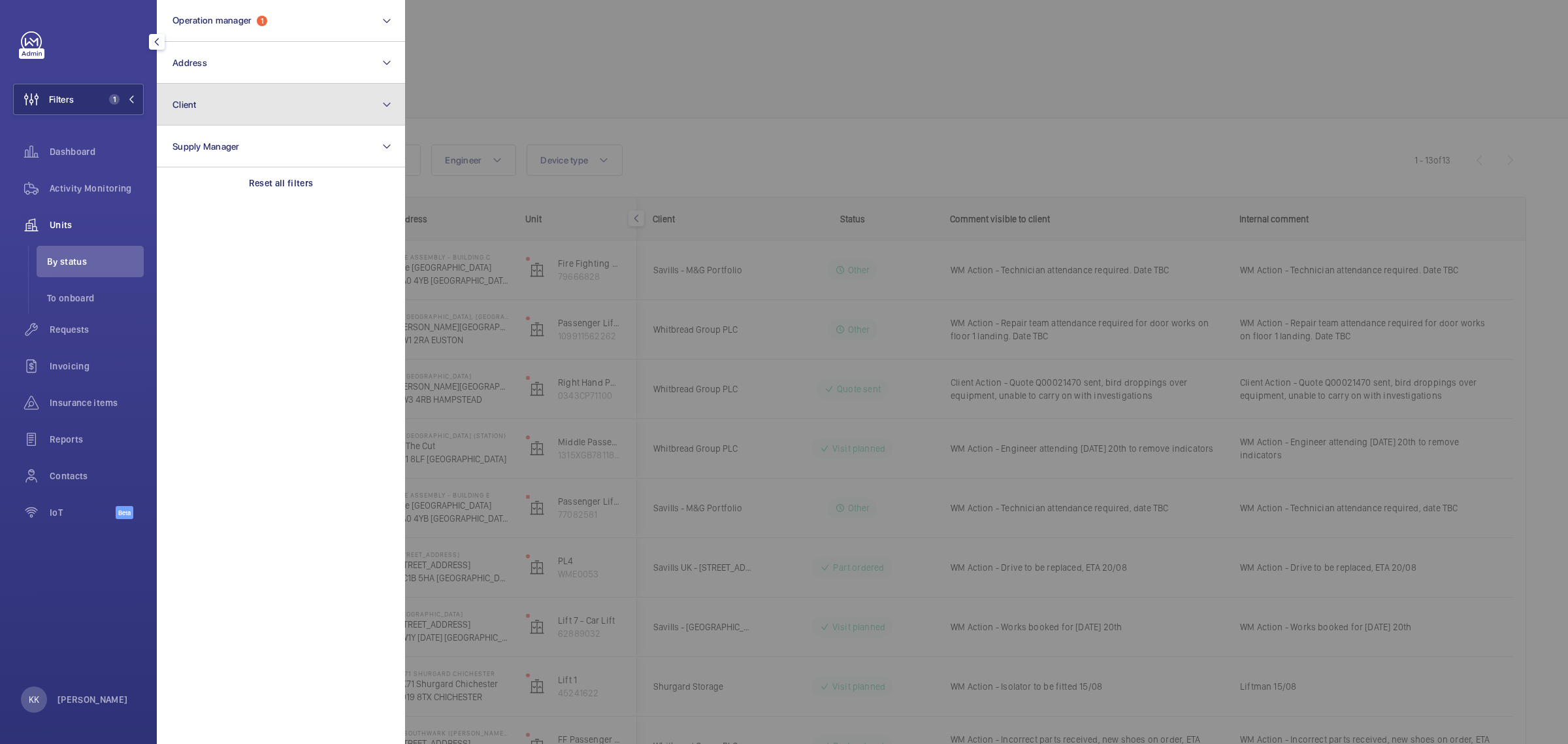
click at [259, 93] on button "Client" at bounding box center [281, 104] width 248 height 41
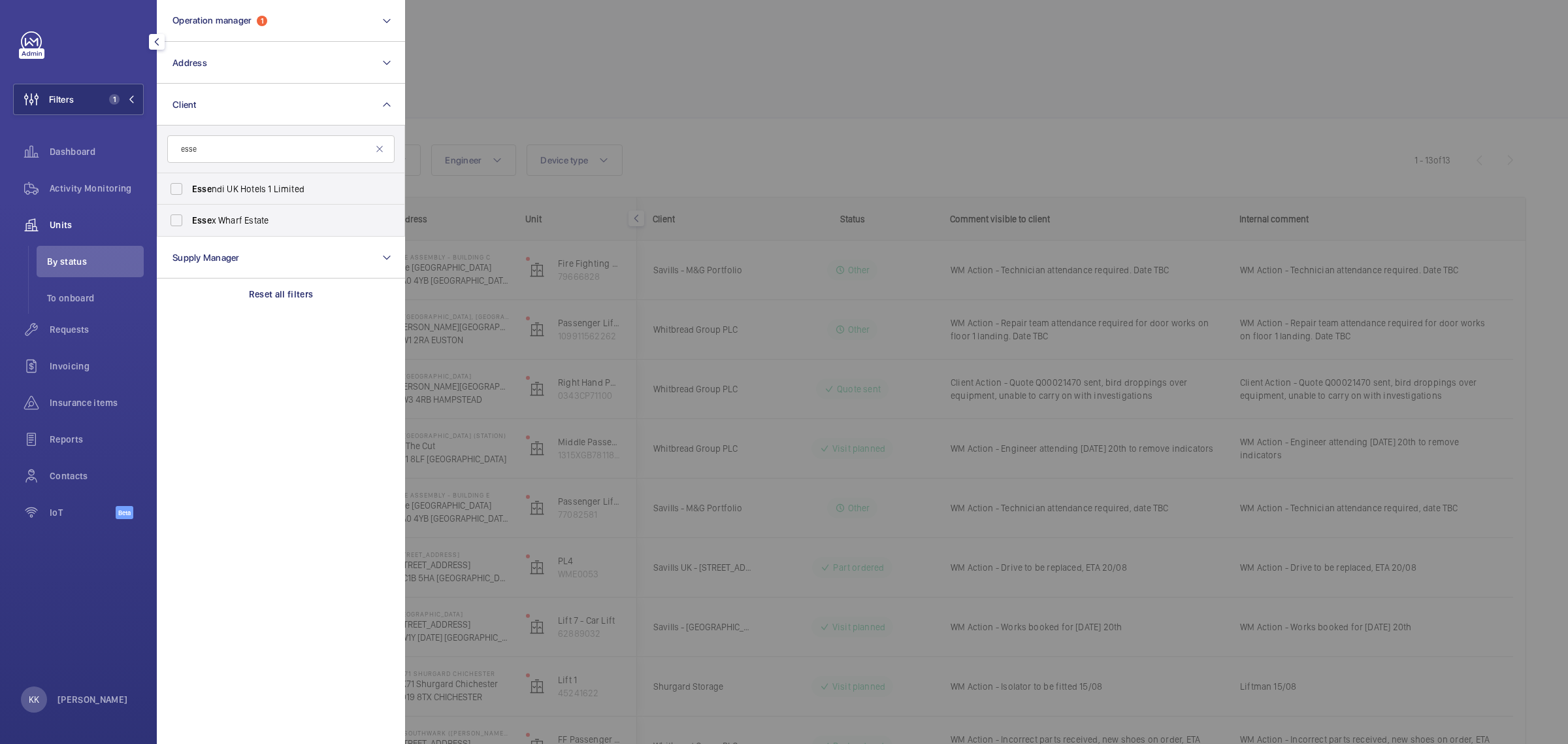
type input "esse"
click at [213, 191] on span "Esse ndi UK Hotels 1 Limited" at bounding box center [281, 189] width 179 height 13
click at [190, 191] on input "Esse ndi UK Hotels 1 Limited" at bounding box center [176, 188] width 26 height 26
checkbox input "true"
click at [717, 87] on div at bounding box center [1189, 372] width 1568 height 744
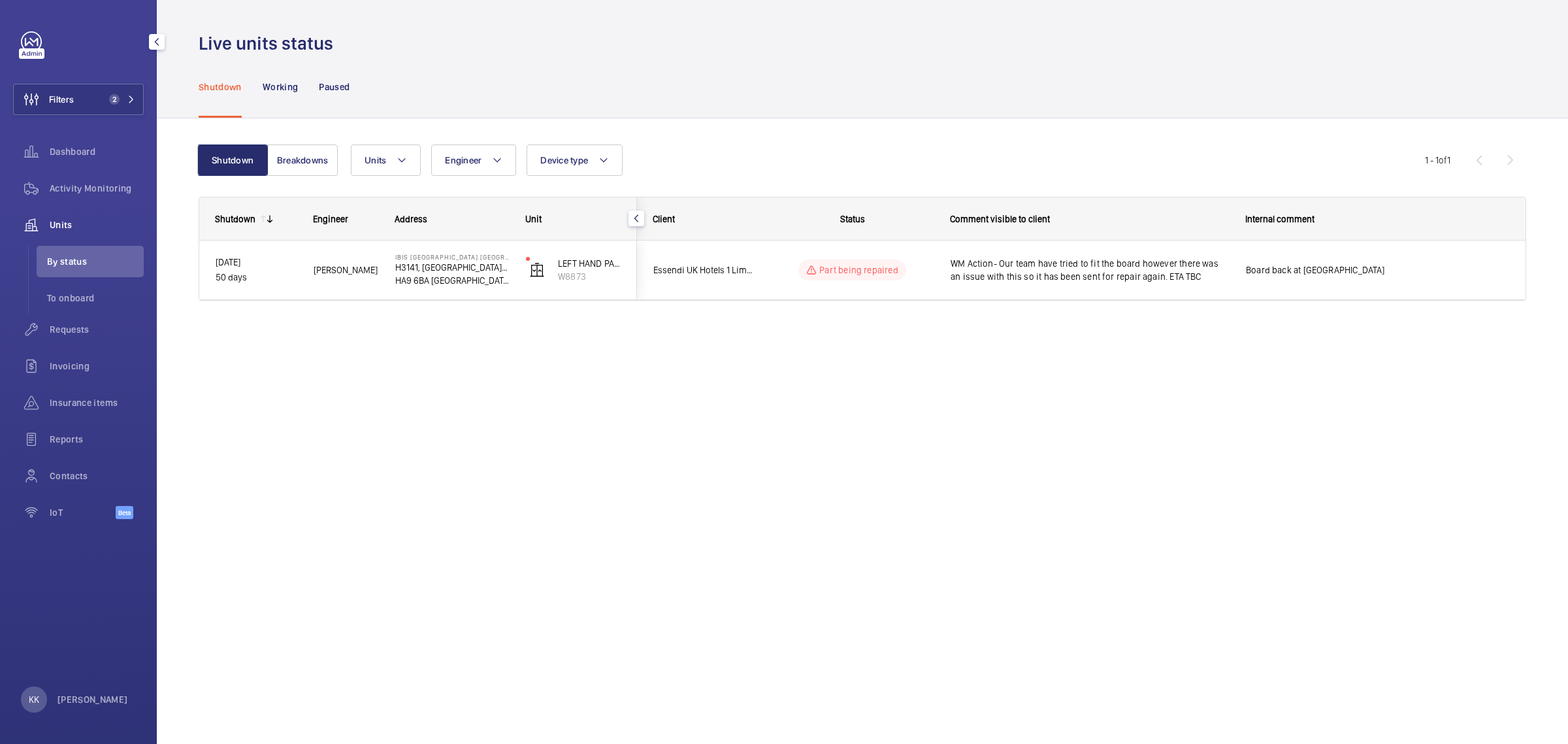
click at [106, 81] on div "Filters 2 Dashboard Activity Monitoring Units By status To onboard Requests Inv…" at bounding box center [78, 281] width 131 height 502
click at [118, 100] on span "2" at bounding box center [114, 99] width 10 height 10
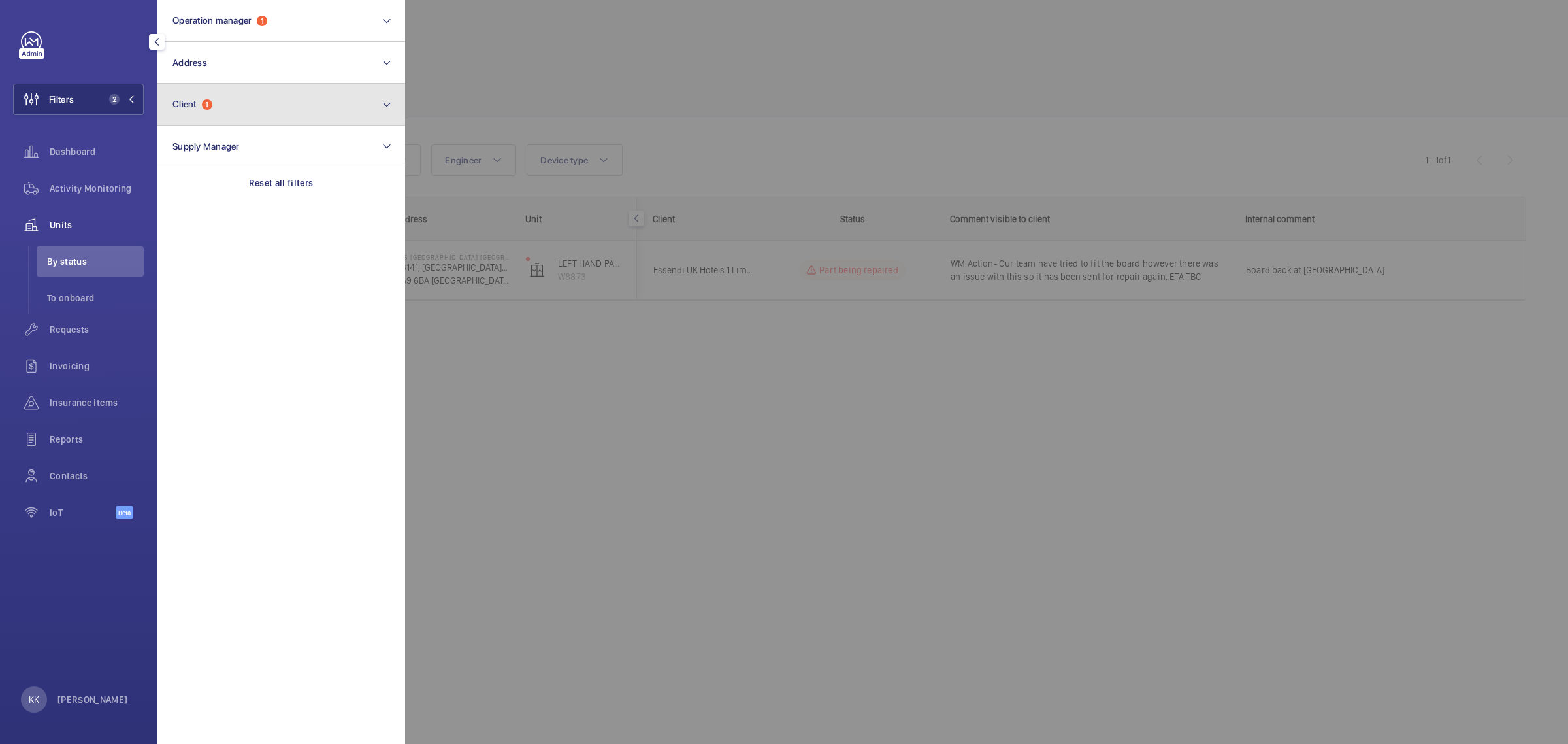
click at [256, 100] on button "Client 1" at bounding box center [281, 104] width 248 height 41
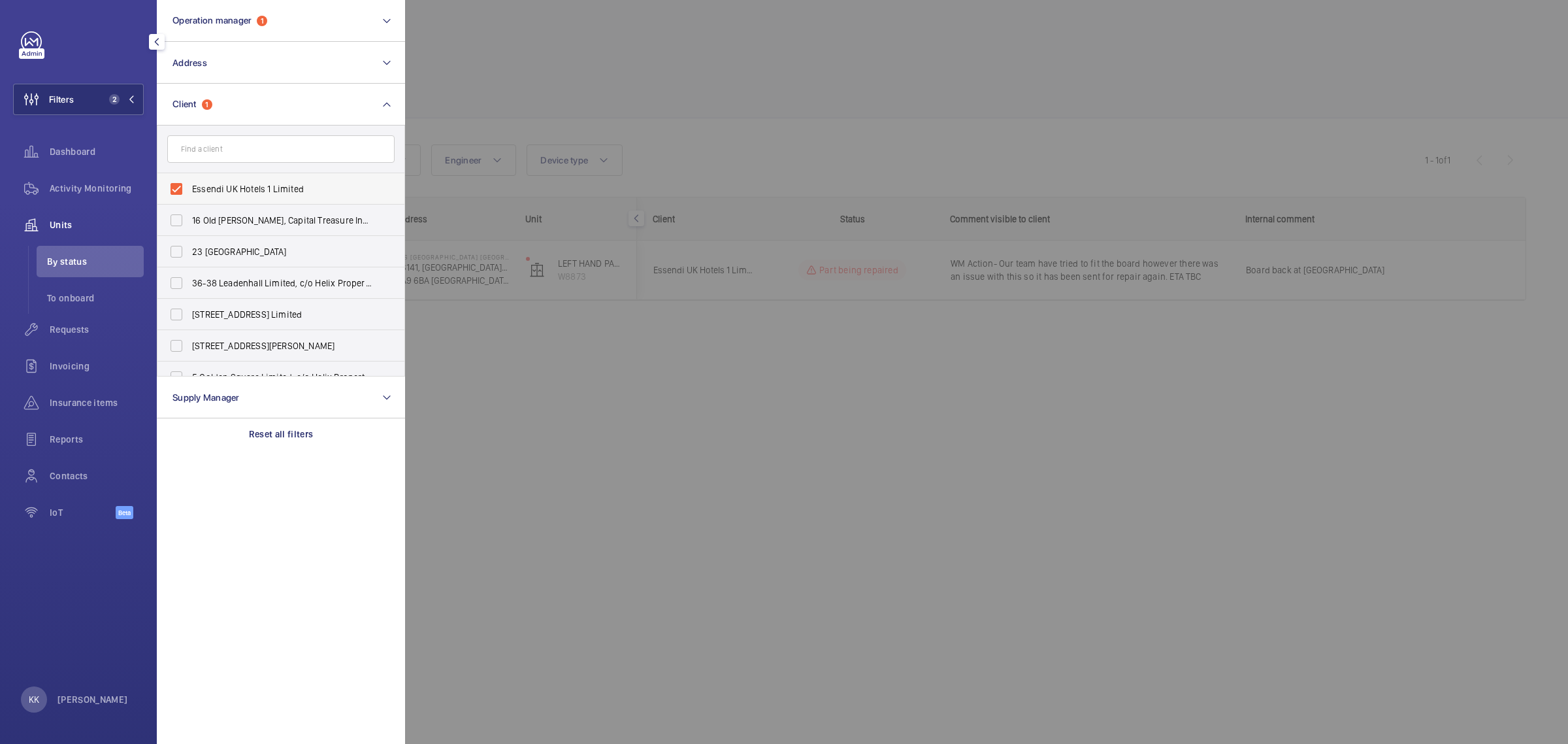
click at [238, 191] on span "Essendi UK Hotels 1 Limited" at bounding box center [281, 189] width 179 height 13
click at [190, 191] on input "Essendi UK Hotels 1 Limited" at bounding box center [176, 188] width 26 height 26
checkbox input "false"
click at [687, 93] on div at bounding box center [1189, 372] width 1568 height 744
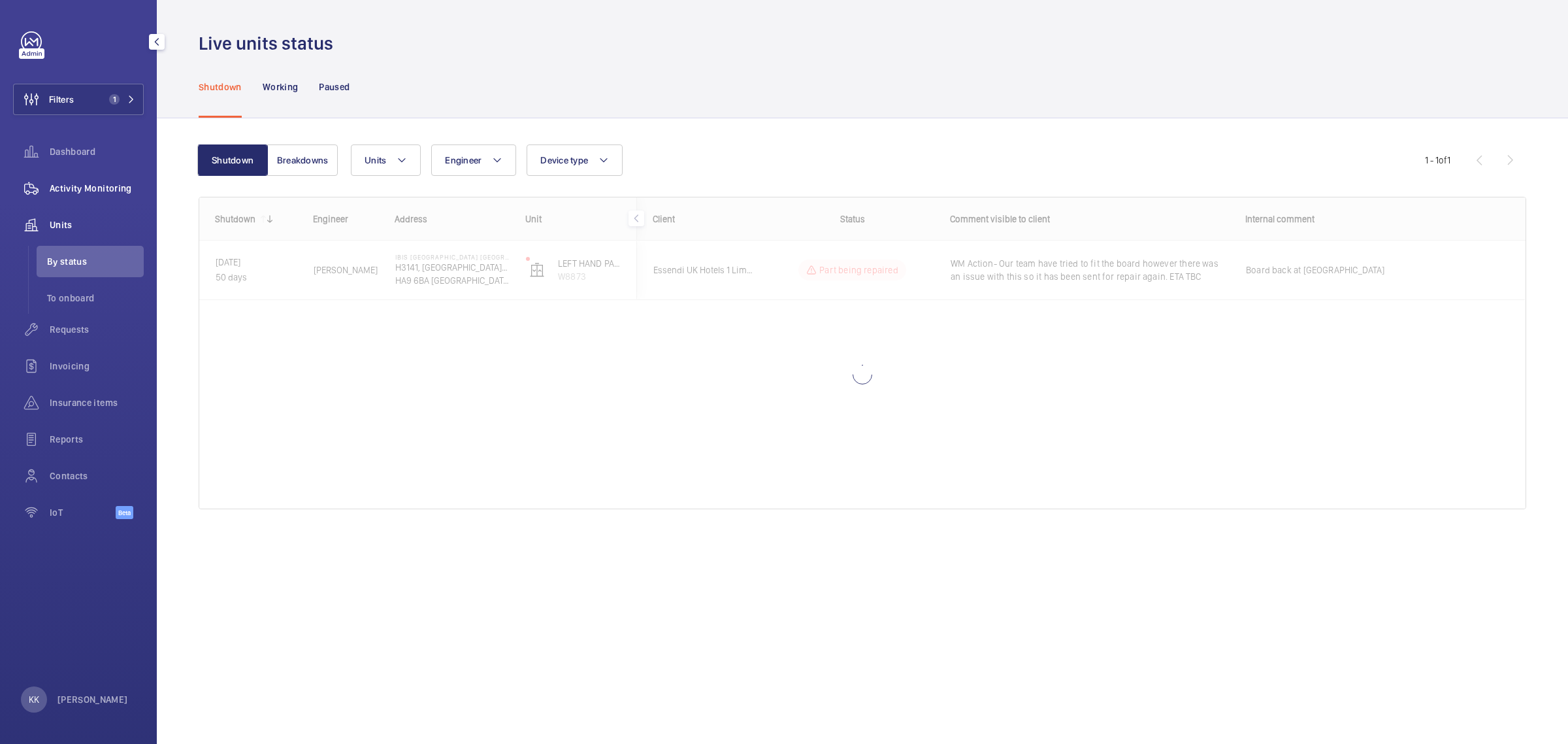
click at [69, 187] on span "Activity Monitoring" at bounding box center [96, 188] width 94 height 13
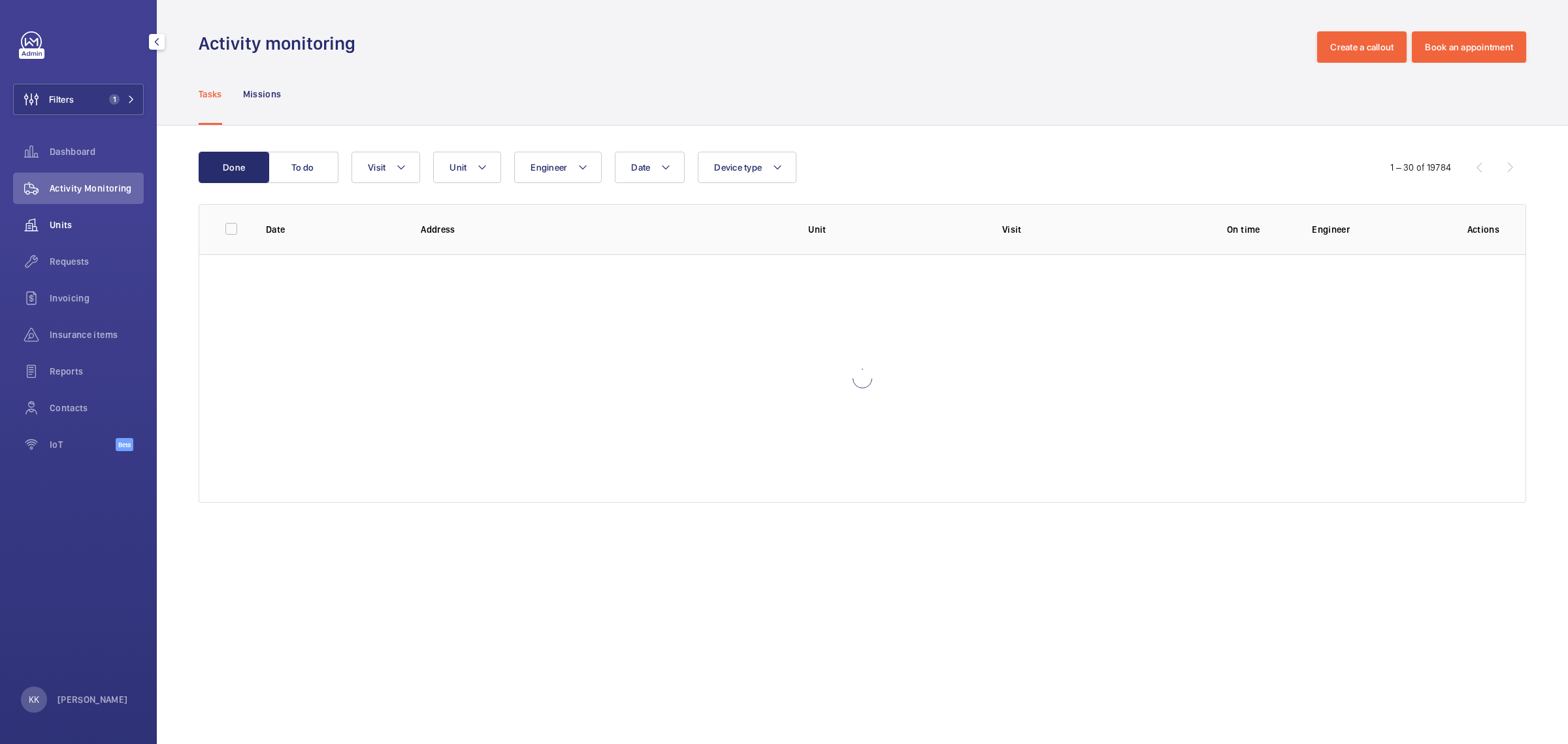
click at [74, 217] on div "Units" at bounding box center [78, 224] width 131 height 31
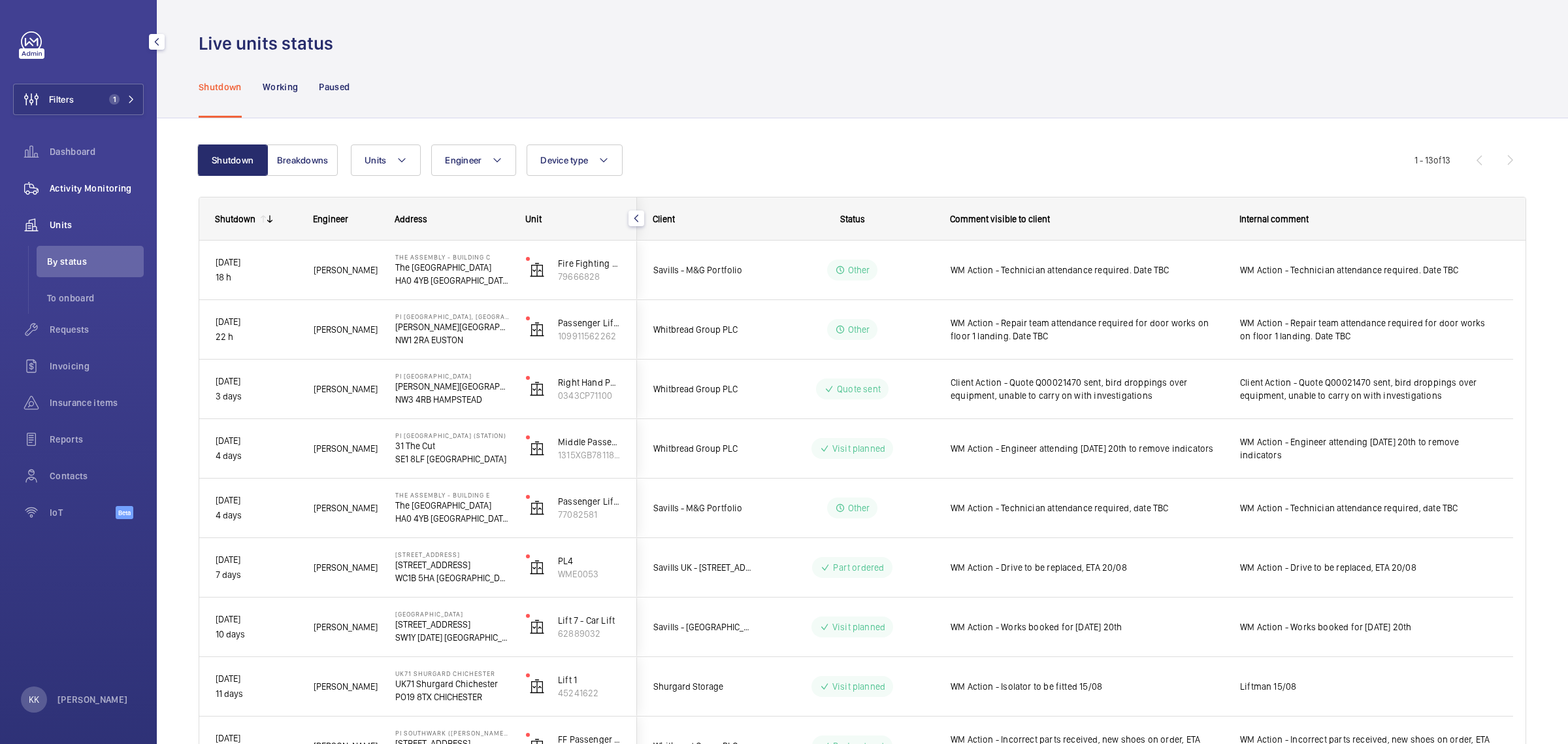
click at [100, 188] on span "Activity Monitoring" at bounding box center [96, 188] width 94 height 13
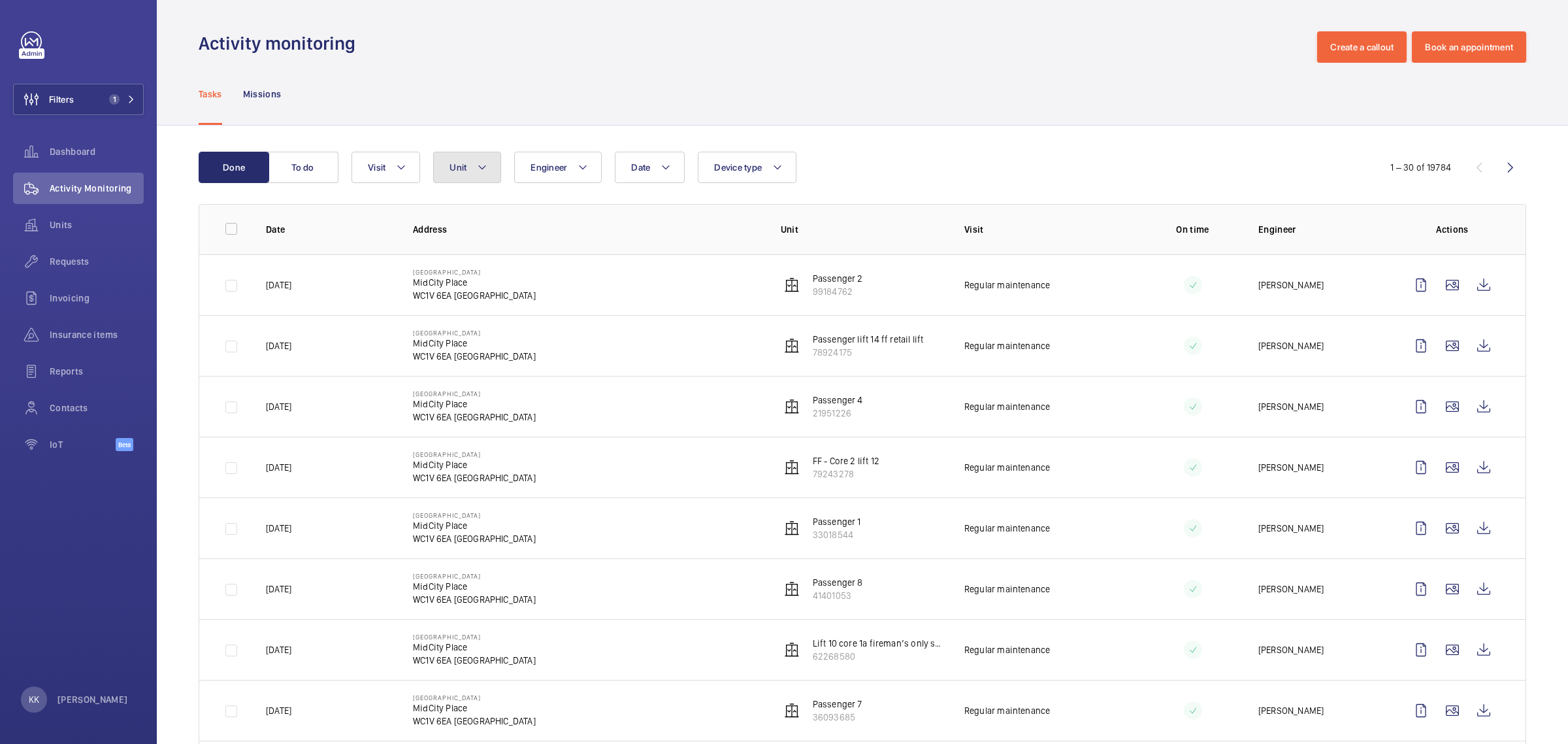
click at [469, 173] on button "Unit" at bounding box center [466, 167] width 68 height 31
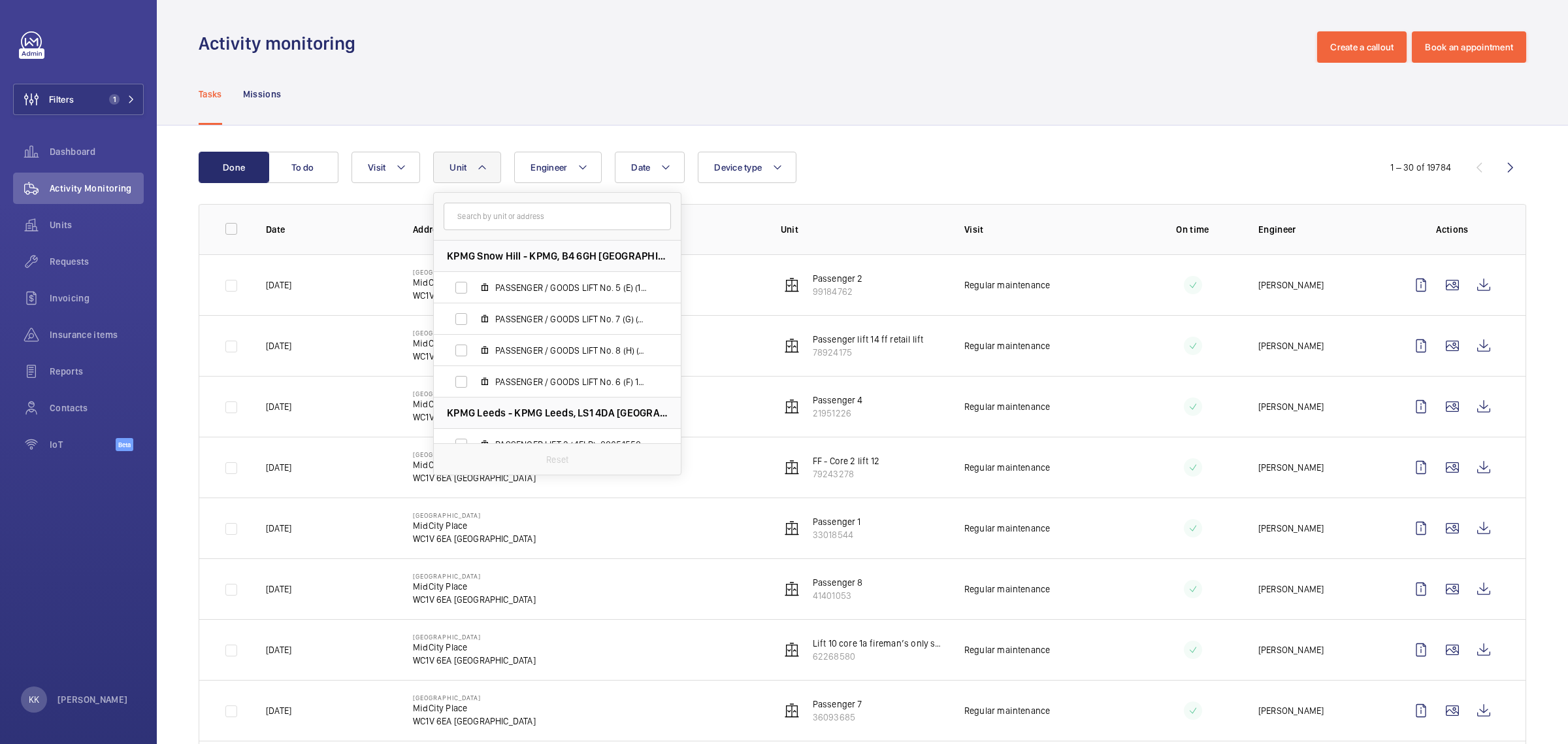
click at [487, 219] on input "text" at bounding box center [556, 216] width 227 height 27
type input "eastcheap"
click at [570, 324] on span "Passenger Lift 2, 77907371" at bounding box center [571, 319] width 151 height 13
click at [474, 324] on input "Passenger Lift 2, 77907371" at bounding box center [461, 319] width 26 height 26
checkbox input "true"
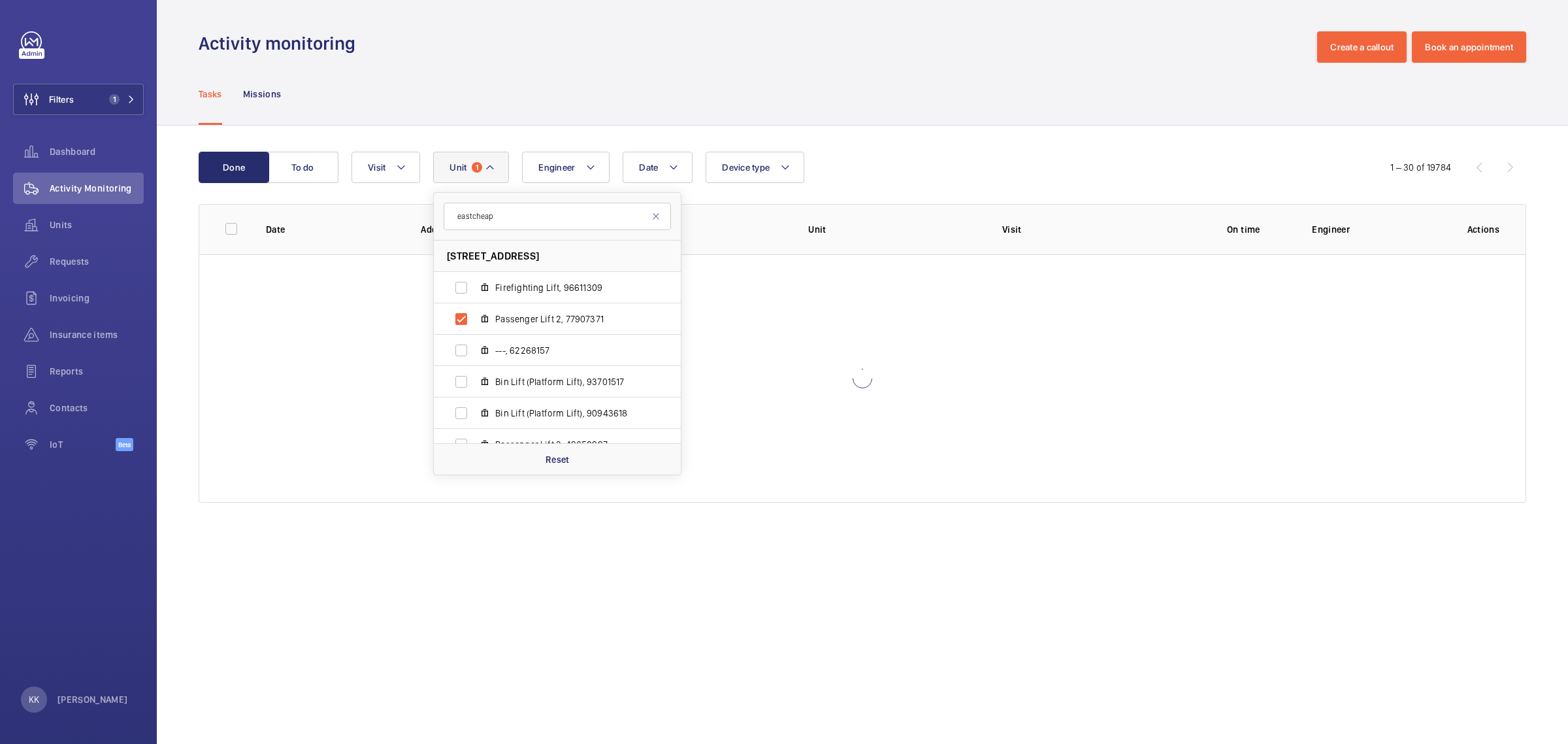
click at [1032, 121] on div "Tasks Missions" at bounding box center [862, 94] width 1327 height 62
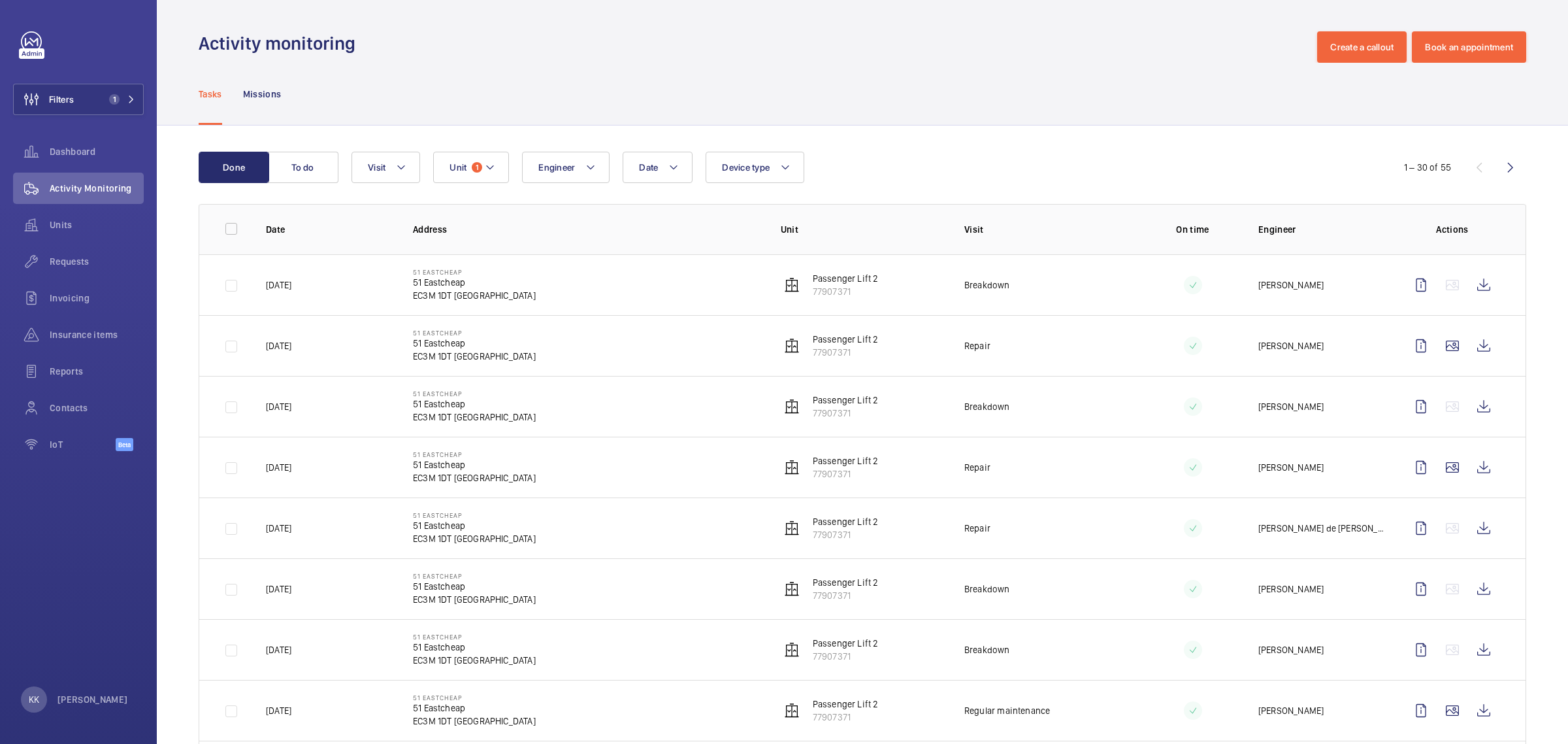
click at [1468, 301] on td at bounding box center [1455, 285] width 141 height 61
click at [1468, 288] on wm-front-icon-button at bounding box center [1484, 285] width 31 height 31
click at [480, 165] on span "1" at bounding box center [477, 167] width 10 height 10
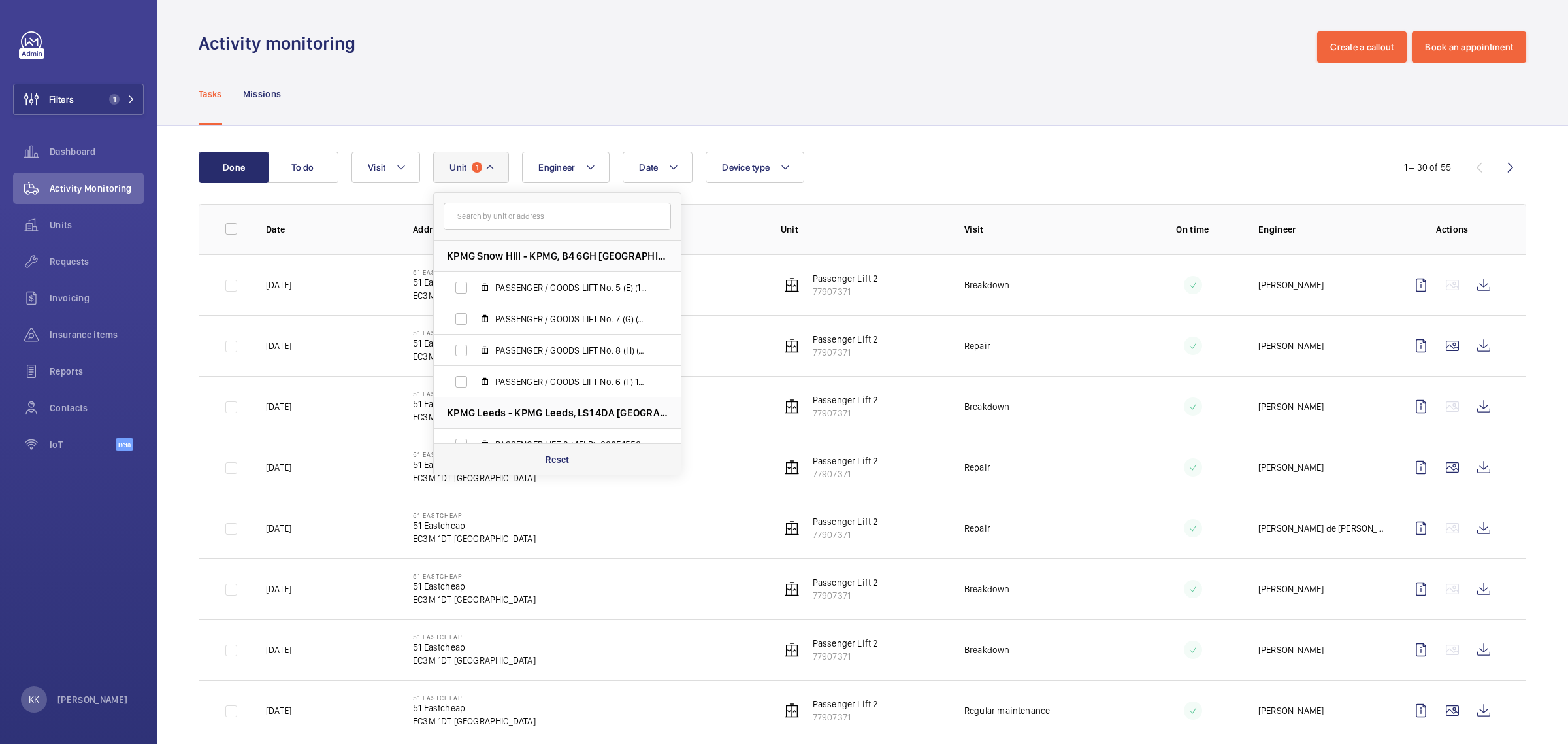
click at [560, 453] on p "Reset" at bounding box center [557, 459] width 24 height 13
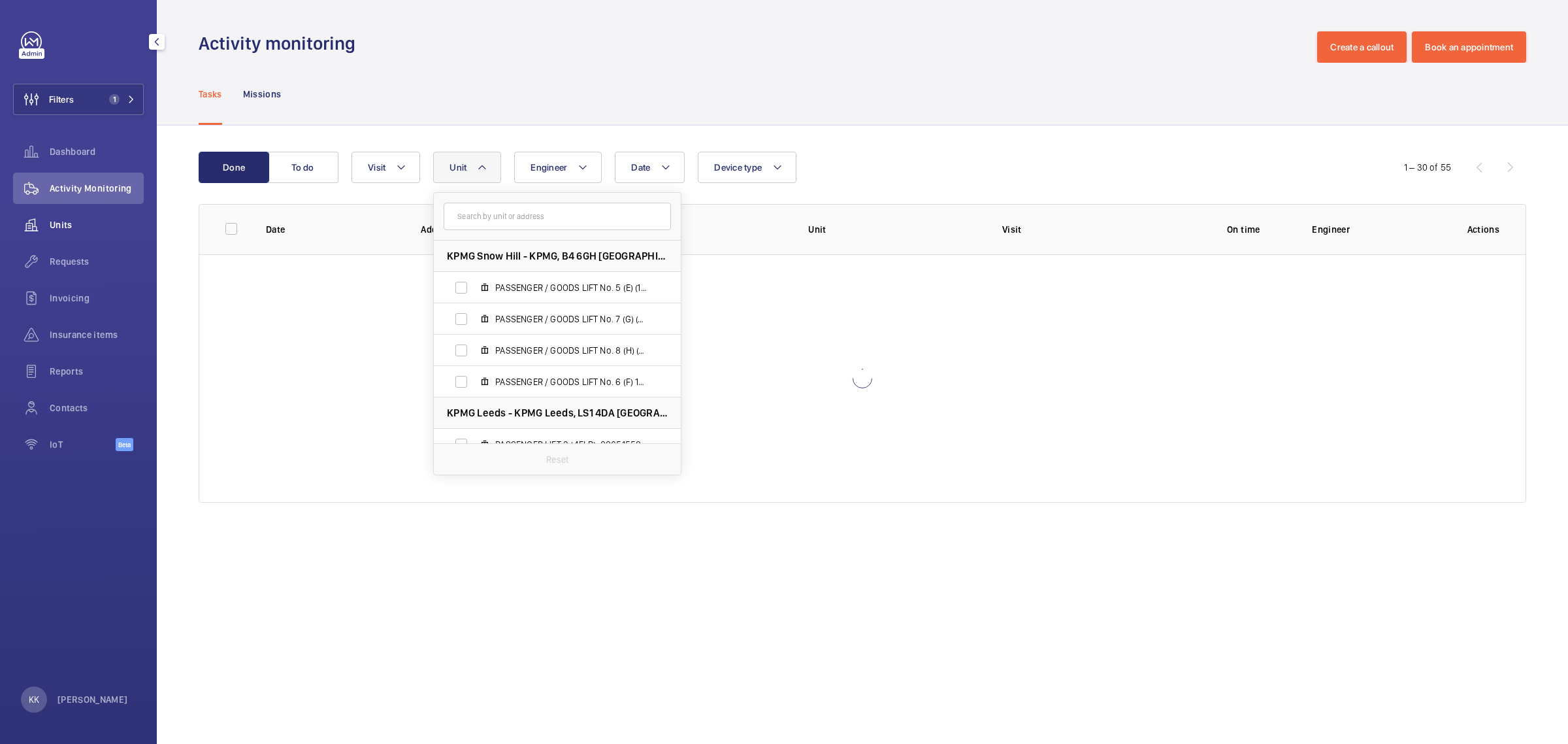
click at [92, 219] on span "Units" at bounding box center [96, 225] width 94 height 13
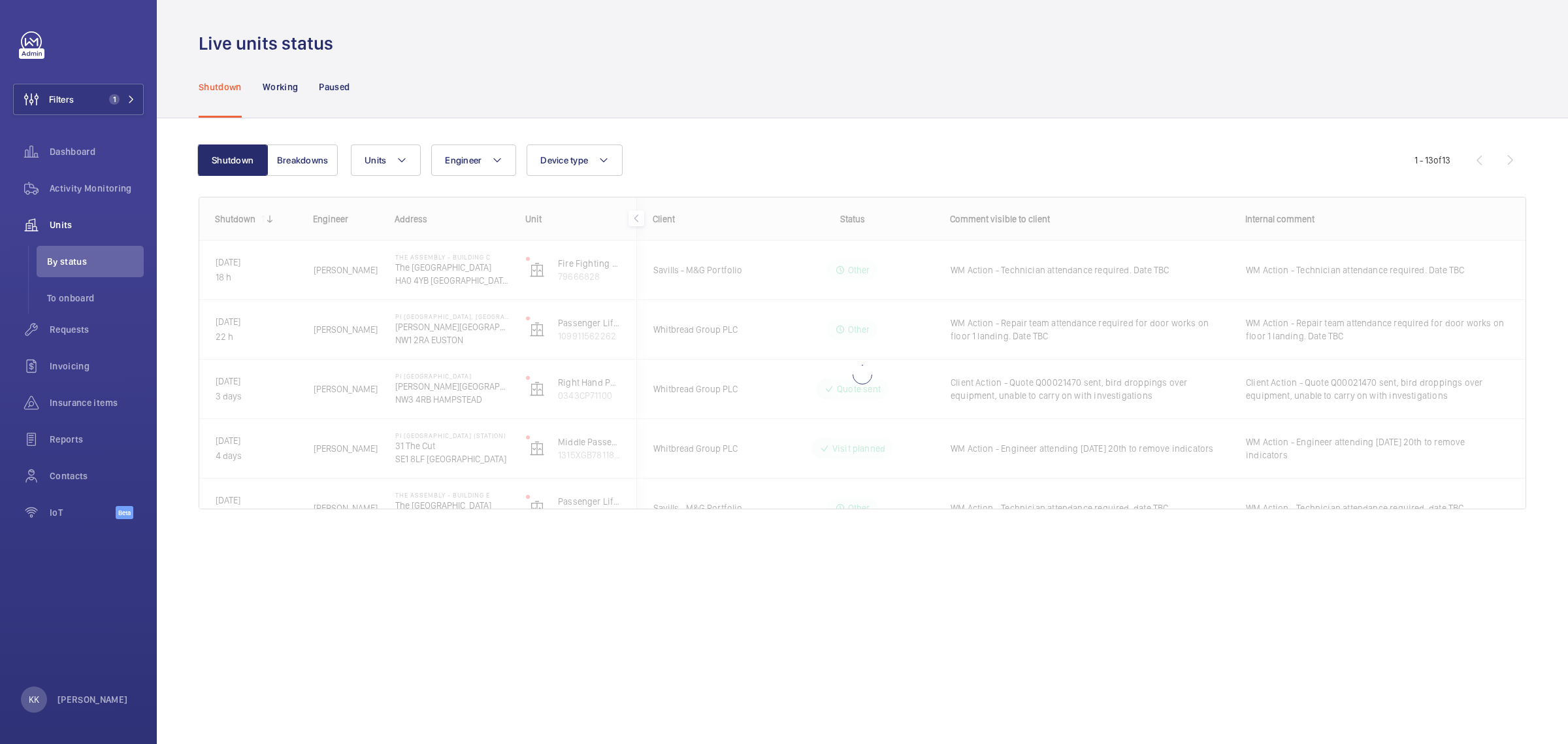
click at [1094, 112] on div "Shutdown Working Paused" at bounding box center [862, 87] width 1327 height 62
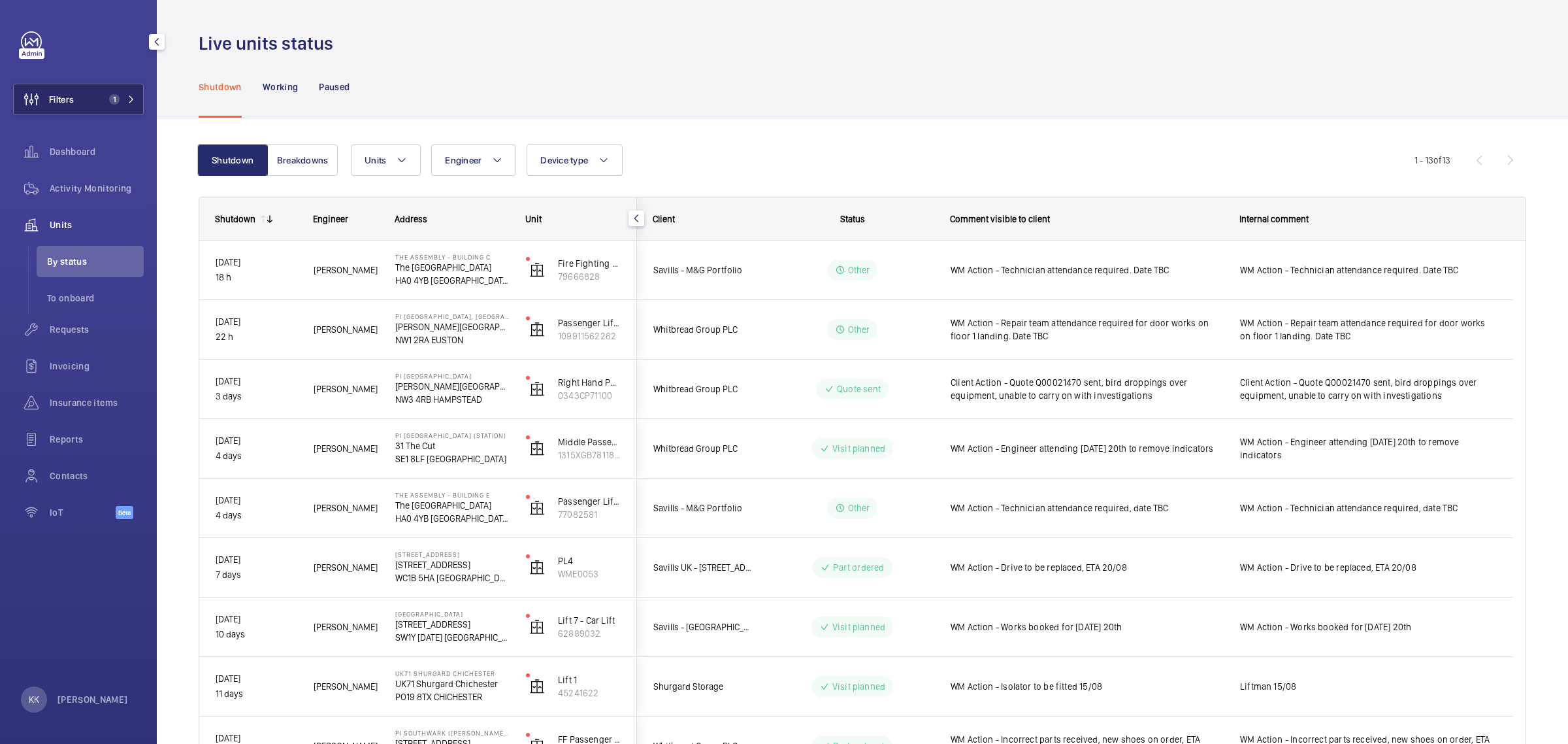
click at [59, 102] on span "Filters" at bounding box center [61, 99] width 25 height 13
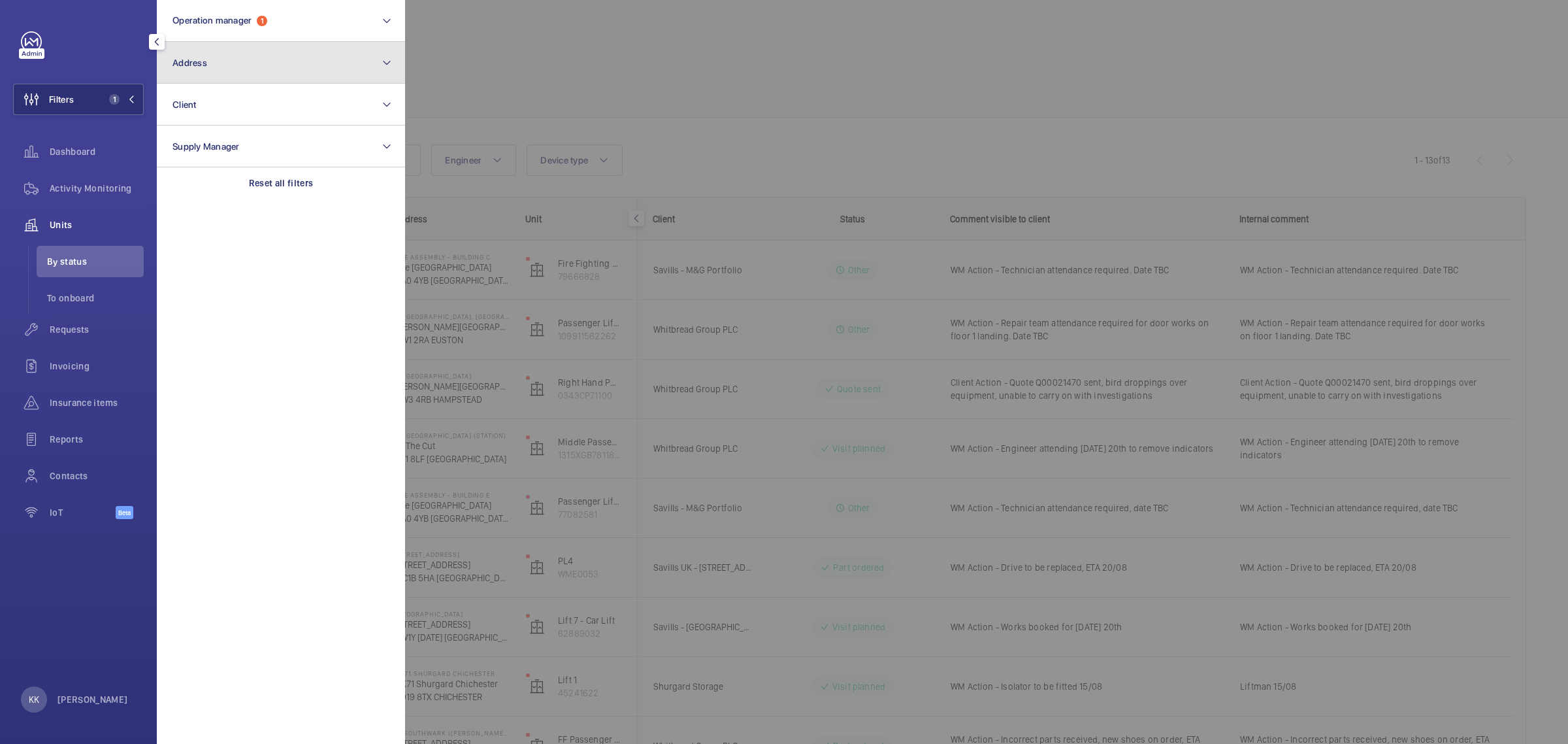
click at [237, 66] on button "Address" at bounding box center [281, 62] width 248 height 41
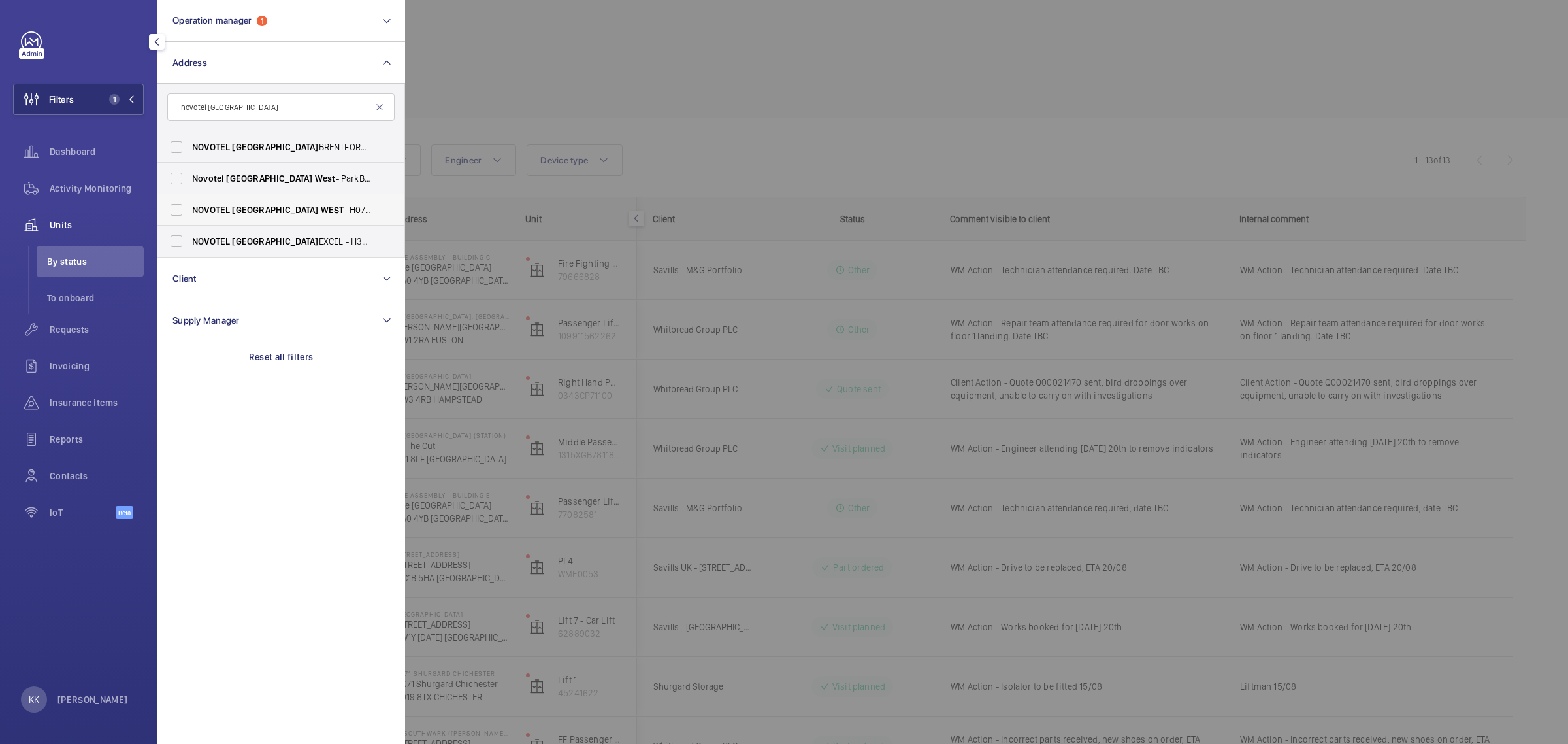
type input "novotel [GEOGRAPHIC_DATA]"
click at [376, 207] on span "NOVOTEL" at bounding box center [395, 210] width 38 height 10
click at [190, 207] on input "[GEOGRAPHIC_DATA] - H0737, [GEOGRAPHIC_DATA] , [STREET_ADDRESS]" at bounding box center [176, 210] width 26 height 26
checkbox input "true"
click at [771, 144] on div at bounding box center [1189, 372] width 1568 height 744
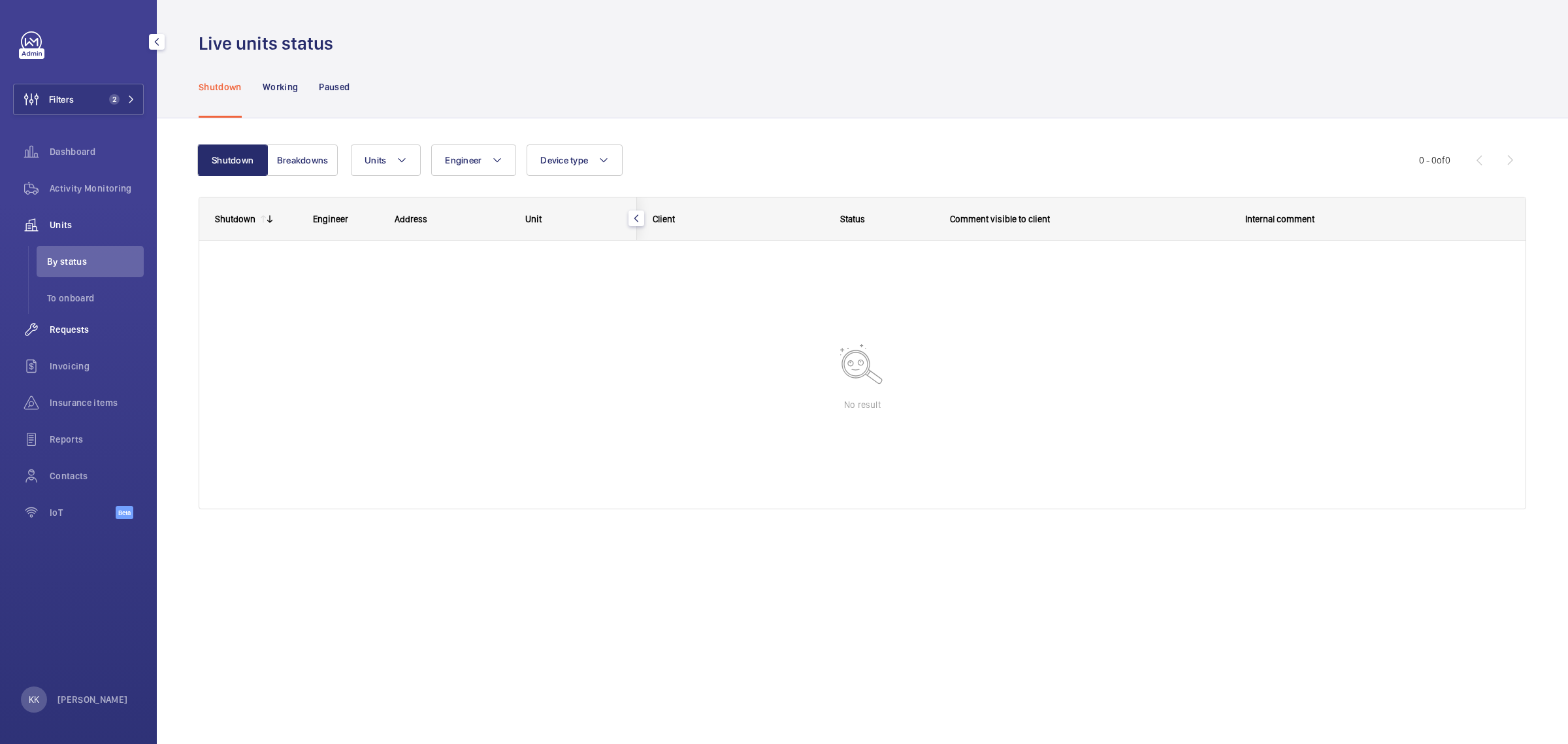
click at [92, 324] on span "Requests" at bounding box center [96, 329] width 94 height 13
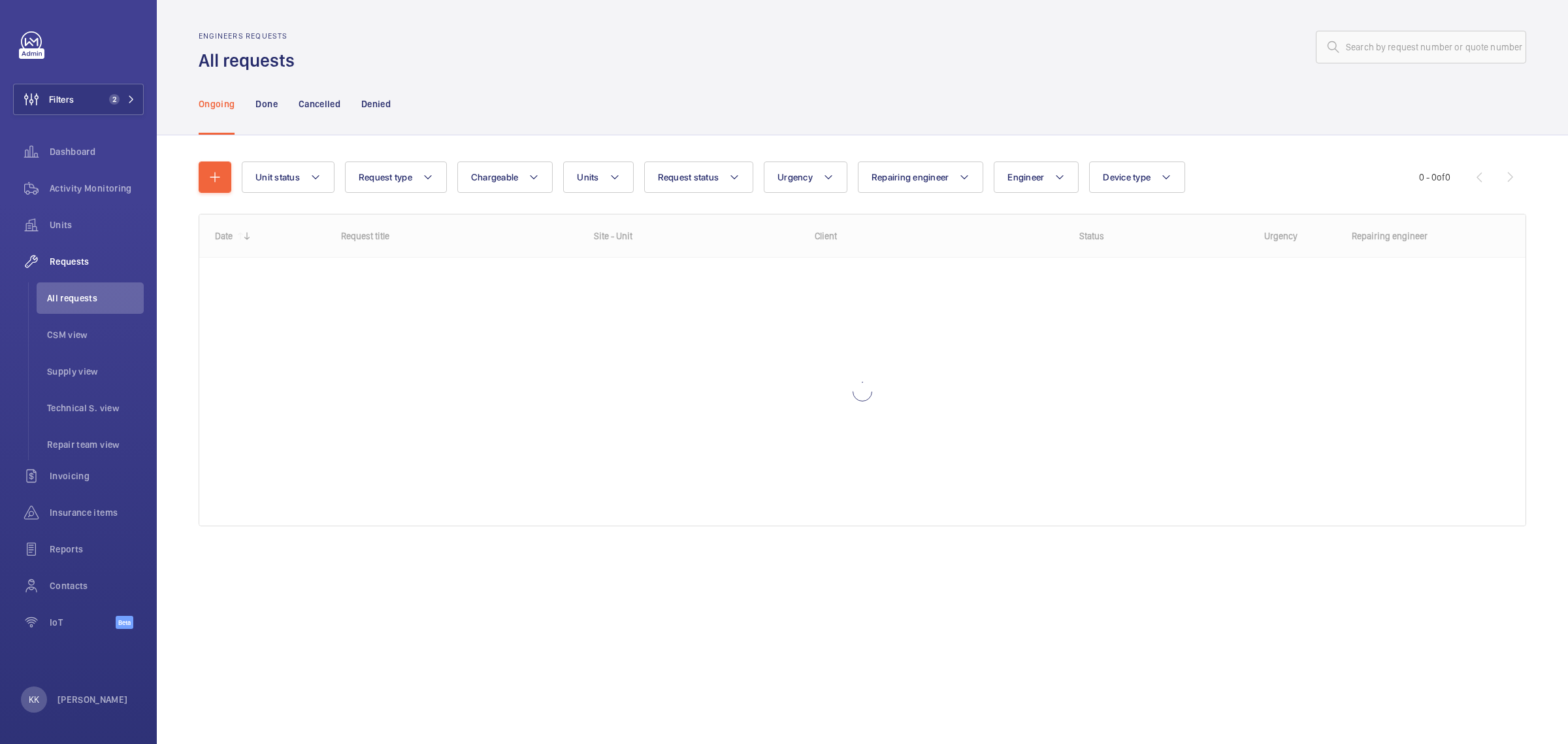
click at [570, 73] on div "Ongoing Done Cancelled Denied" at bounding box center [862, 104] width 1327 height 62
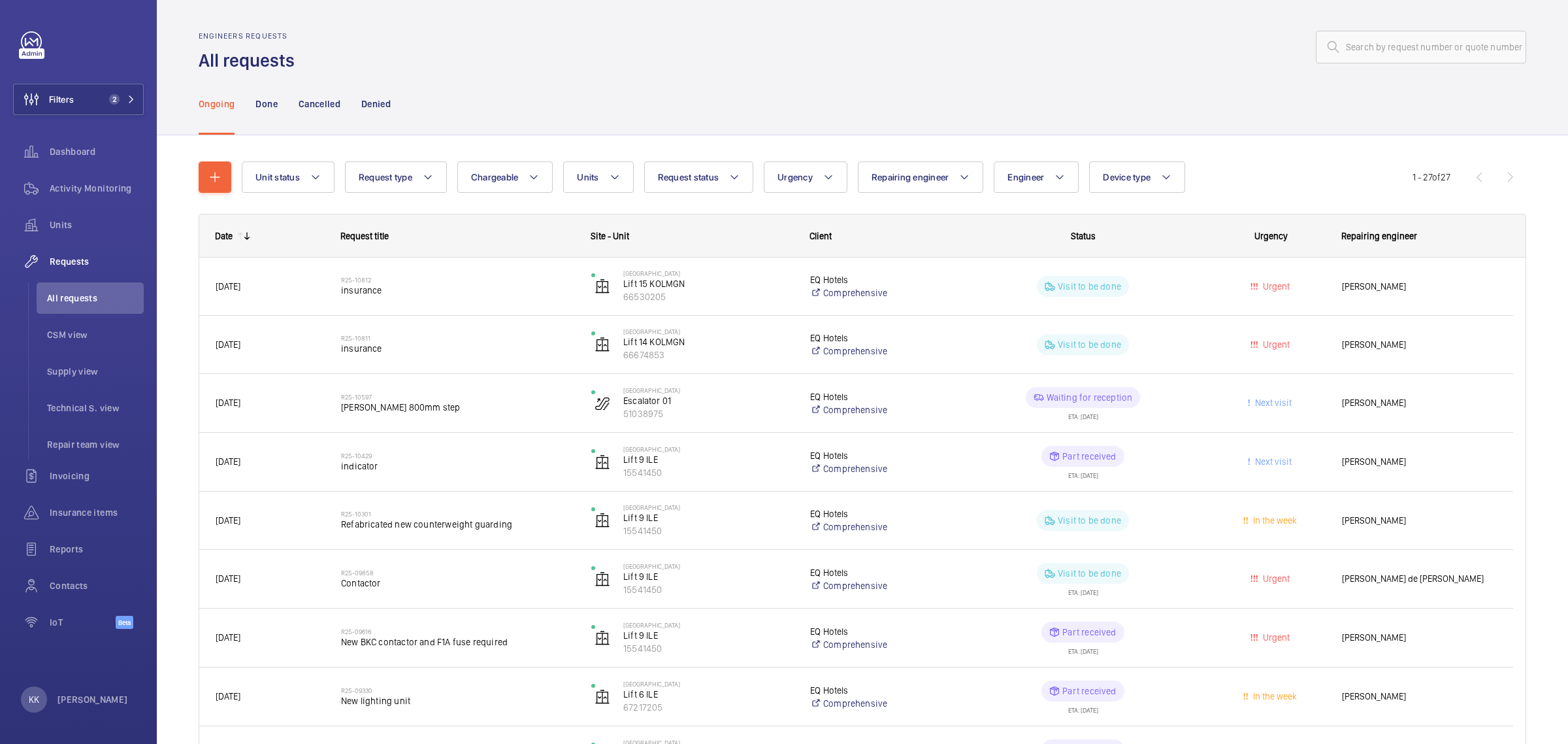
click at [693, 108] on div "Ongoing Done Cancelled Denied" at bounding box center [862, 104] width 1327 height 62
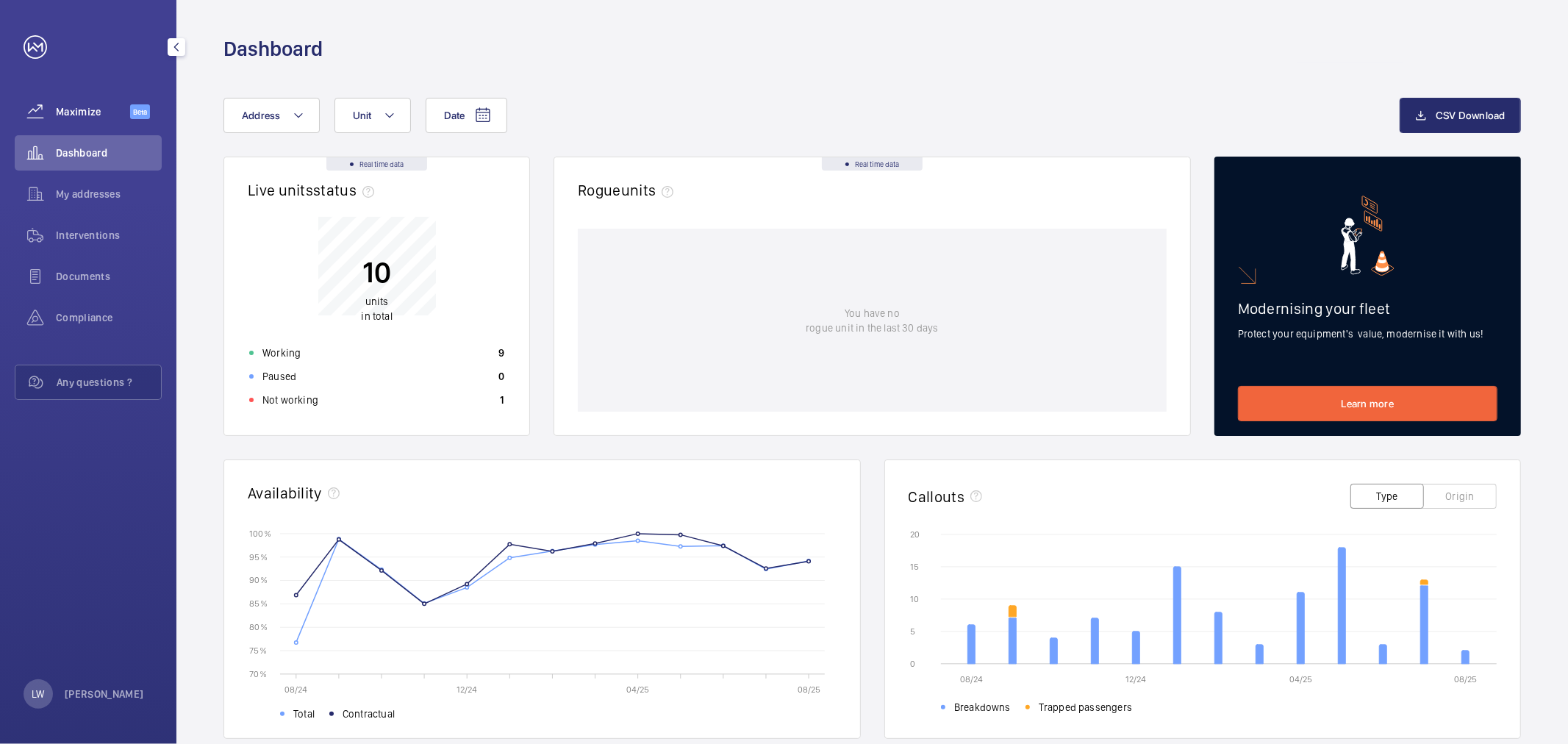
click at [128, 100] on div "Maximize Beta" at bounding box center [88, 111] width 147 height 35
